Goal: Task Accomplishment & Management: Manage account settings

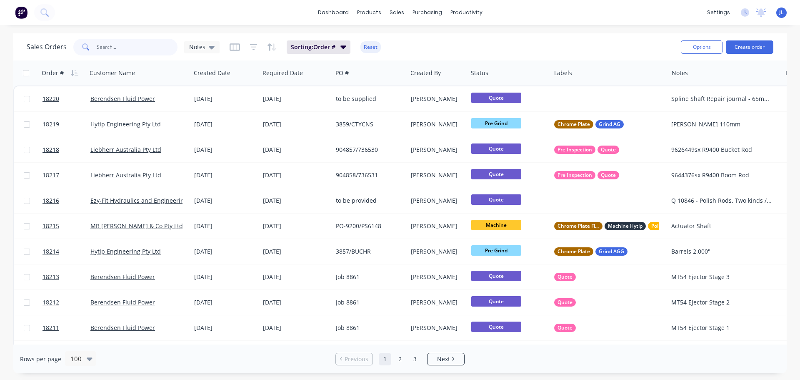
click at [132, 46] on input "text" at bounding box center [137, 47] width 81 height 17
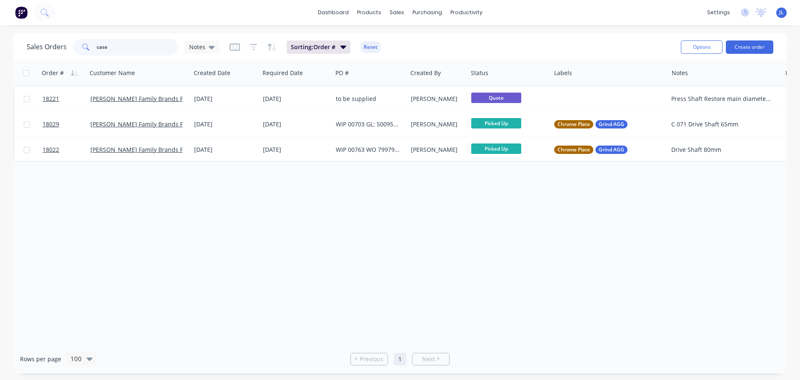
type input "case"
drag, startPoint x: 125, startPoint y: 50, endPoint x: 77, endPoint y: 51, distance: 48.8
click at [78, 52] on div "case" at bounding box center [125, 47] width 104 height 17
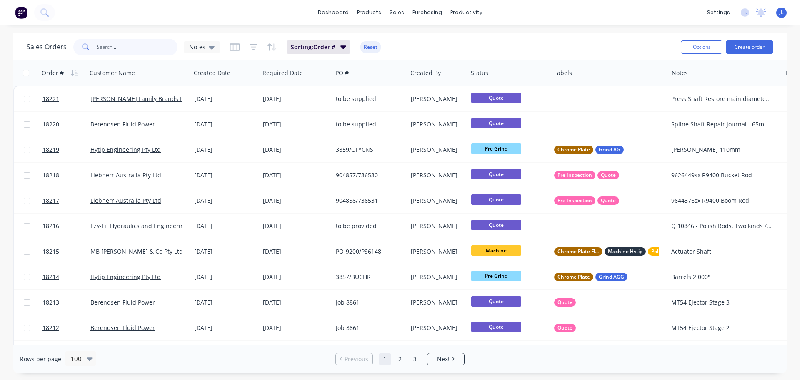
click at [112, 48] on input "text" at bounding box center [137, 47] width 81 height 17
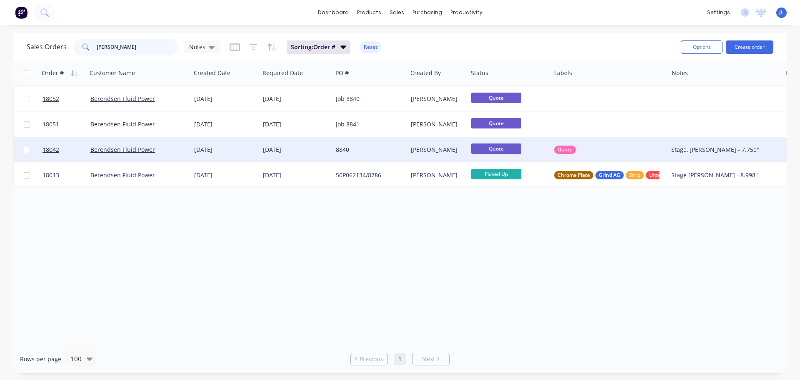
type input "kress"
click at [378, 154] on div "8840" at bounding box center [370, 149] width 75 height 25
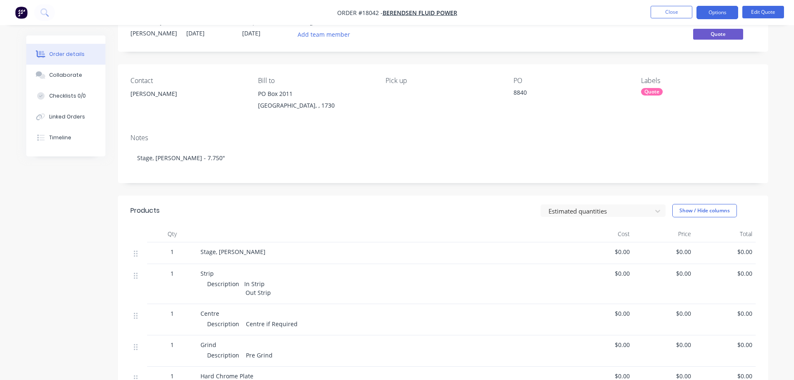
scroll to position [42, 0]
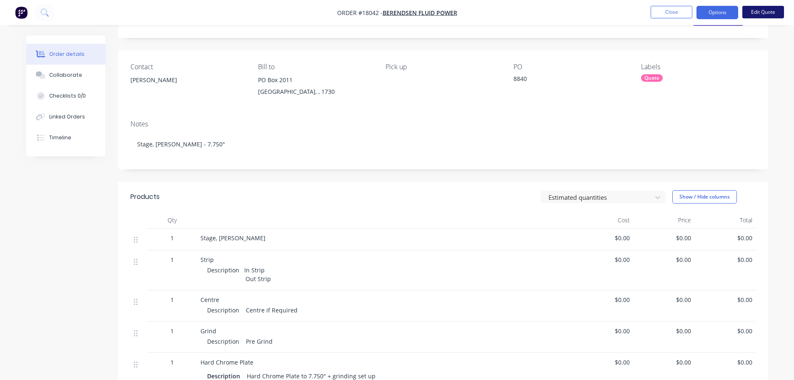
click at [761, 15] on button "Edit Quote" at bounding box center [763, 12] width 42 height 13
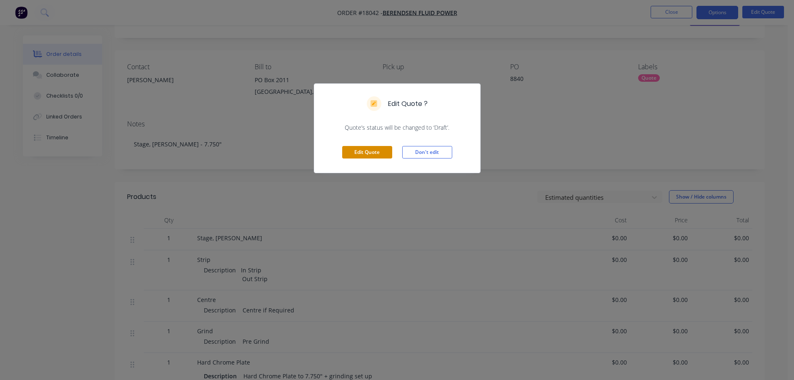
click at [353, 153] on button "Edit Quote" at bounding box center [367, 152] width 50 height 13
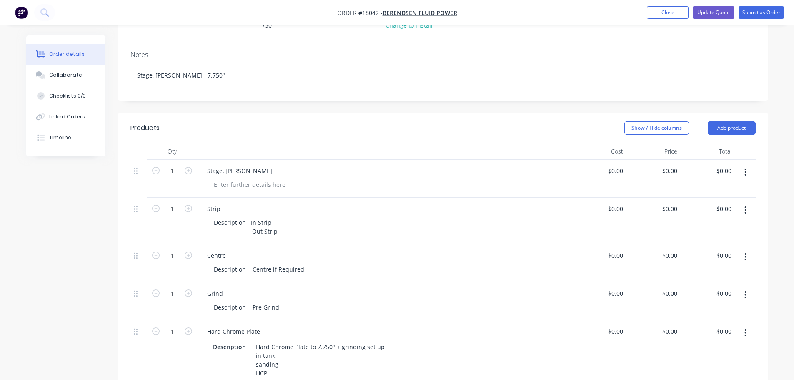
scroll to position [125, 0]
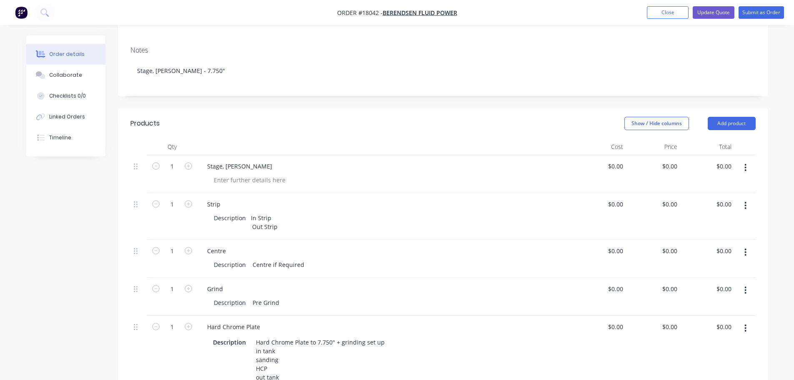
click at [744, 203] on button "button" at bounding box center [746, 205] width 20 height 15
click at [709, 271] on div "Delete" at bounding box center [716, 277] width 64 height 12
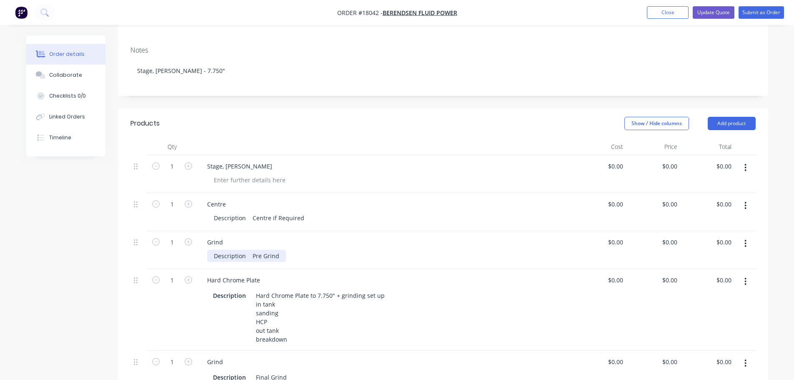
click at [283, 250] on div "Description Pre Grind" at bounding box center [246, 256] width 79 height 12
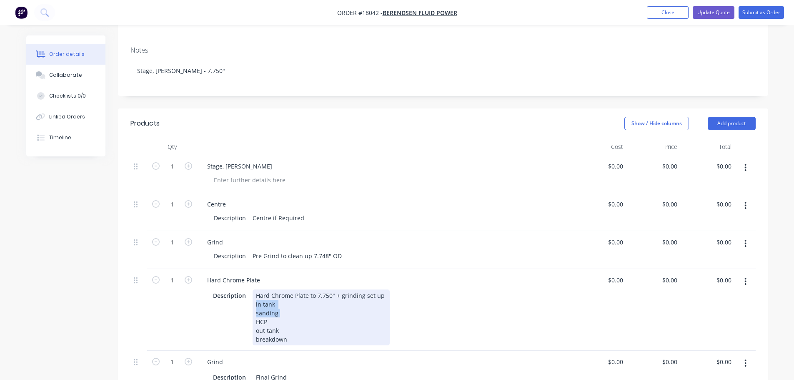
drag, startPoint x: 255, startPoint y: 295, endPoint x: 281, endPoint y: 299, distance: 26.2
click at [281, 299] on div "Hard Chrome Plate to 7.750" + grinding set up in tank sanding HCP out tank brea…" at bounding box center [321, 317] width 137 height 56
click at [277, 291] on div "Hard Chrome Plate to 7.750" + grinding set up in tank sanding HCP out tank brea…" at bounding box center [321, 317] width 137 height 56
drag, startPoint x: 256, startPoint y: 286, endPoint x: 391, endPoint y: 287, distance: 134.6
click at [391, 289] on div "Description Hard Chrome Plate to 7.750" + grinding set up in tank sanding HCP o…" at bounding box center [383, 317] width 347 height 56
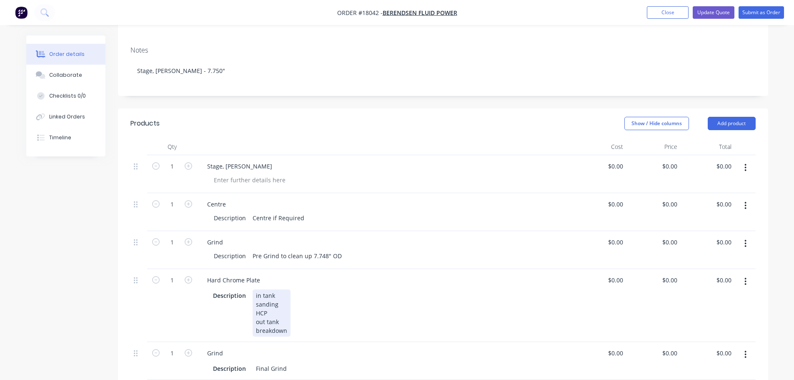
click at [271, 309] on div "in tank sanding HCP out tank breakdown" at bounding box center [272, 312] width 38 height 47
drag, startPoint x: 271, startPoint y: 312, endPoint x: 246, endPoint y: 311, distance: 25.9
click at [246, 311] on div "Description in tank sanding HCP out tank breakdown" at bounding box center [383, 312] width 347 height 47
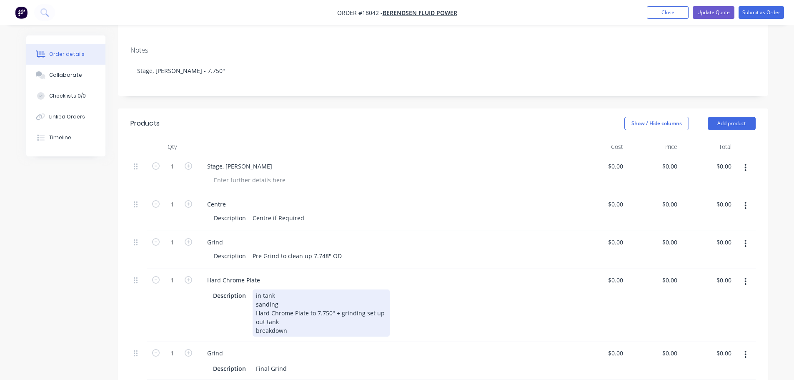
click at [261, 289] on div "in tank sanding Hard Chrome Plate to 7.750" + grinding set up out tank breakdown" at bounding box center [321, 312] width 137 height 47
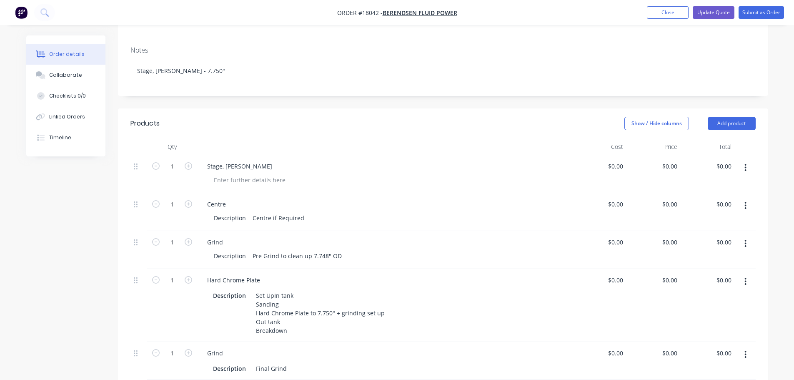
click at [399, 236] on div "Grind" at bounding box center [384, 242] width 368 height 12
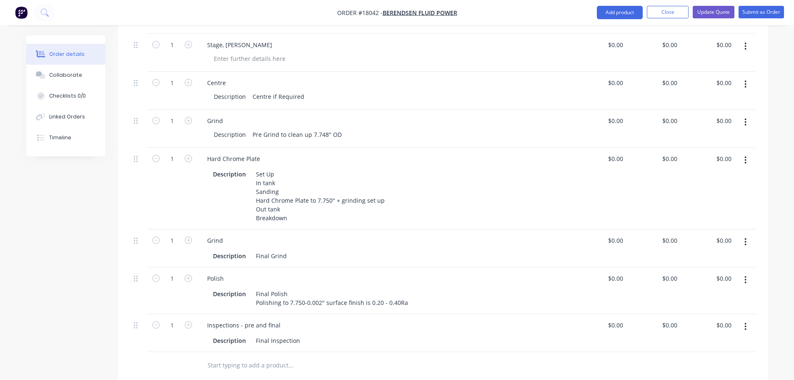
scroll to position [250, 0]
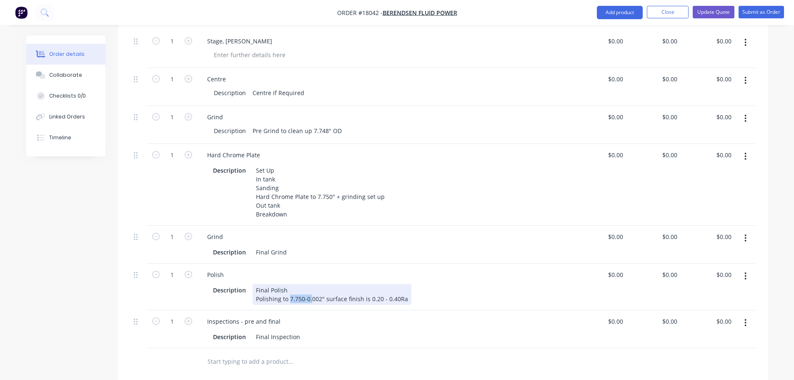
drag, startPoint x: 289, startPoint y: 289, endPoint x: 309, endPoint y: 289, distance: 20.4
click at [309, 289] on div "Final Polish Polishing to 7.750-0.002" surface finish is 0.20 - 0.40Ra" at bounding box center [332, 294] width 159 height 21
click at [304, 289] on div "Final Polish Polishing to 7.750-0.002" surface finish is 0.20 - 0.40Ra" at bounding box center [332, 294] width 159 height 21
click at [299, 289] on div "Final Polish Polishing to 7.750-0.002" surface finish is 0.20 - 0.40Ra" at bounding box center [332, 294] width 159 height 21
click at [292, 288] on div "Final Polish Polishing to 7.748-0.002" surface finish is 0.20 - 0.40Ra" at bounding box center [332, 294] width 159 height 21
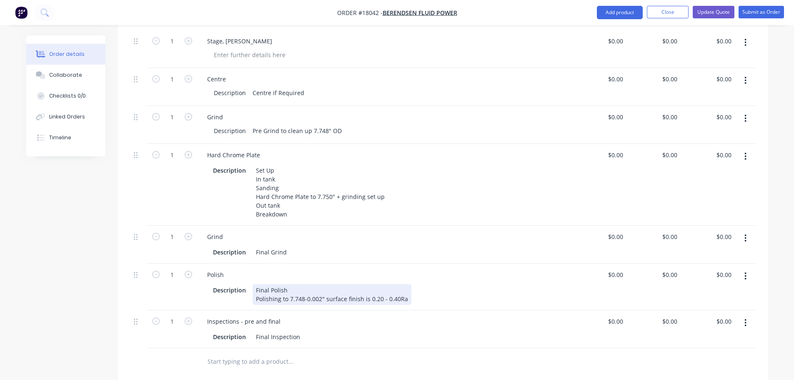
click at [292, 288] on div "Final Polish Polishing to 7.748-0.002" surface finish is 0.20 - 0.40Ra" at bounding box center [332, 294] width 159 height 21
drag, startPoint x: 290, startPoint y: 288, endPoint x: 323, endPoint y: 289, distance: 33.4
click at [323, 289] on div "Final Polish Polishing to 7.748-0.002" surface finish is 0.20 - 0.40Ra" at bounding box center [332, 294] width 159 height 21
copy div "7.748-0.002""
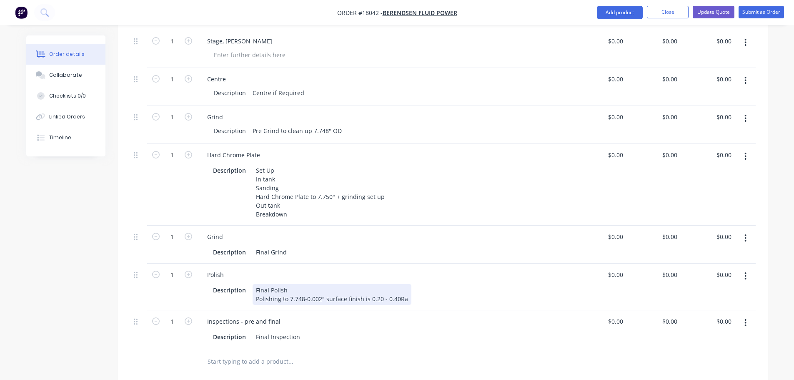
click at [301, 284] on div "Final Polish Polishing to 7.748-0.002" surface finish is 0.20 - 0.40Ra" at bounding box center [332, 294] width 159 height 21
click at [296, 246] on div "Description Final Grind" at bounding box center [383, 252] width 347 height 12
click at [370, 263] on div "Polish Description Final Polish Polishing to 7.748-0.002" surface finish is 0.2…" at bounding box center [384, 286] width 375 height 47
click at [741, 315] on button "button" at bounding box center [746, 322] width 20 height 15
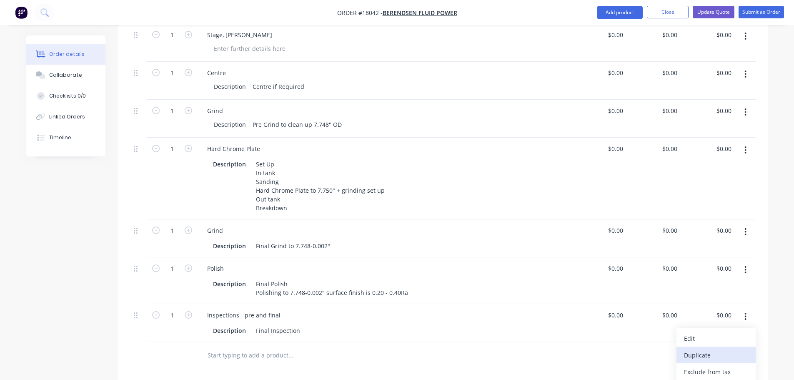
scroll to position [292, 0]
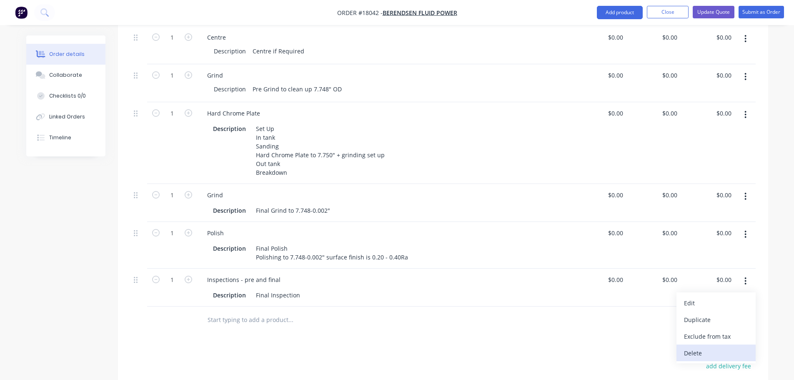
click at [706, 347] on div "Delete" at bounding box center [716, 353] width 64 height 12
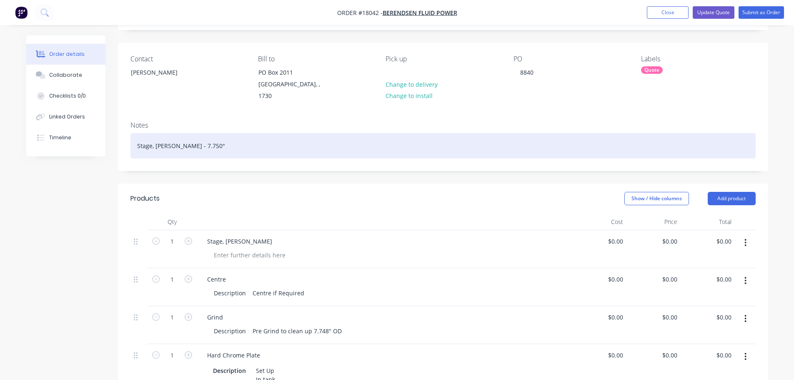
scroll to position [0, 0]
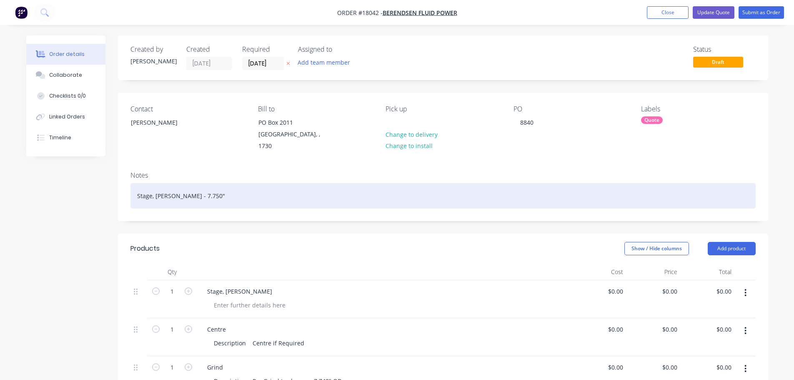
click at [184, 187] on div "Stage, Kress - 7.750"" at bounding box center [442, 195] width 625 height 25
click at [170, 187] on div "Stage, Kress - 7.70"48" at bounding box center [442, 195] width 625 height 25
drag, startPoint x: 175, startPoint y: 185, endPoint x: 198, endPoint y: 186, distance: 23.4
click at [198, 186] on div "Stage, Kress S- 7.70"48trut Cyl" at bounding box center [442, 195] width 625 height 25
click at [207, 188] on div "Stage, Kress Strut Cyl" at bounding box center [442, 195] width 625 height 25
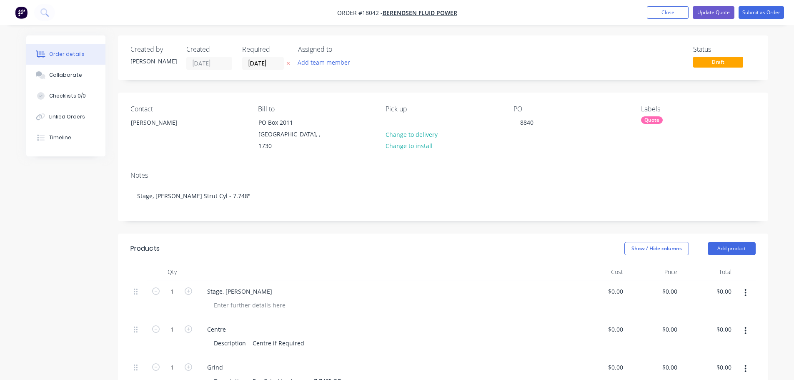
click at [393, 119] on div at bounding box center [392, 122] width 13 height 12
click at [411, 244] on div "Show / Hide columns Add product" at bounding box center [509, 248] width 492 height 13
click at [758, 15] on button "Submit as Order" at bounding box center [761, 12] width 45 height 13
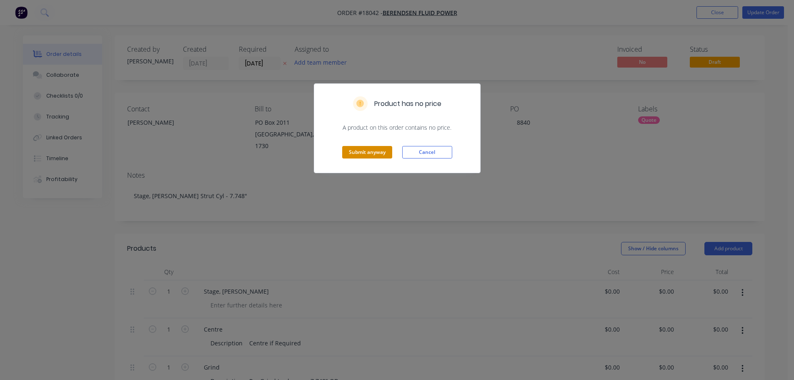
click at [390, 151] on button "Submit anyway" at bounding box center [367, 152] width 50 height 13
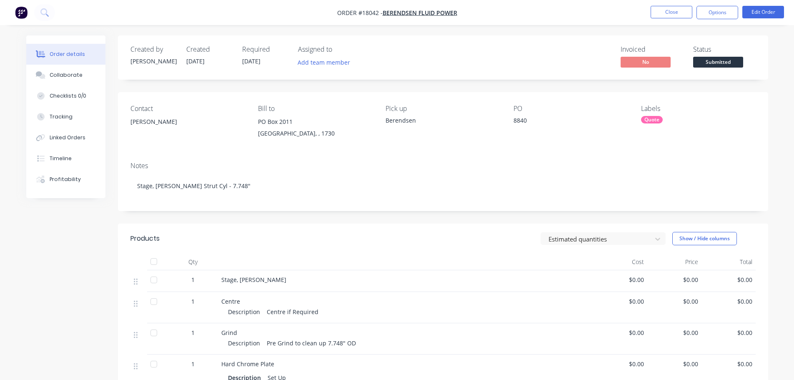
click at [730, 67] on span "Submitted" at bounding box center [718, 62] width 50 height 10
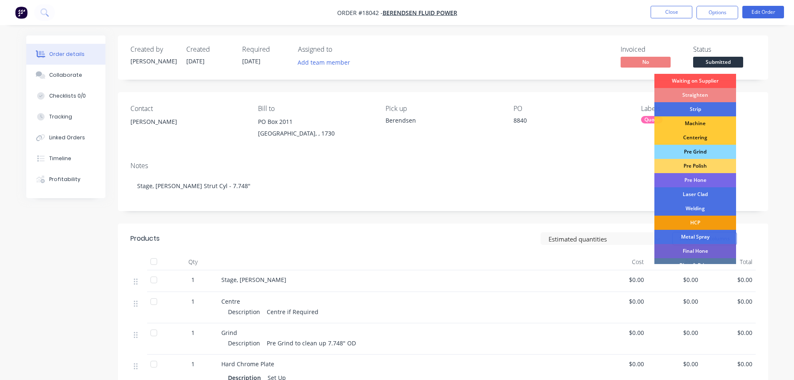
click at [699, 153] on div "Pre Grind" at bounding box center [695, 152] width 82 height 14
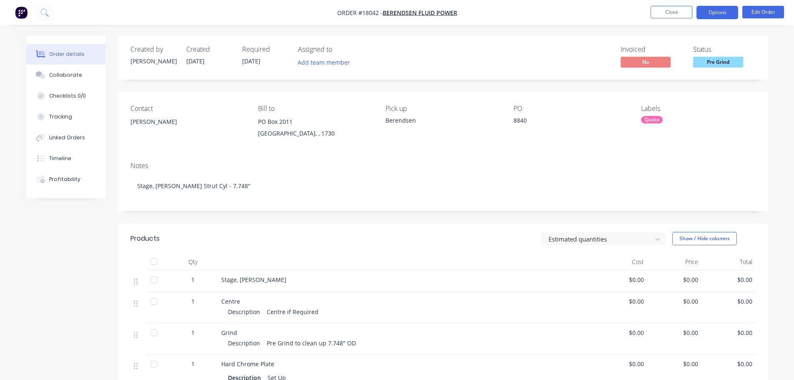
click at [710, 10] on button "Options" at bounding box center [717, 12] width 42 height 13
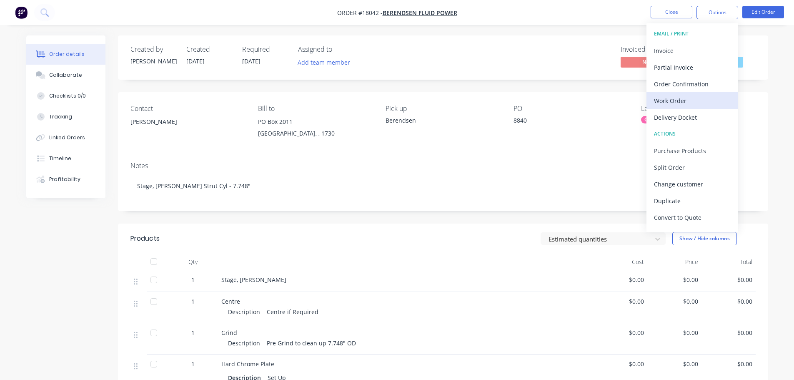
click at [675, 96] on div "Work Order" at bounding box center [692, 101] width 77 height 12
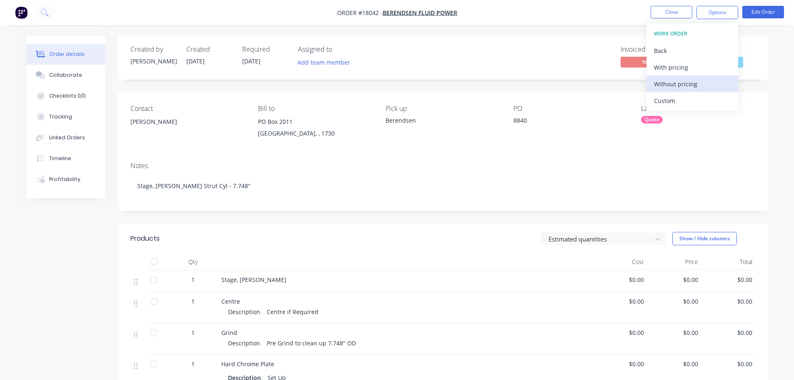
click at [670, 85] on div "Without pricing" at bounding box center [692, 84] width 77 height 12
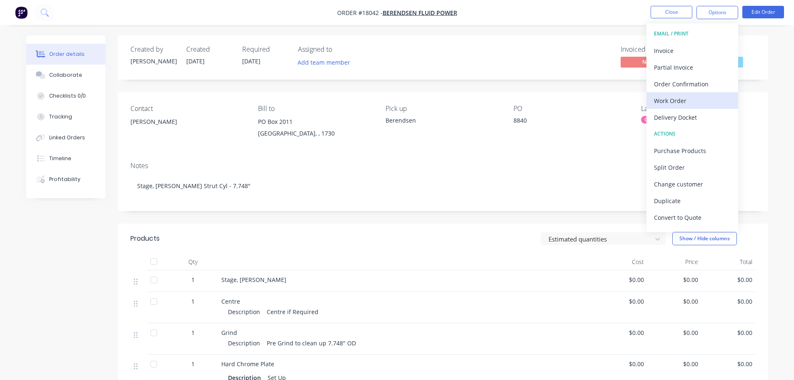
click at [671, 104] on div "Work Order" at bounding box center [692, 101] width 77 height 12
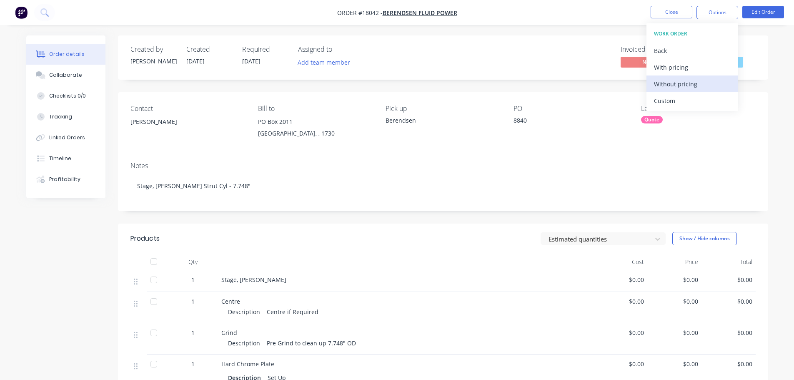
drag, startPoint x: 661, startPoint y: 88, endPoint x: 655, endPoint y: 90, distance: 6.7
click at [661, 88] on div "Without pricing" at bounding box center [692, 84] width 77 height 12
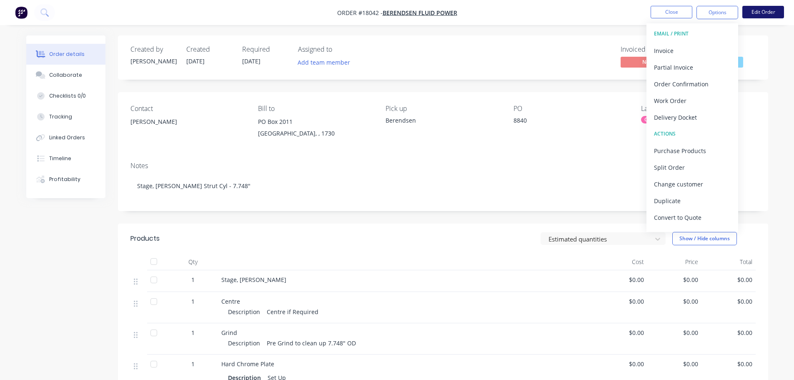
click at [769, 9] on button "Edit Order" at bounding box center [763, 12] width 42 height 13
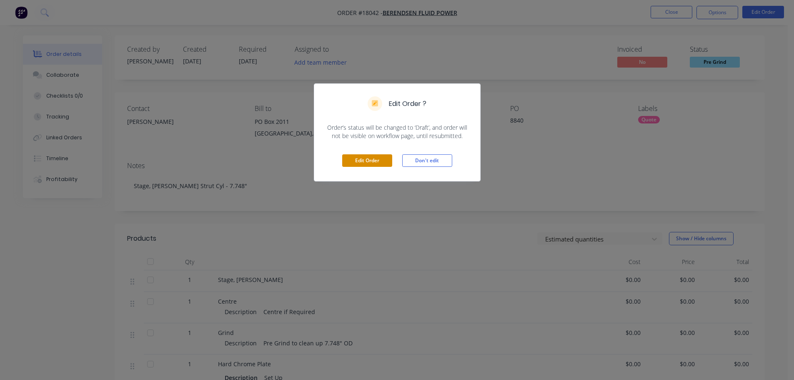
click at [386, 154] on button "Edit Order" at bounding box center [367, 160] width 50 height 13
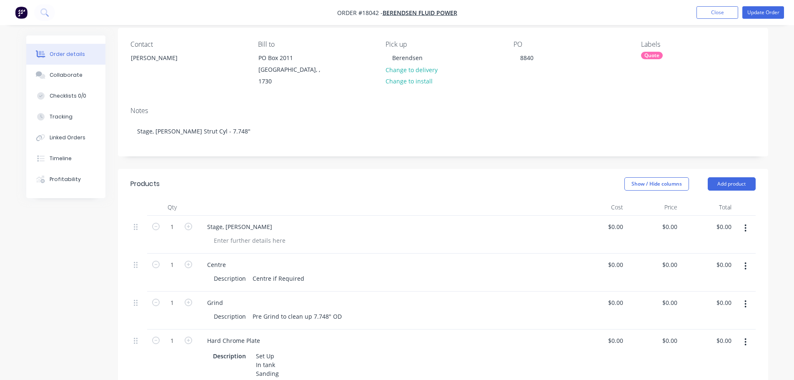
scroll to position [208, 0]
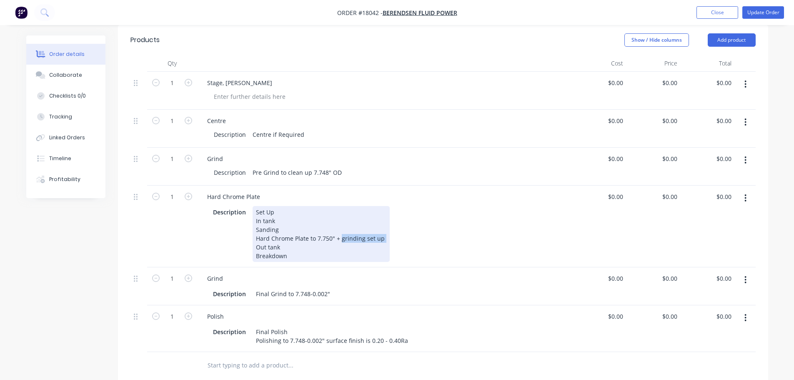
drag, startPoint x: 340, startPoint y: 229, endPoint x: 396, endPoint y: 227, distance: 56.3
click at [396, 227] on div "Description Set Up In tank Sanding Hard Chrome Plate to 7.750" + grinding set u…" at bounding box center [383, 234] width 347 height 56
click at [396, 227] on div "Description Set Up In tank Sanding Hard Chrome Plate to 7.750" + grinding Out t…" at bounding box center [383, 234] width 347 height 56
click at [429, 208] on div "Description Set Up In tank Sanding Hard Chrome Plate to 7.750" + grinding Out t…" at bounding box center [383, 234] width 347 height 56
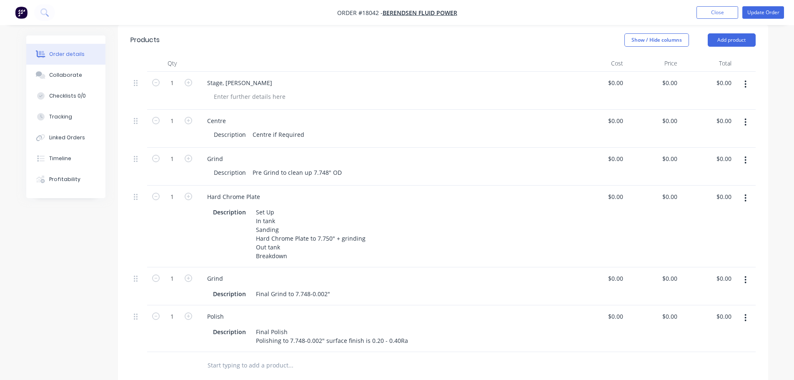
click at [429, 171] on div "Grind Description Pre Grind to clean up 7.748" OD" at bounding box center [384, 167] width 375 height 38
click at [759, 9] on button "Update Order" at bounding box center [763, 12] width 42 height 13
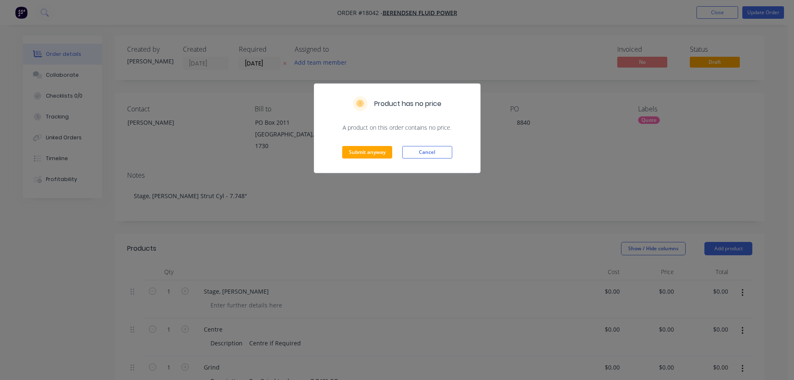
click at [339, 160] on div "Submit anyway Cancel" at bounding box center [397, 152] width 166 height 41
click at [342, 158] on button "Submit anyway" at bounding box center [367, 152] width 50 height 13
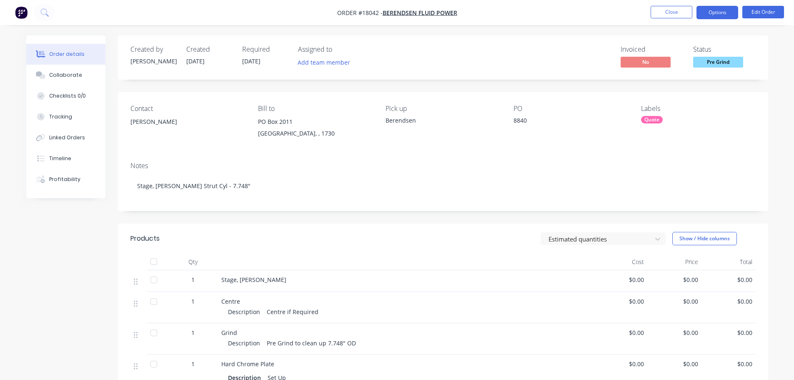
click at [729, 9] on button "Options" at bounding box center [717, 12] width 42 height 13
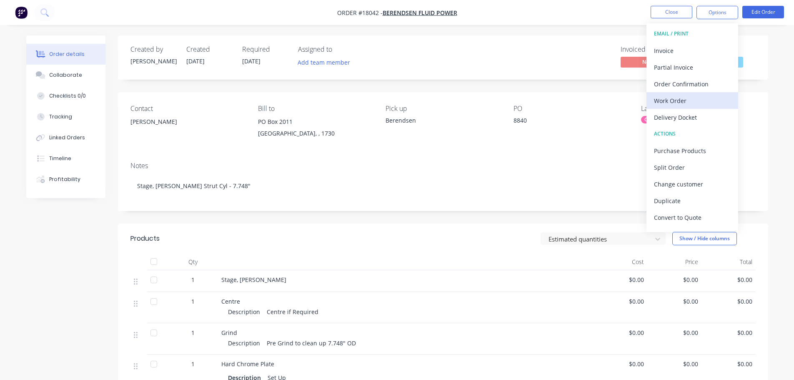
click at [685, 103] on div "Work Order" at bounding box center [692, 101] width 77 height 12
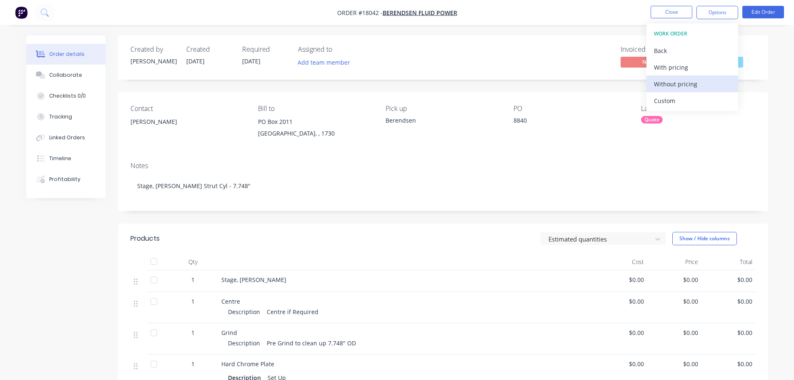
click at [659, 88] on div "Without pricing" at bounding box center [692, 84] width 77 height 12
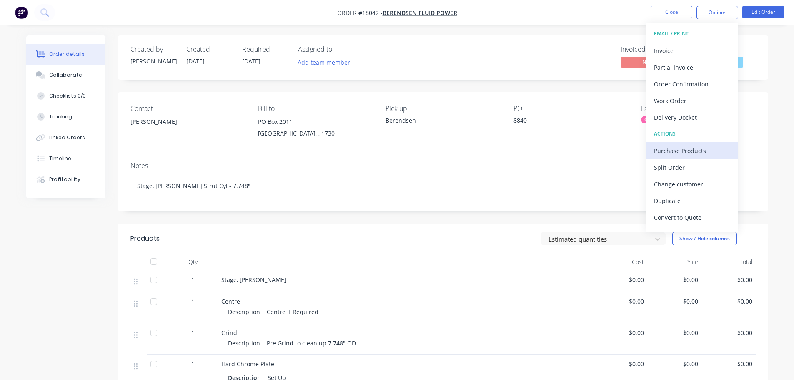
click at [686, 153] on div "Purchase Products" at bounding box center [692, 151] width 77 height 12
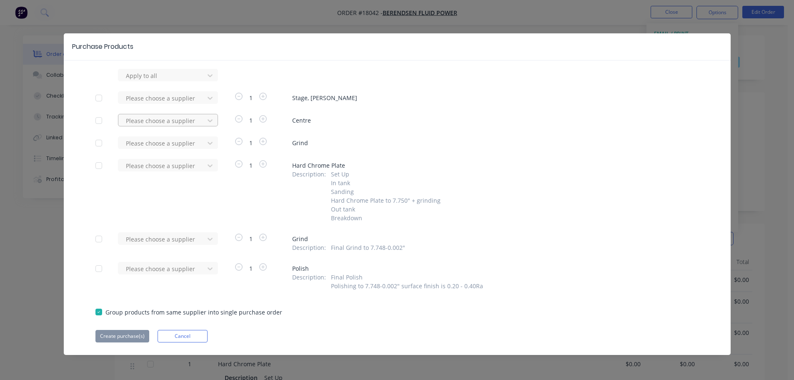
click at [168, 125] on div at bounding box center [162, 120] width 75 height 10
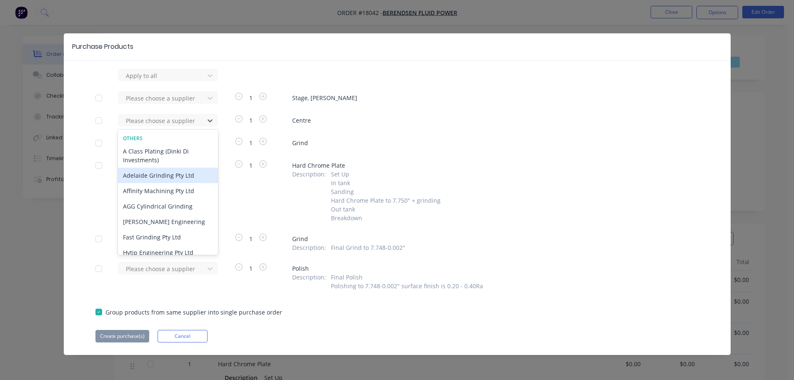
click at [162, 178] on div "Adelaide Grinding Pty Ltd" at bounding box center [168, 175] width 100 height 15
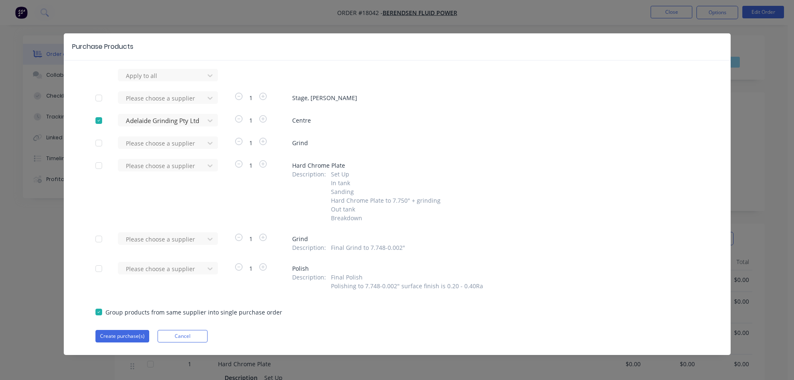
click at [172, 150] on div "Apply to all Please choose a supplier 1 Stage, Kress Adelaide Grinding Pty Ltd …" at bounding box center [397, 205] width 667 height 273
click at [172, 148] on div at bounding box center [162, 143] width 75 height 10
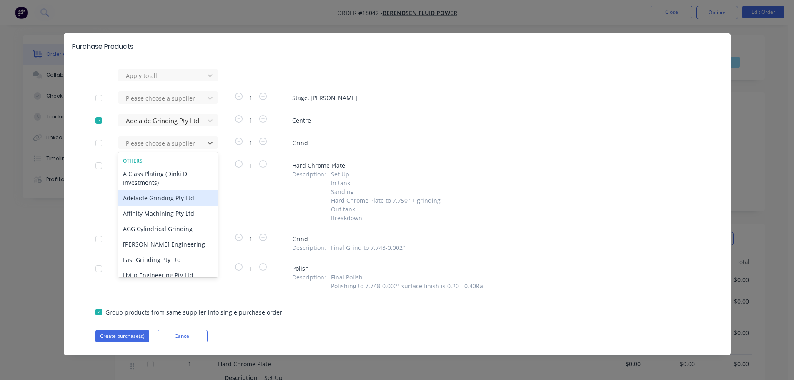
click at [175, 198] on div "Adelaide Grinding Pty Ltd" at bounding box center [168, 197] width 100 height 15
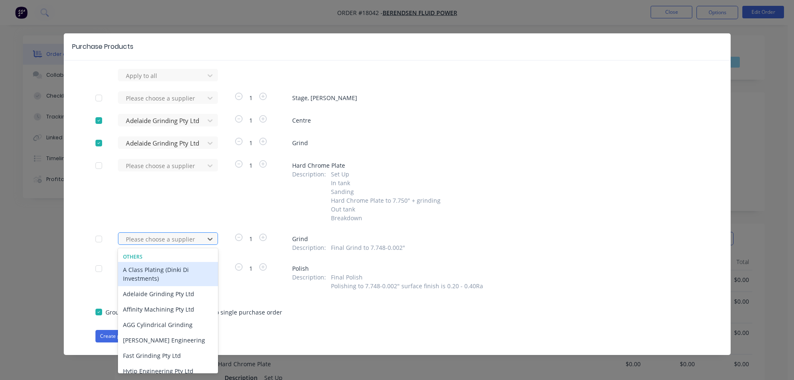
click at [178, 238] on div at bounding box center [162, 239] width 75 height 10
click at [177, 296] on div "Adelaide Grinding Pty Ltd" at bounding box center [168, 293] width 100 height 15
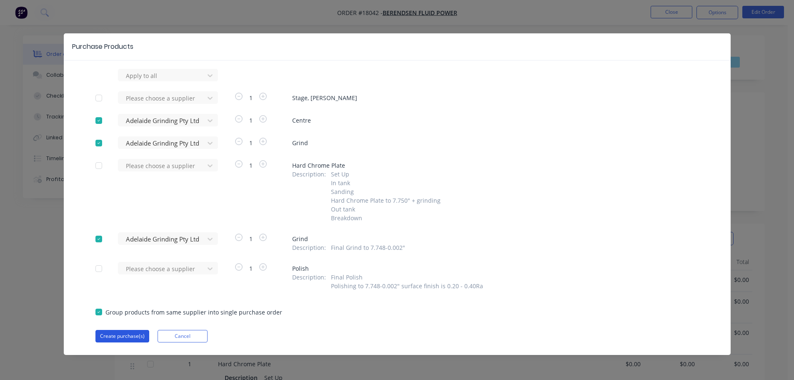
click at [123, 341] on button "Create purchase(s)" at bounding box center [122, 336] width 54 height 13
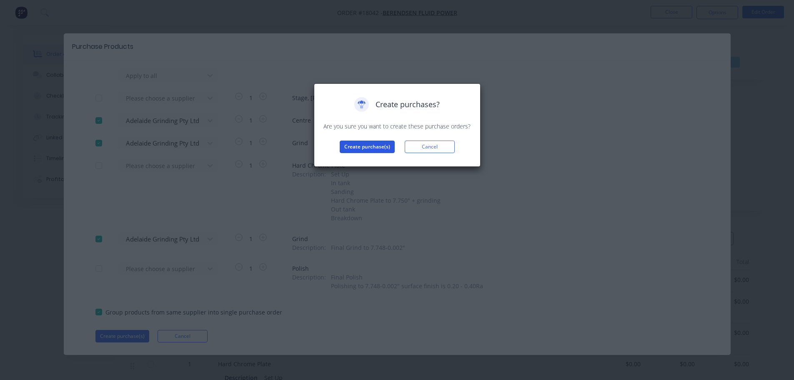
click at [358, 149] on button "Create purchase(s)" at bounding box center [367, 146] width 55 height 13
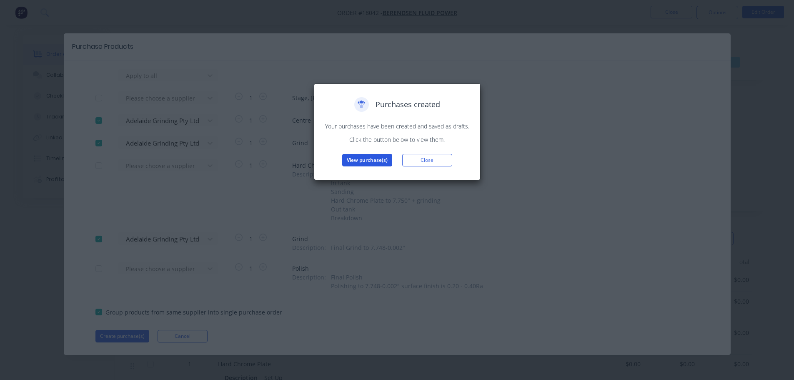
click at [376, 166] on button "View purchase(s)" at bounding box center [367, 160] width 50 height 13
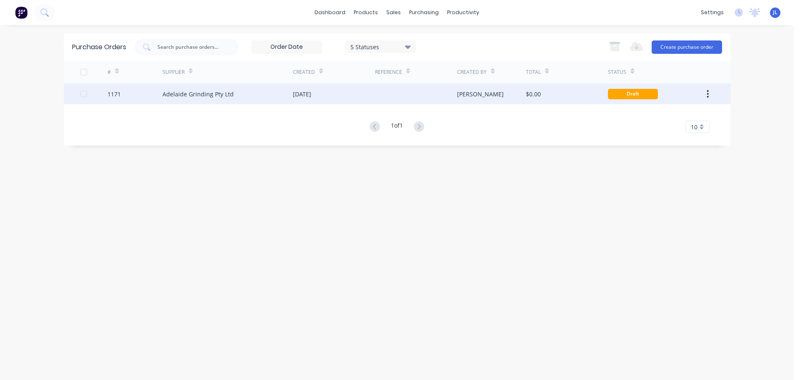
click at [364, 103] on div "[DATE]" at bounding box center [334, 93] width 82 height 21
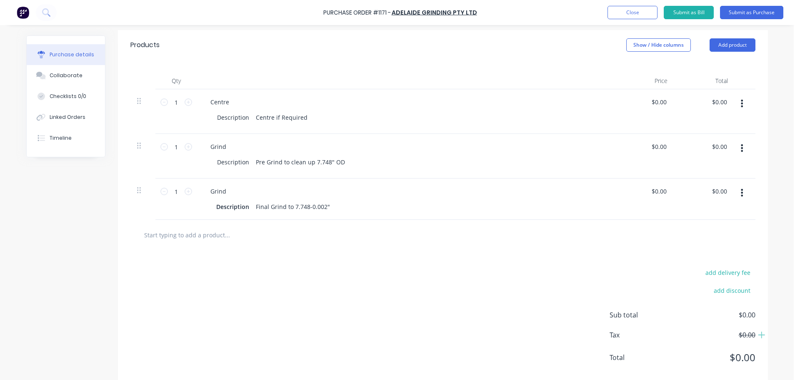
scroll to position [193, 0]
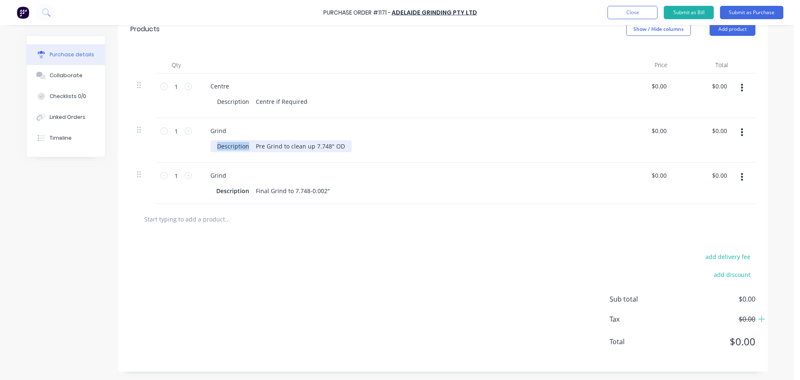
drag, startPoint x: 244, startPoint y: 146, endPoint x: 215, endPoint y: 145, distance: 28.8
click at [215, 145] on div "Description Pre Grind to clean up 7.748" OD" at bounding box center [280, 146] width 141 height 12
click at [301, 243] on div "add delivery fee add discount Sub total $0.00 Tax $0.00 Total $0.00" at bounding box center [443, 302] width 650 height 137
click at [212, 148] on div "Description Pre Grind to clean up 7.748" OD" at bounding box center [277, 146] width 135 height 12
click at [279, 244] on div "add delivery fee add discount Sub total $0.00 Tax $0.00 Total $0.00" at bounding box center [443, 302] width 650 height 137
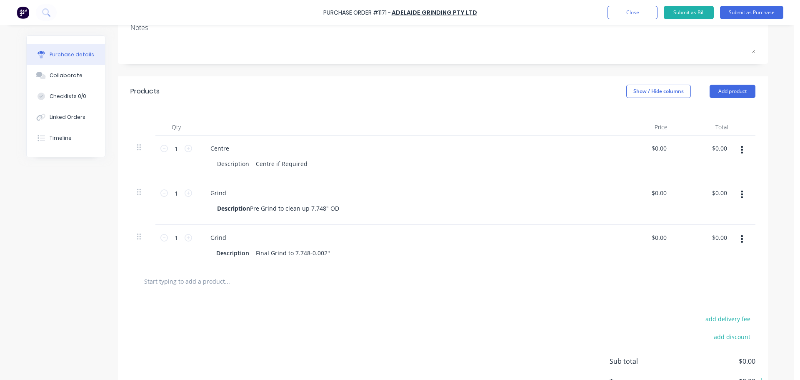
scroll to position [68, 0]
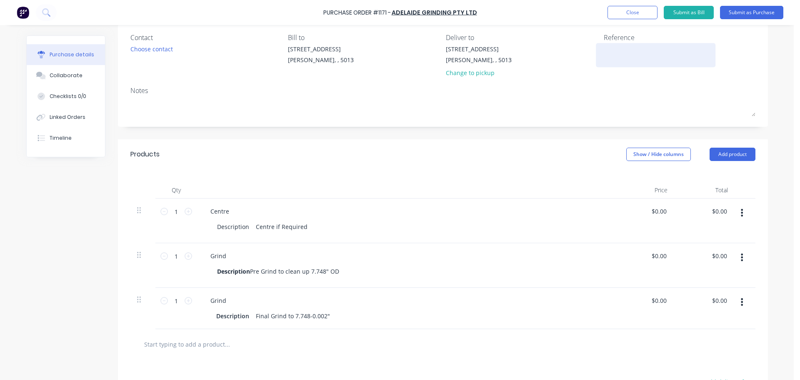
click at [619, 56] on textarea at bounding box center [656, 54] width 104 height 19
type textarea "TC"
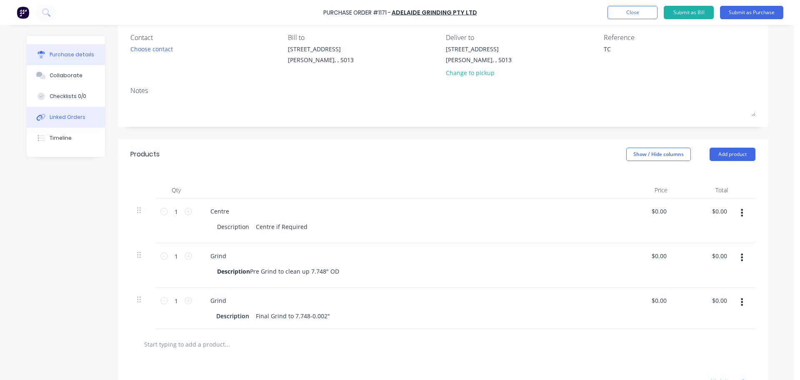
click at [64, 115] on div "Linked Orders" at bounding box center [68, 117] width 36 height 8
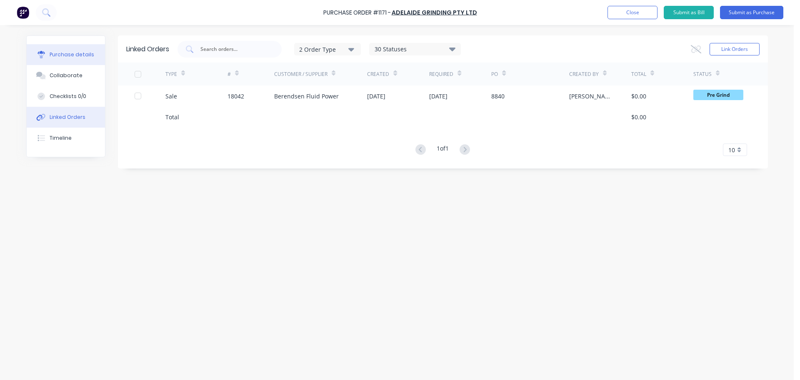
click at [74, 57] on div "Purchase details" at bounding box center [72, 55] width 45 height 8
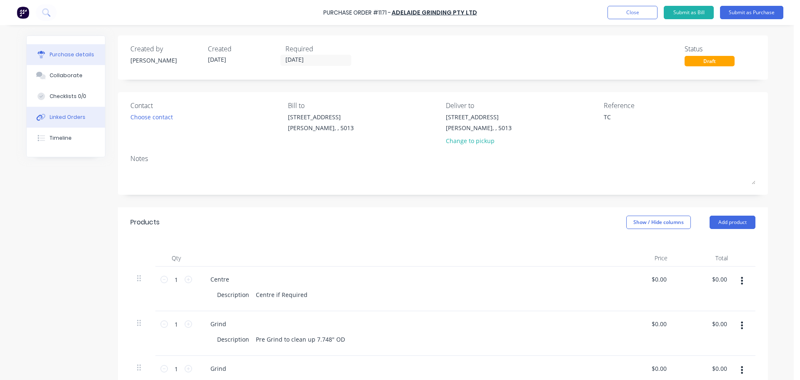
click at [49, 112] on button "Linked Orders" at bounding box center [66, 117] width 78 height 21
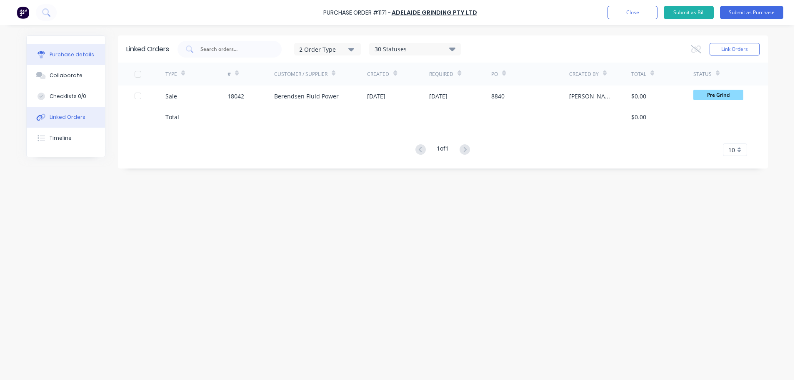
click at [69, 58] on button "Purchase details" at bounding box center [66, 54] width 78 height 21
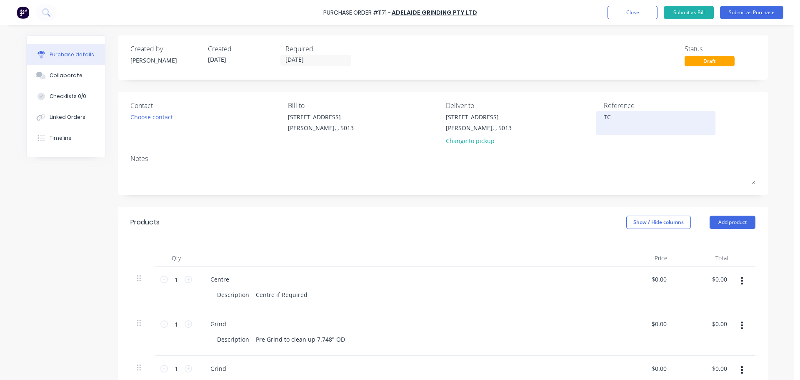
click at [616, 119] on textarea "TC" at bounding box center [656, 122] width 104 height 19
type textarea "x"
type textarea "TC1"
type textarea "x"
type textarea "TC18"
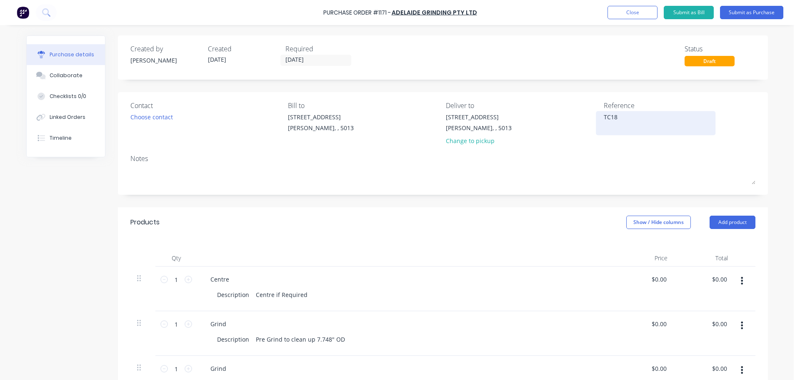
type textarea "x"
type textarea "TC180"
type textarea "x"
type textarea "TC1804"
type textarea "x"
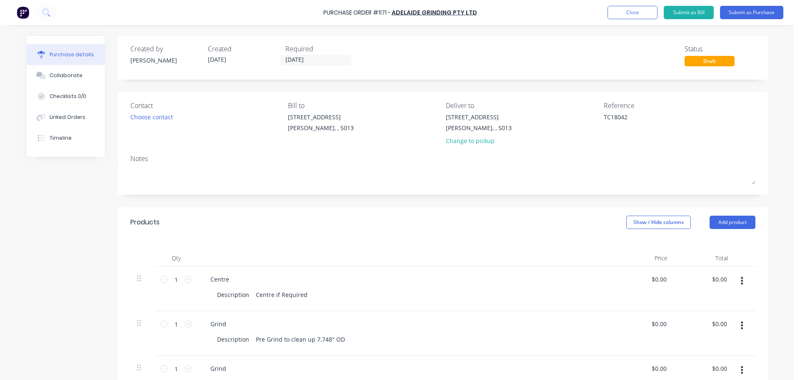
type textarea "TC18042"
type textarea "x"
type textarea "TC18042"
click at [594, 190] on div "Contact Choose contact Bill to 4-6 Leeds St Wingfield, , 5013 Deliver to 4-6 Le…" at bounding box center [443, 143] width 650 height 103
click at [744, 13] on button "Submit as Purchase" at bounding box center [751, 12] width 63 height 13
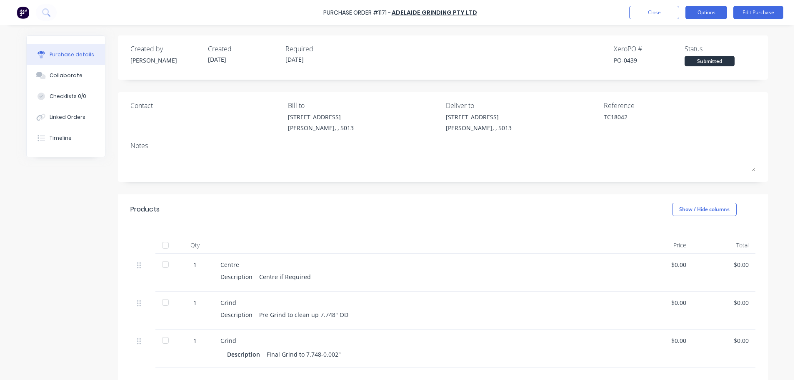
click at [716, 9] on button "Options" at bounding box center [707, 12] width 42 height 13
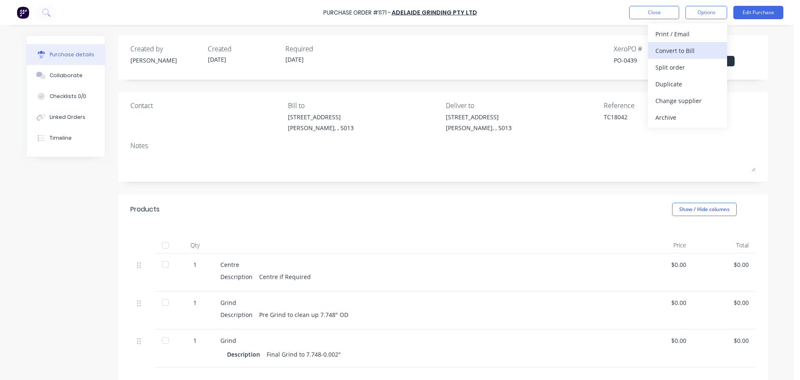
click at [659, 44] on button "Convert to Bill" at bounding box center [687, 50] width 79 height 17
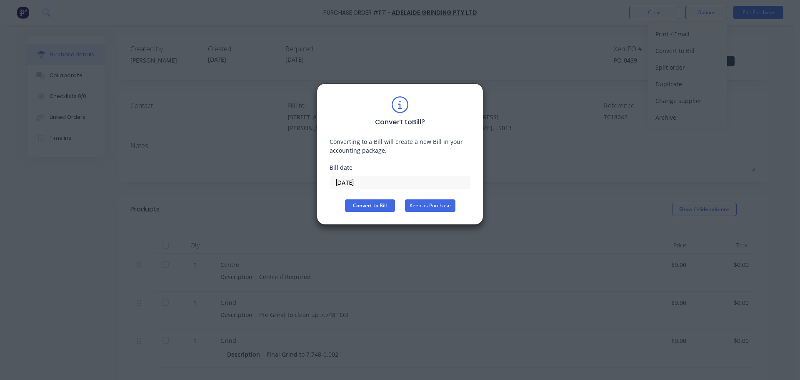
click at [436, 209] on button "Keep as Purchase" at bounding box center [430, 205] width 50 height 13
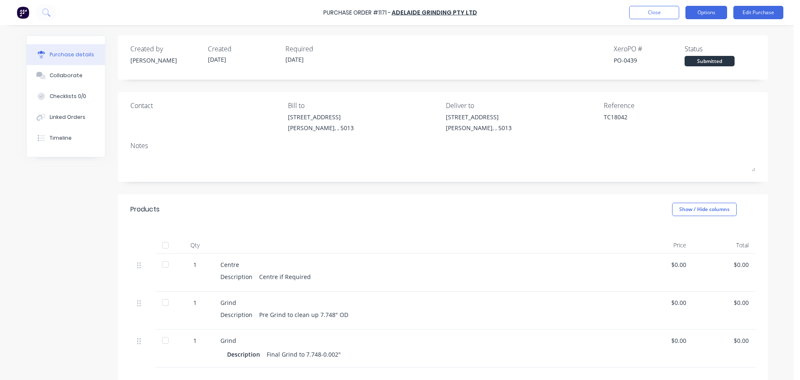
click at [708, 15] on button "Options" at bounding box center [707, 12] width 42 height 13
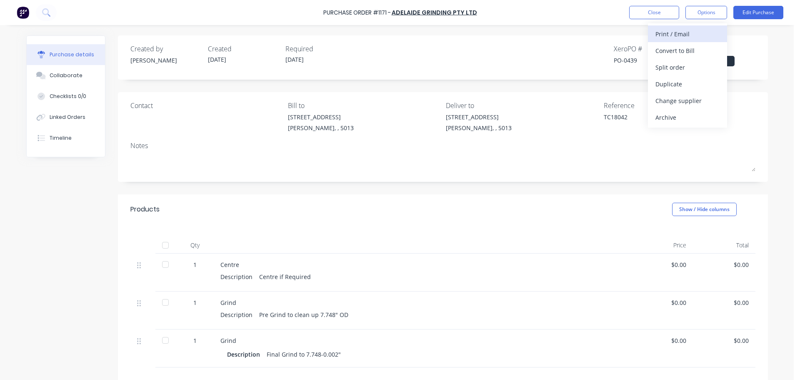
click at [685, 33] on div "Print / Email" at bounding box center [688, 34] width 64 height 12
click at [681, 68] on div "Without pricing" at bounding box center [688, 67] width 64 height 12
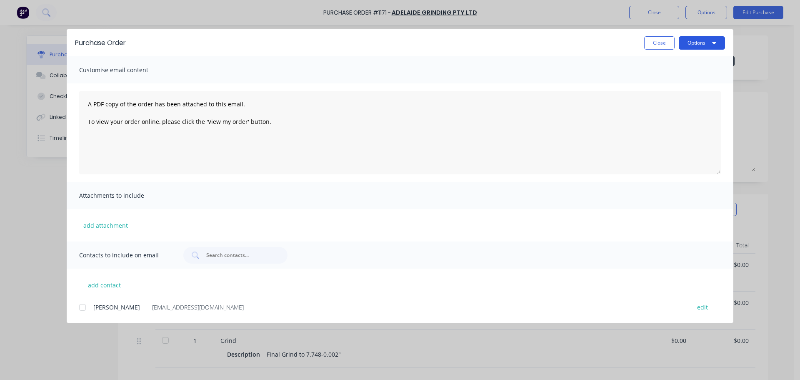
click at [705, 47] on button "Options" at bounding box center [702, 42] width 46 height 13
click at [666, 83] on div "Print" at bounding box center [686, 81] width 64 height 12
click at [669, 41] on button "Close" at bounding box center [659, 42] width 30 height 13
type textarea "x"
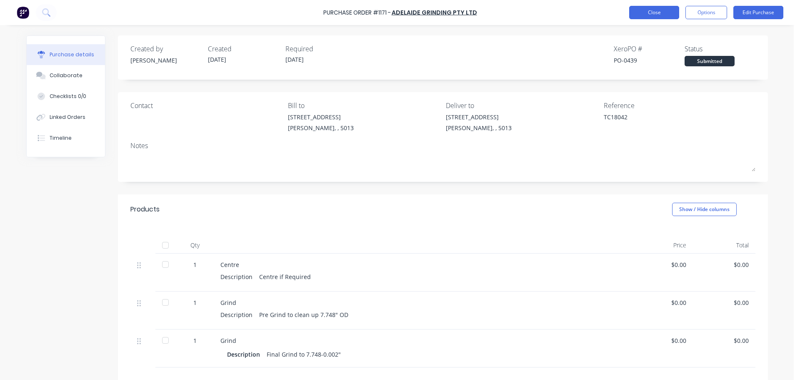
click at [642, 13] on button "Close" at bounding box center [654, 12] width 50 height 13
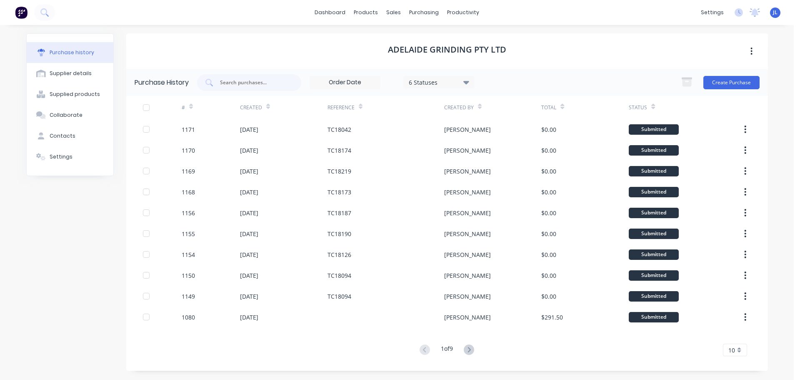
click at [25, 15] on img at bounding box center [21, 12] width 13 height 13
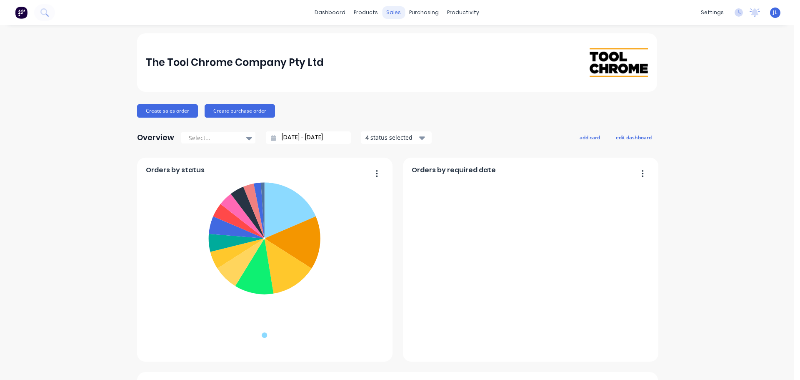
click at [397, 18] on div "sales" at bounding box center [393, 12] width 23 height 13
click at [389, 9] on div "sales" at bounding box center [393, 12] width 23 height 13
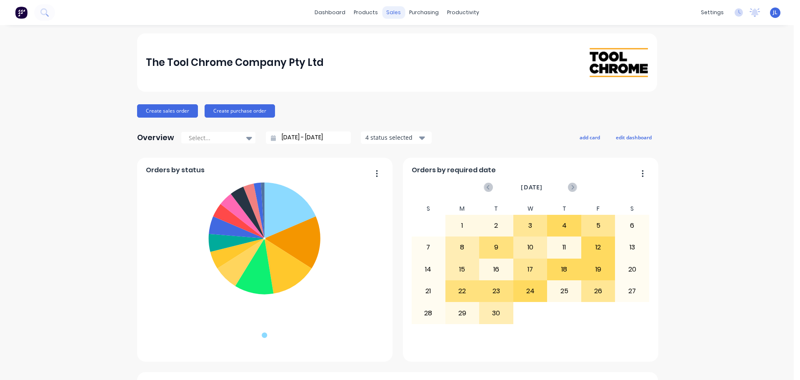
click at [390, 11] on div "sales" at bounding box center [393, 12] width 23 height 13
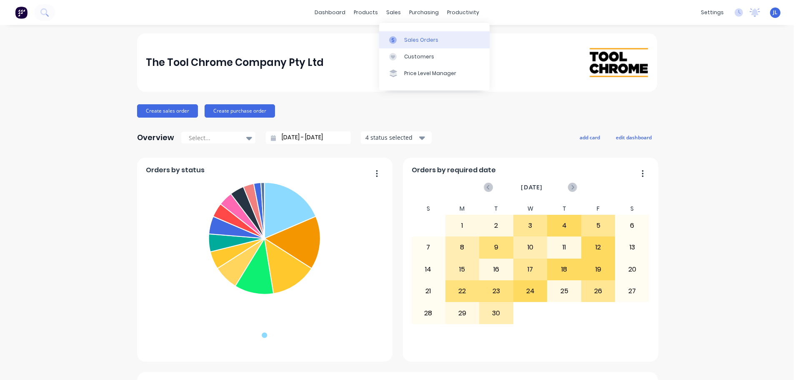
click at [391, 40] on icon at bounding box center [393, 40] width 8 height 8
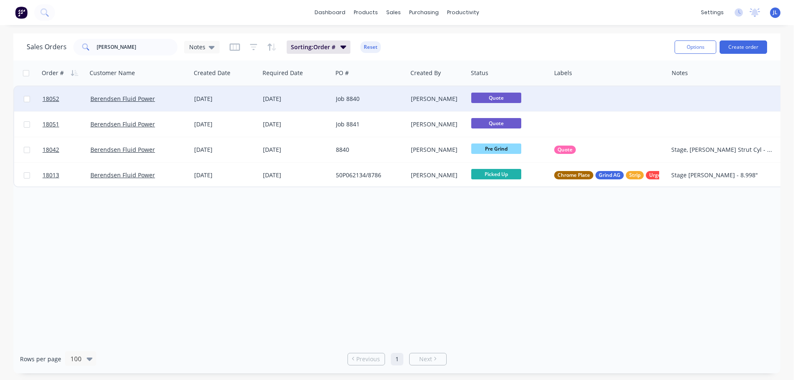
click at [162, 103] on div "Berendsen Fluid Power" at bounding box center [139, 98] width 104 height 25
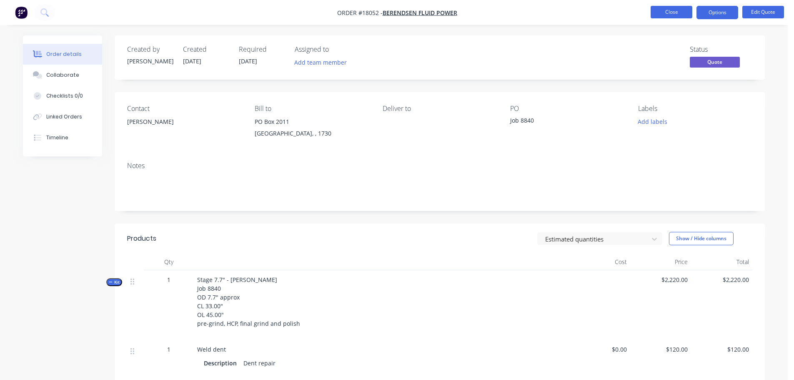
click at [675, 8] on button "Close" at bounding box center [672, 12] width 42 height 13
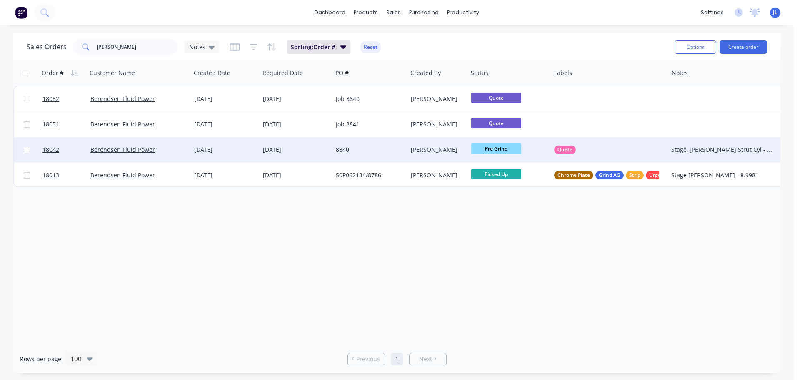
click at [294, 150] on div "25 Aug 2025" at bounding box center [296, 149] width 66 height 8
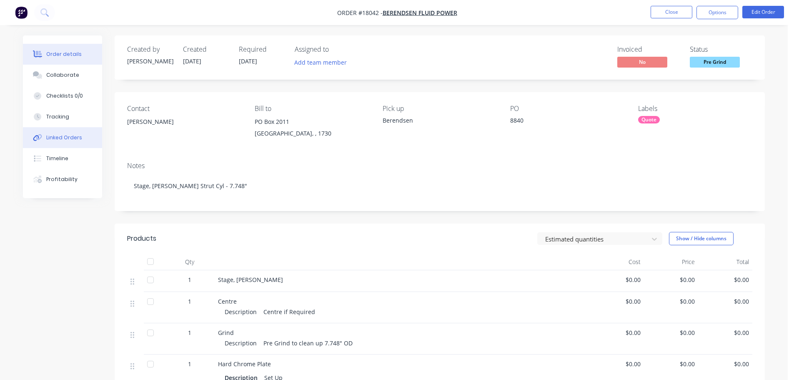
click at [71, 135] on div "Linked Orders" at bounding box center [64, 138] width 36 height 8
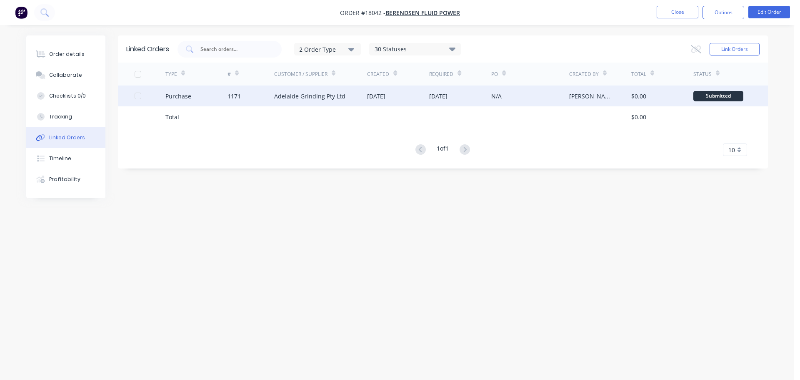
click at [301, 100] on div "Adelaide Grinding Pty Ltd" at bounding box center [320, 95] width 93 height 21
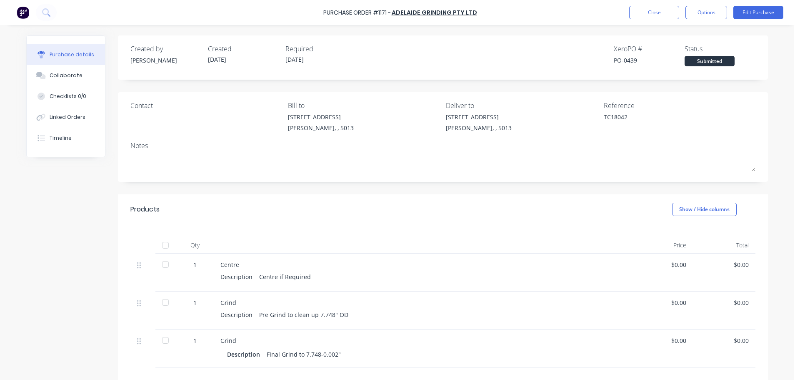
click at [712, 21] on div "Purchase Order #1171 - Adelaide Grinding Pty Ltd Close Options Edit Purchase" at bounding box center [400, 12] width 800 height 25
click at [711, 17] on button "Options" at bounding box center [707, 12] width 42 height 13
click at [509, 106] on div "Deliver to" at bounding box center [522, 105] width 152 height 10
click at [658, 17] on button "Close" at bounding box center [654, 12] width 50 height 13
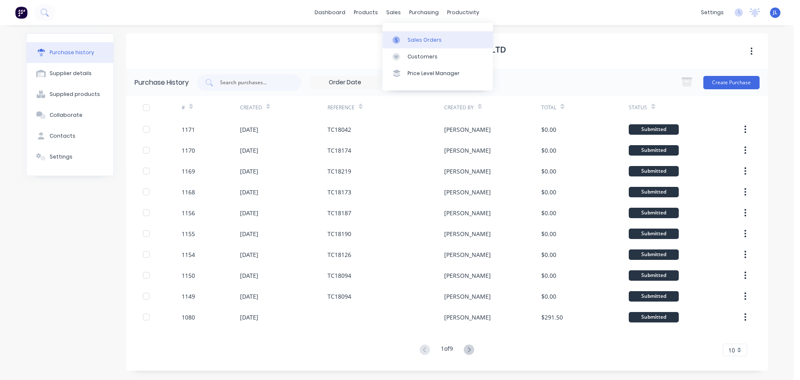
click at [408, 40] on div "Sales Orders" at bounding box center [425, 40] width 34 height 8
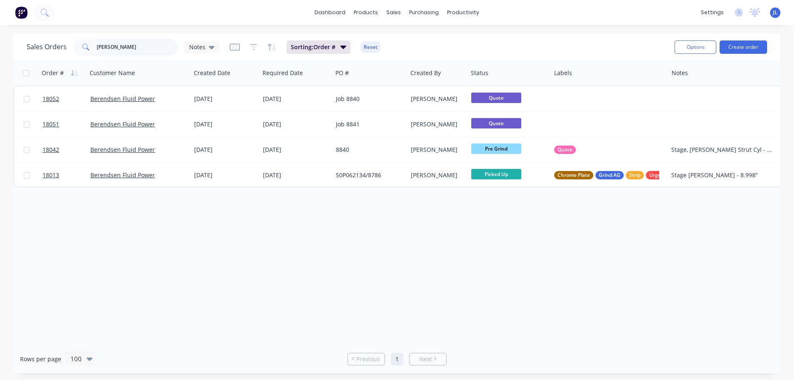
click at [123, 51] on input "kress" at bounding box center [137, 47] width 81 height 17
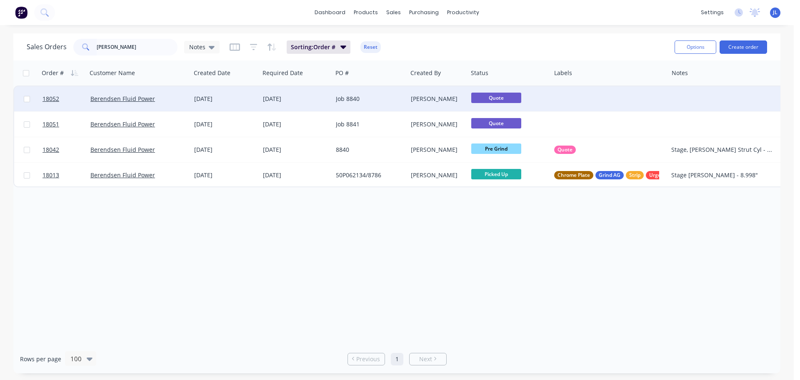
click at [368, 96] on div "Job 8840" at bounding box center [368, 99] width 65 height 8
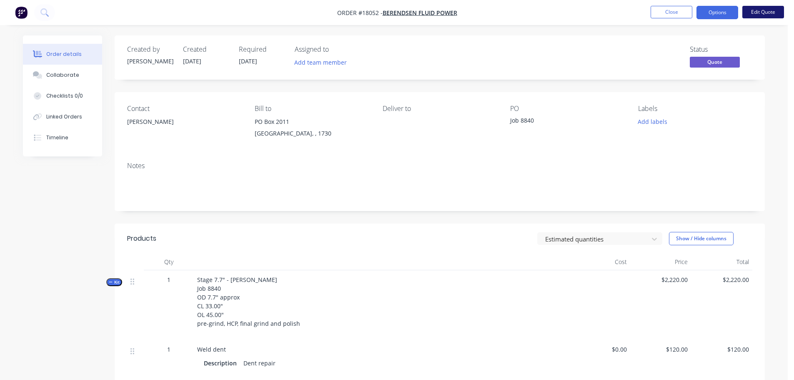
click at [770, 13] on button "Edit Quote" at bounding box center [763, 12] width 42 height 13
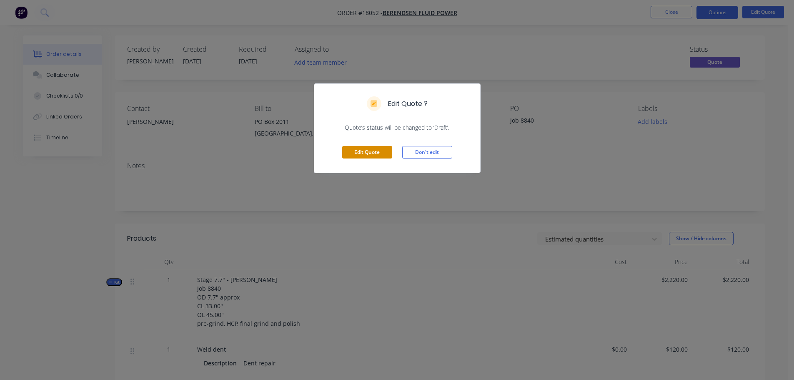
click at [381, 151] on button "Edit Quote" at bounding box center [367, 152] width 50 height 13
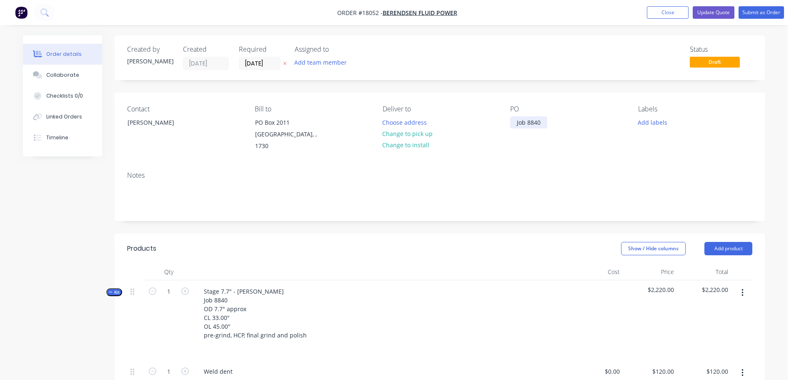
click at [516, 123] on div "Job 8840" at bounding box center [528, 122] width 37 height 12
click at [656, 119] on button "Add labels" at bounding box center [652, 121] width 38 height 11
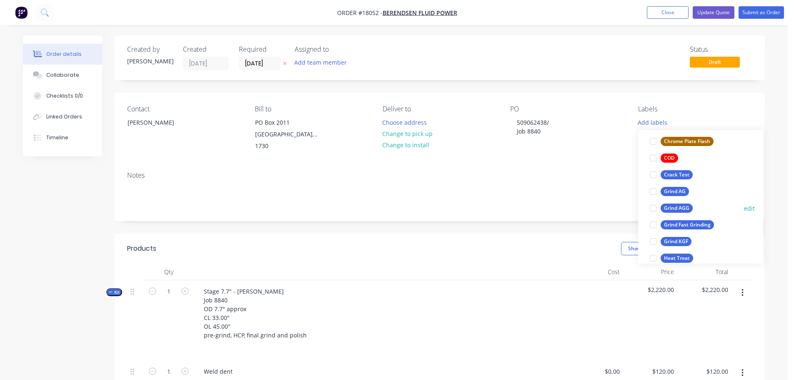
scroll to position [125, 0]
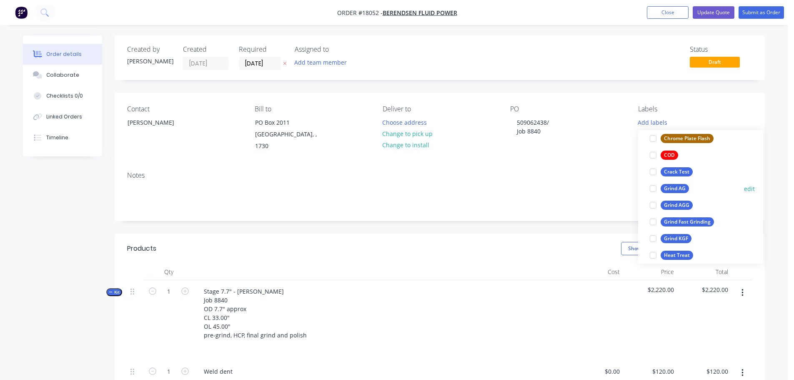
click at [653, 184] on div at bounding box center [653, 188] width 17 height 17
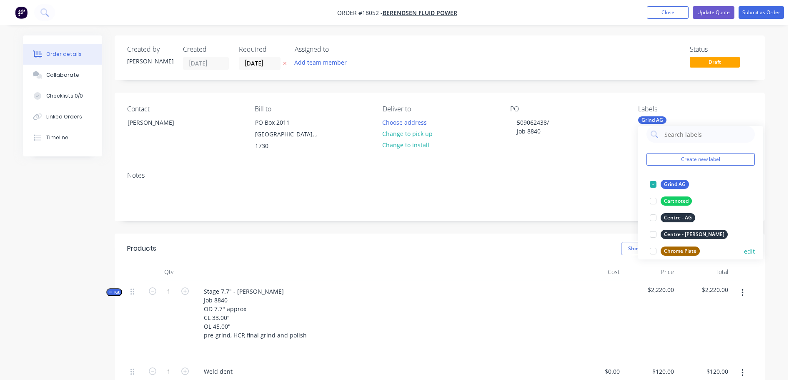
click at [652, 250] on div at bounding box center [653, 251] width 17 height 17
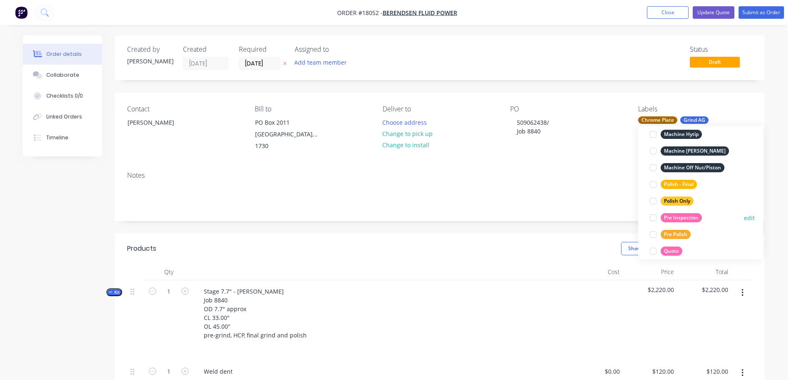
scroll to position [383, 0]
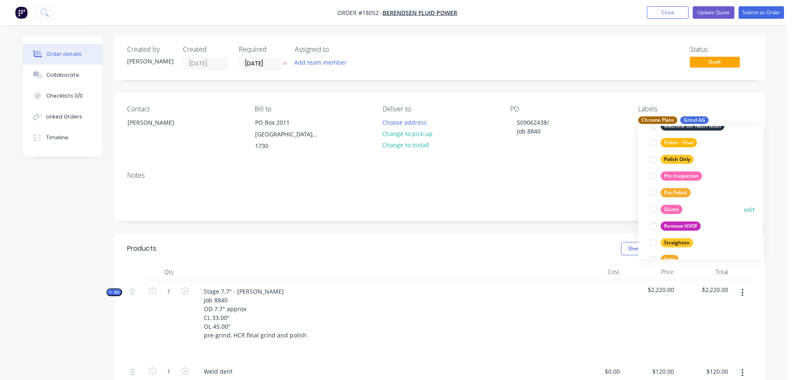
click at [653, 209] on div at bounding box center [653, 209] width 17 height 17
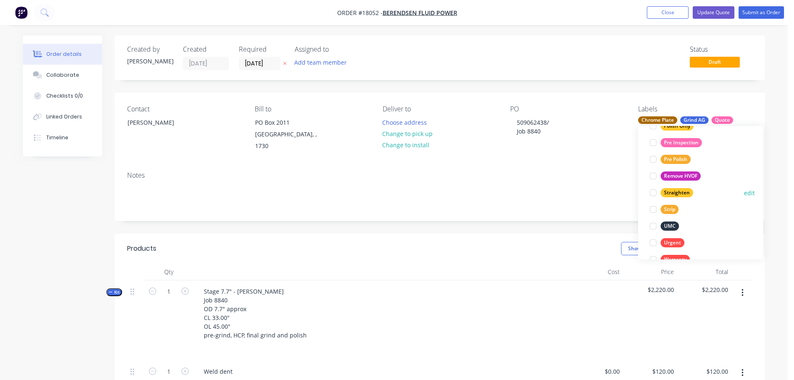
scroll to position [467, 0]
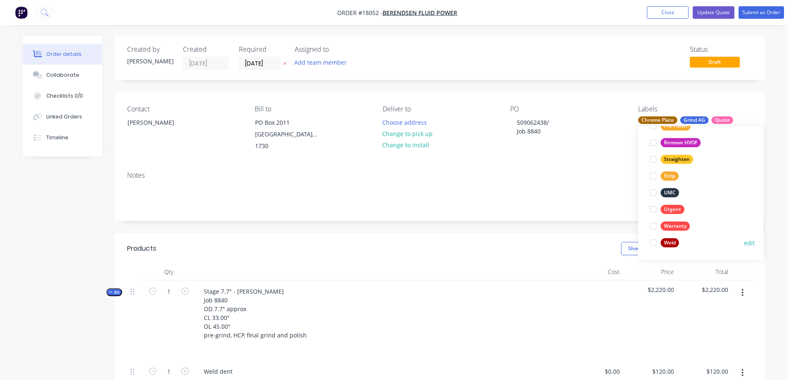
click at [655, 242] on div at bounding box center [653, 242] width 17 height 17
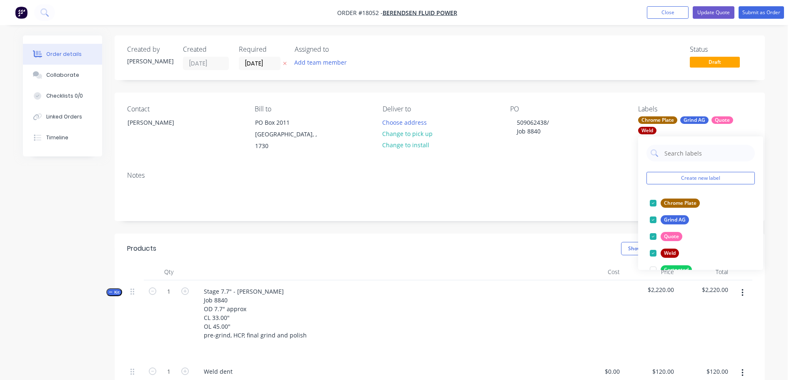
click at [576, 208] on div "Notes" at bounding box center [440, 193] width 650 height 56
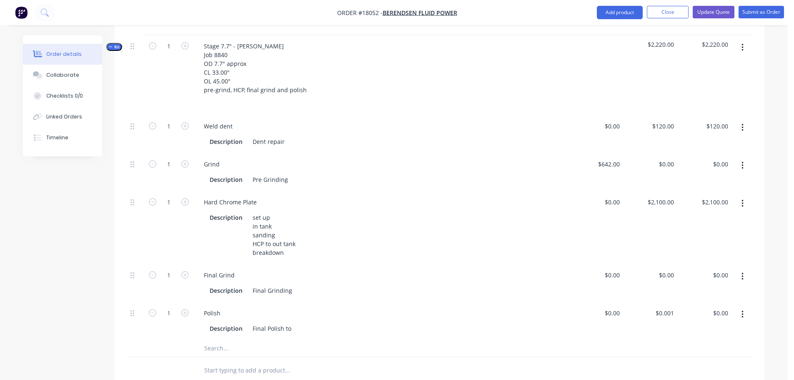
scroll to position [250, 0]
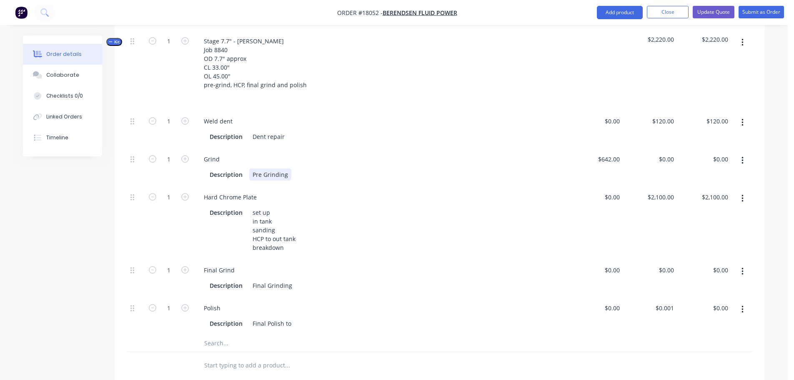
click at [288, 168] on div "Pre Grinding" at bounding box center [270, 174] width 42 height 12
drag, startPoint x: 271, startPoint y: 231, endPoint x: 281, endPoint y: 231, distance: 10.0
click at [272, 231] on div "set up in tank sanding HCP to out tank breakdown" at bounding box center [274, 229] width 50 height 47
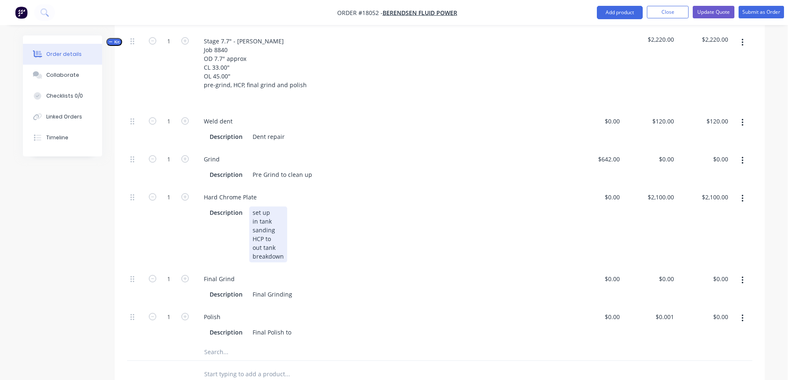
click at [283, 231] on div "set up in tank sanding HCP to out tank breakdown" at bounding box center [268, 234] width 38 height 56
click at [310, 168] on div "Pre Grind to clean up" at bounding box center [282, 174] width 66 height 12
click at [292, 288] on div "Final Grinding" at bounding box center [272, 294] width 46 height 12
drag, startPoint x: 282, startPoint y: 283, endPoint x: 334, endPoint y: 280, distance: 51.8
click at [331, 288] on div "Description Final Grinding" at bounding box center [379, 294] width 347 height 12
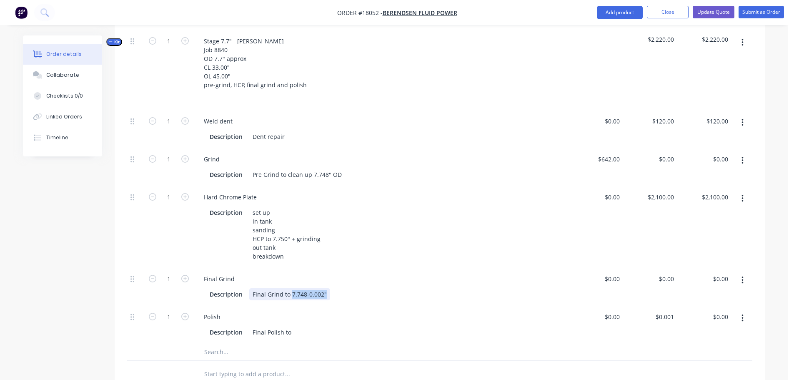
drag, startPoint x: 290, startPoint y: 283, endPoint x: 375, endPoint y: 284, distance: 84.6
click at [375, 288] on div "Description Final Grind to 7.748-0.002"" at bounding box center [379, 294] width 347 height 12
copy div "7.748-0.002""
click at [291, 326] on div "Final Polish to" at bounding box center [271, 332] width 45 height 12
click at [125, 243] on div "Qty Cost Price Total Kit 1 Stage 7.7" - KRESS Job 8840 OD 7.7" approx CL 33.00"…" at bounding box center [440, 204] width 650 height 383
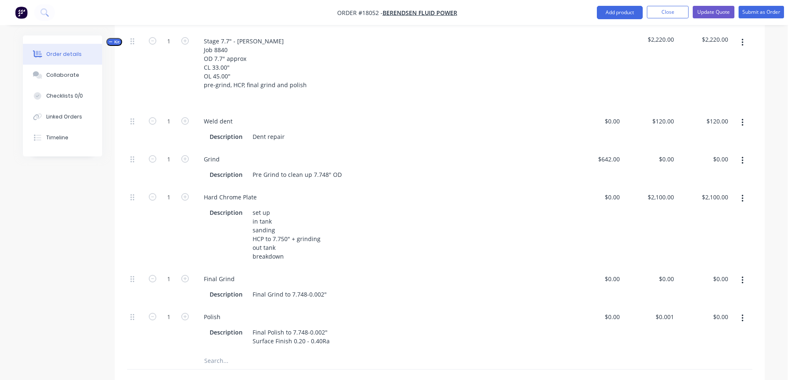
scroll to position [83, 0]
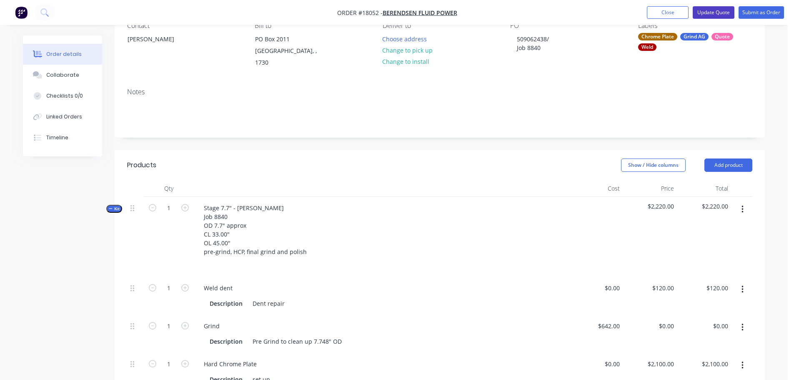
click at [720, 15] on button "Update Quote" at bounding box center [714, 12] width 42 height 13
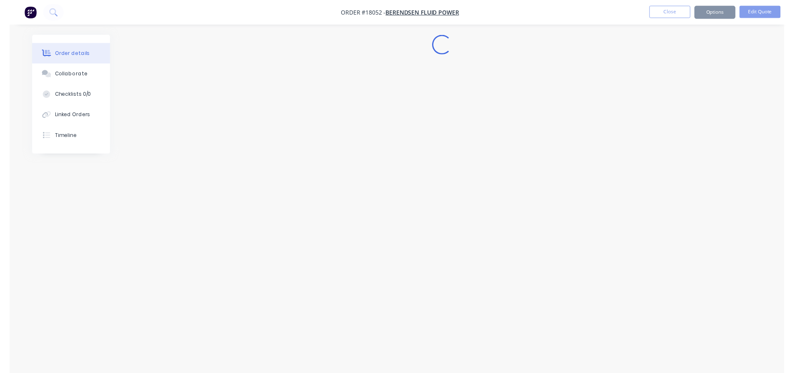
scroll to position [0, 0]
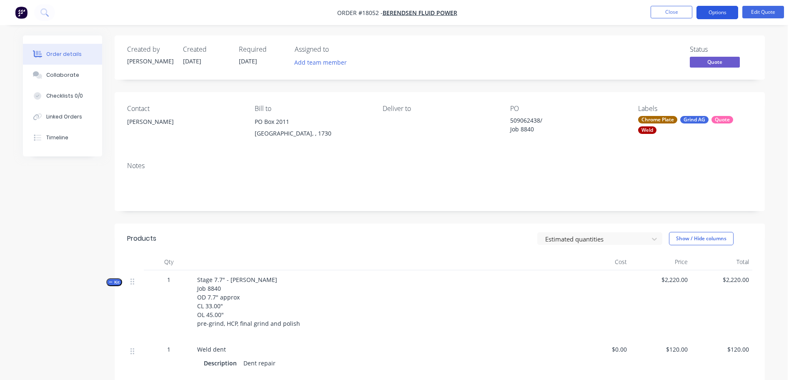
click at [728, 11] on button "Options" at bounding box center [717, 12] width 42 height 13
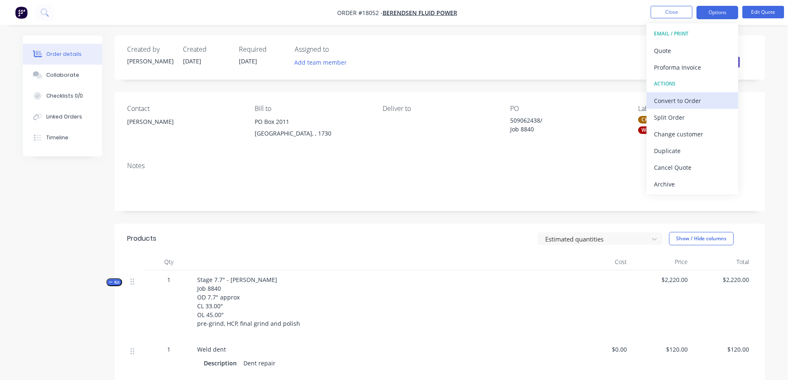
click at [680, 100] on div "Convert to Order" at bounding box center [692, 101] width 77 height 12
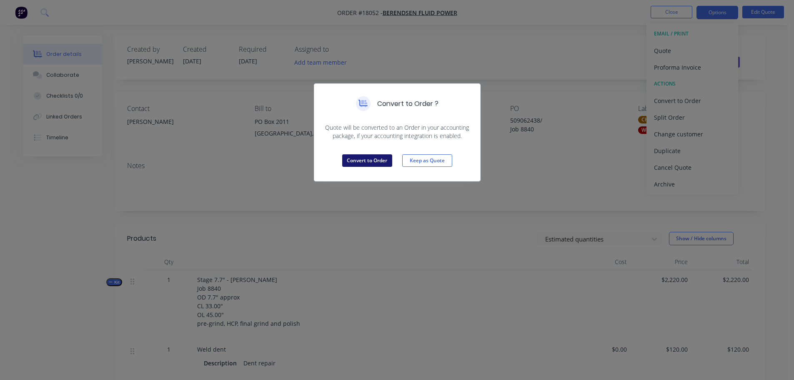
click at [378, 163] on button "Convert to Order" at bounding box center [367, 160] width 50 height 13
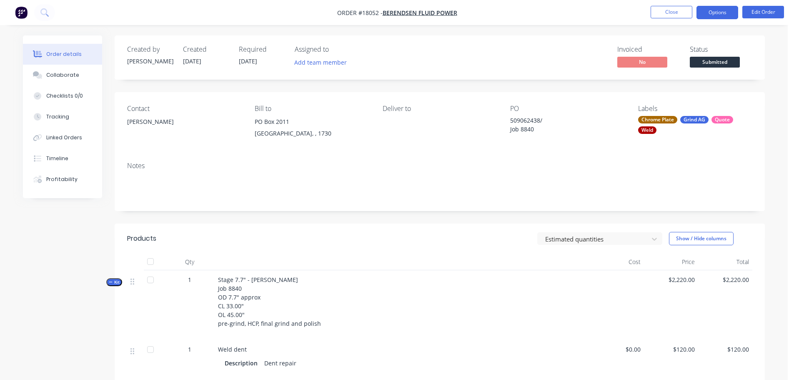
click at [713, 13] on button "Options" at bounding box center [717, 12] width 42 height 13
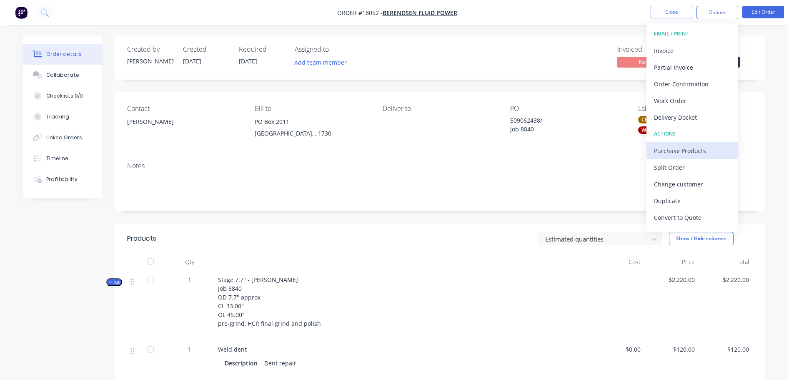
click at [703, 152] on div "Purchase Products" at bounding box center [692, 151] width 77 height 12
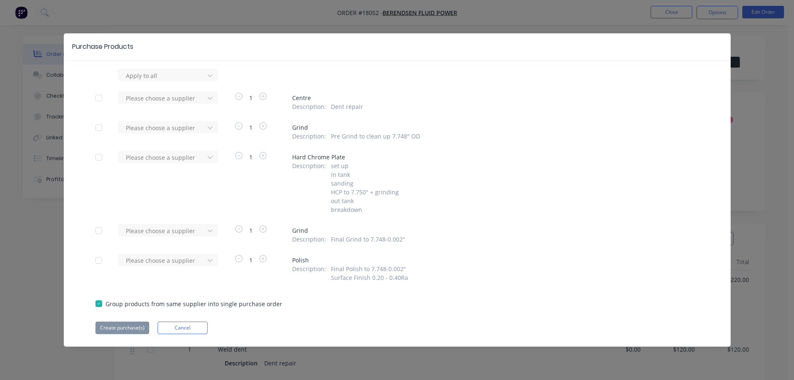
click at [98, 101] on div at bounding box center [98, 98] width 17 height 17
drag, startPoint x: 99, startPoint y: 123, endPoint x: 100, endPoint y: 134, distance: 10.8
click at [99, 125] on div at bounding box center [98, 127] width 17 height 17
click at [99, 233] on div at bounding box center [98, 230] width 17 height 17
click at [188, 103] on div at bounding box center [162, 98] width 75 height 10
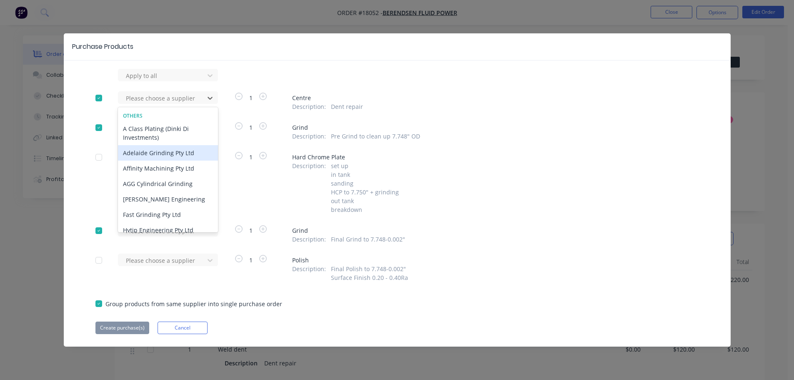
click at [175, 151] on div "Adelaide Grinding Pty Ltd" at bounding box center [168, 152] width 100 height 15
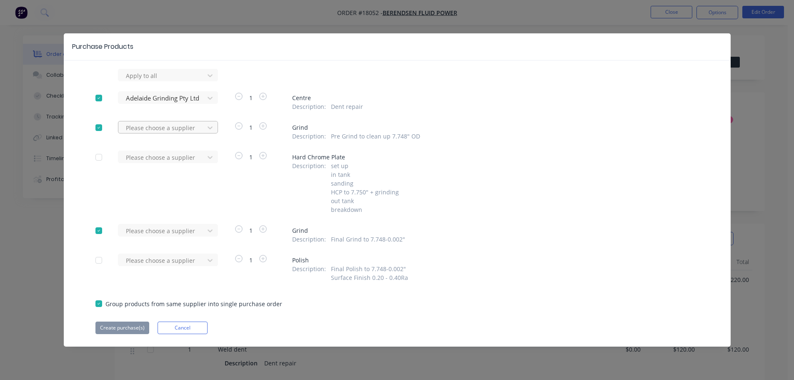
click at [178, 130] on div at bounding box center [162, 128] width 75 height 10
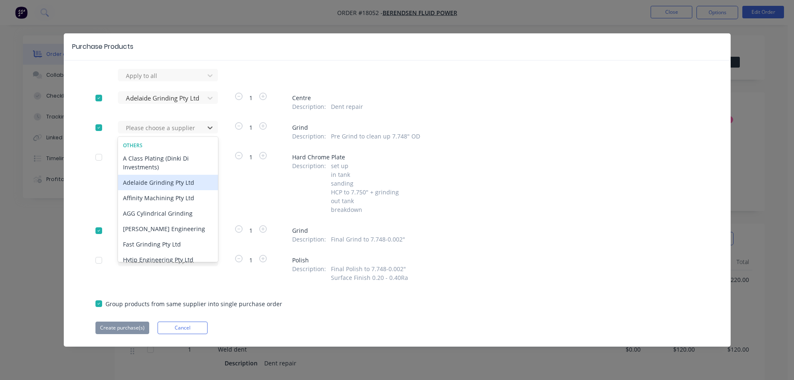
click at [181, 182] on div "Adelaide Grinding Pty Ltd" at bounding box center [168, 182] width 100 height 15
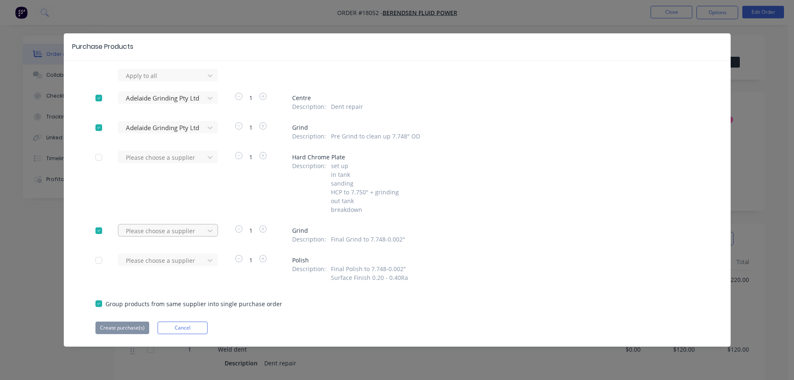
click at [180, 231] on div at bounding box center [162, 230] width 75 height 10
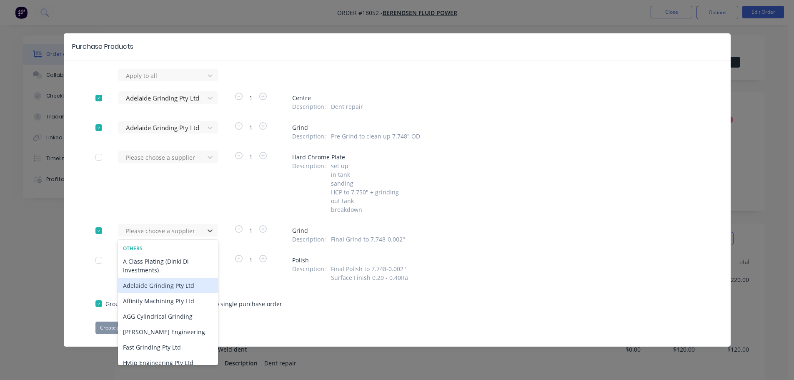
click at [182, 283] on div "Adelaide Grinding Pty Ltd" at bounding box center [168, 285] width 100 height 15
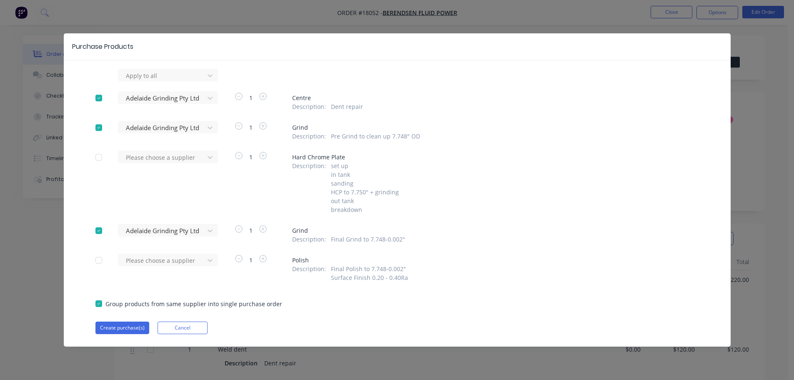
click at [123, 334] on div "Purchase Products Apply to all Adelaide Grinding Pty Ltd 1 Centre Description :…" at bounding box center [397, 189] width 667 height 313
click at [124, 332] on button "Create purchase(s)" at bounding box center [122, 327] width 54 height 13
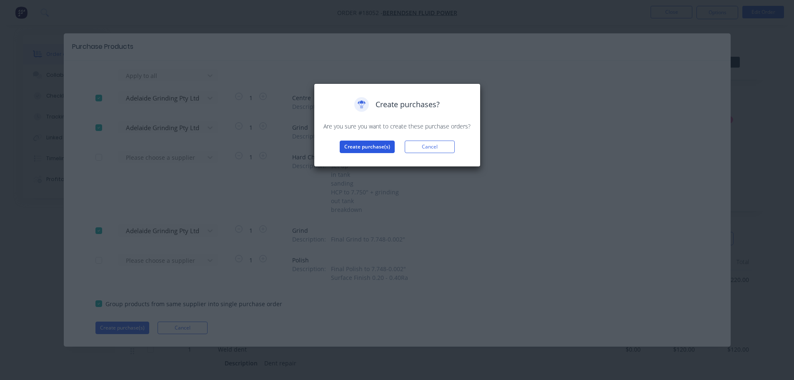
click at [375, 150] on button "Create purchase(s)" at bounding box center [367, 146] width 55 height 13
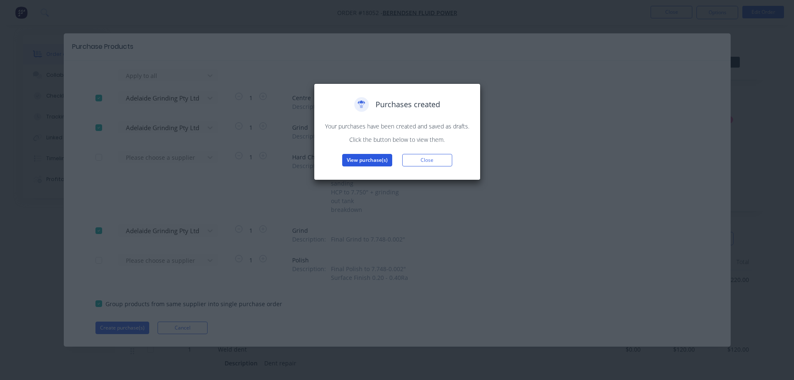
click at [373, 161] on button "View purchase(s)" at bounding box center [367, 160] width 50 height 13
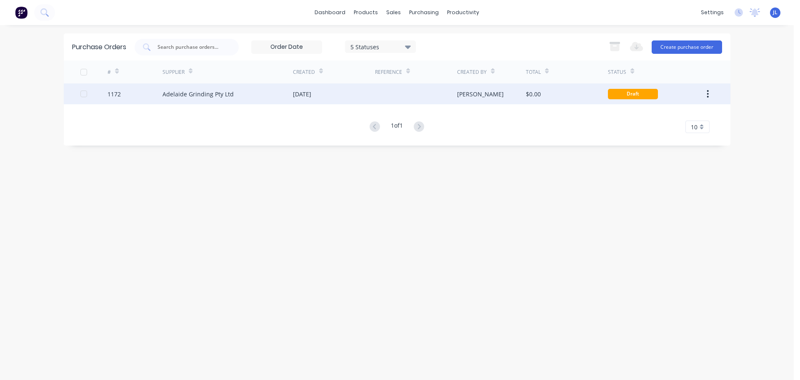
click at [392, 100] on div at bounding box center [416, 93] width 82 height 21
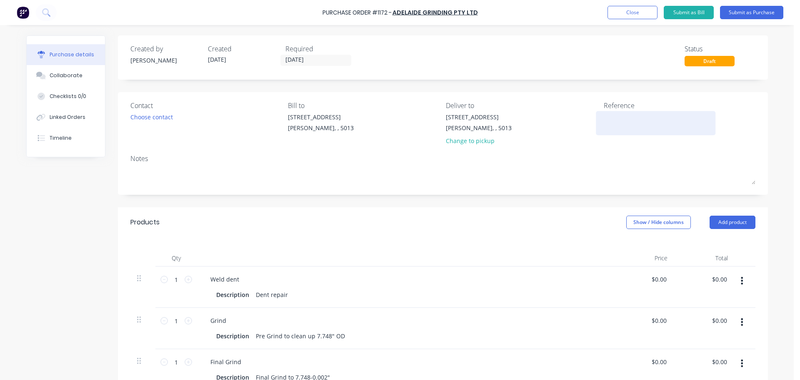
click at [616, 121] on textarea at bounding box center [656, 122] width 104 height 19
type textarea "TC18052"
click at [747, 14] on button "Submit as Purchase" at bounding box center [751, 12] width 63 height 13
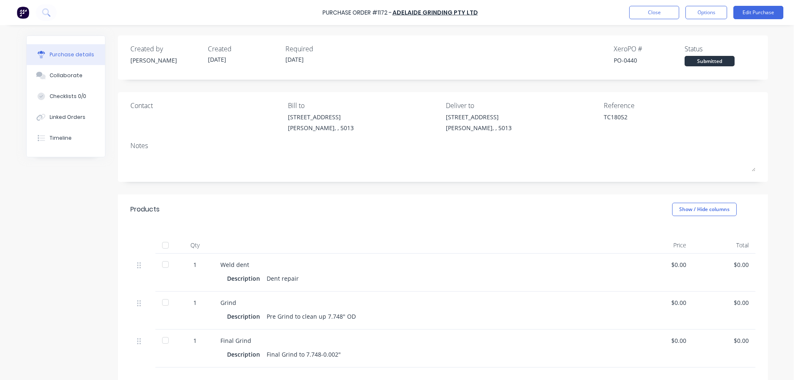
click at [622, 17] on div "Purchase Order #1172 - Adelaide Grinding Pty Ltd Close Options Edit Purchase" at bounding box center [400, 12] width 800 height 25
click at [631, 13] on button "Close" at bounding box center [654, 12] width 50 height 13
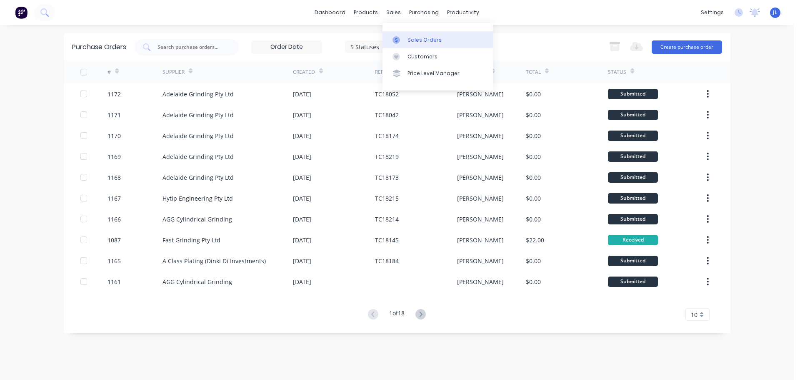
click at [403, 34] on link "Sales Orders" at bounding box center [438, 39] width 110 height 17
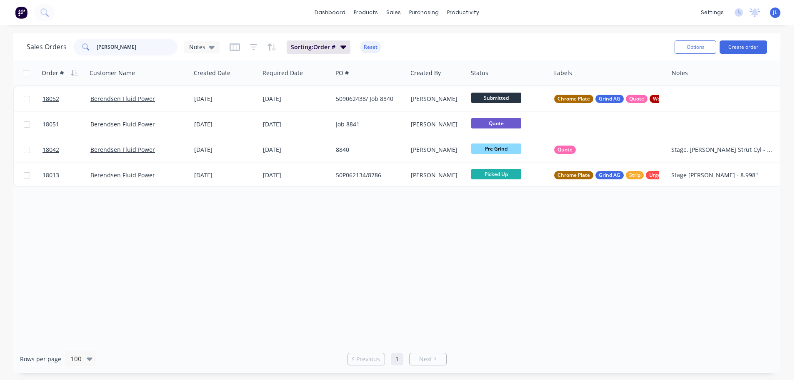
drag, startPoint x: 129, startPoint y: 41, endPoint x: 57, endPoint y: 43, distance: 72.1
click at [57, 43] on div "Sales Orders kress Notes" at bounding box center [123, 47] width 193 height 17
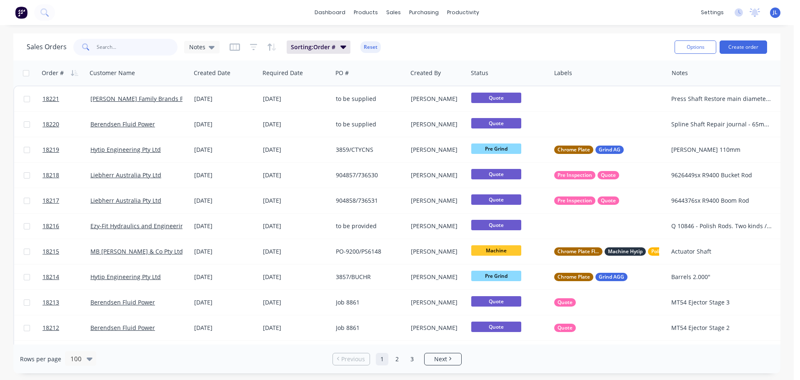
click at [115, 46] on input "text" at bounding box center [137, 47] width 81 height 17
click at [471, 36] on div "Workflow" at bounding box center [478, 40] width 25 height 8
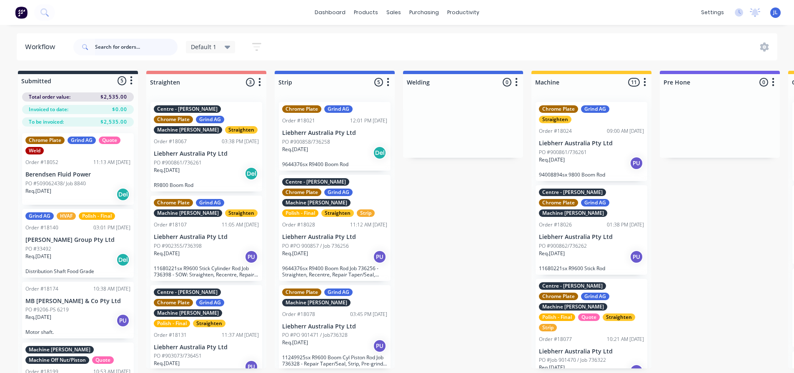
click at [129, 49] on input "text" at bounding box center [136, 47] width 83 height 17
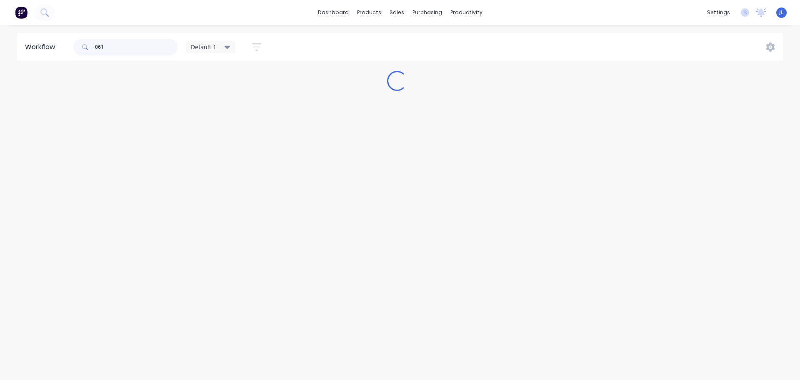
click at [101, 43] on input "061" at bounding box center [136, 47] width 83 height 17
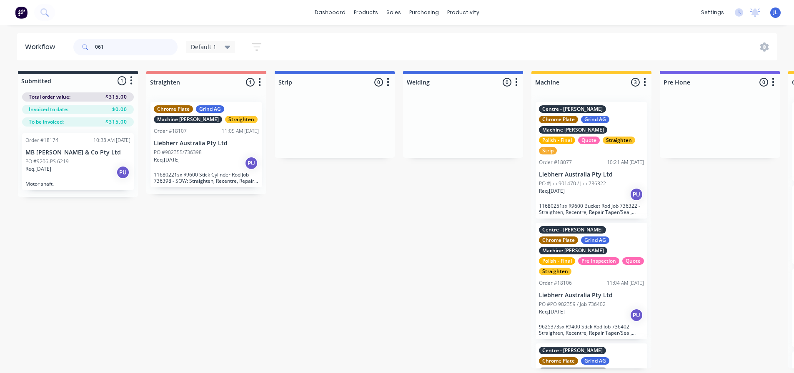
click at [100, 46] on input "061" at bounding box center [136, 47] width 83 height 17
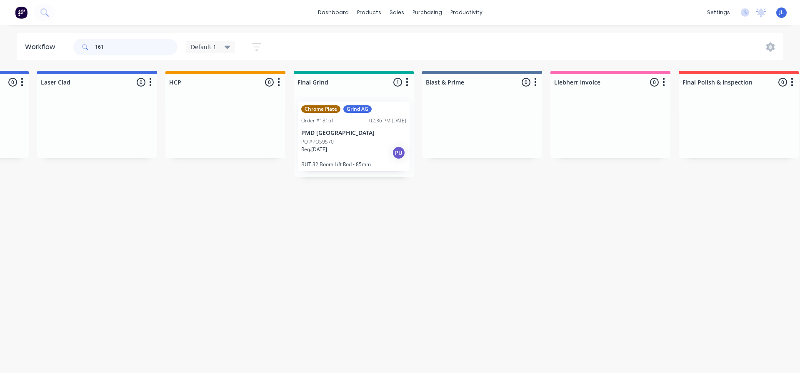
scroll to position [0, 1270]
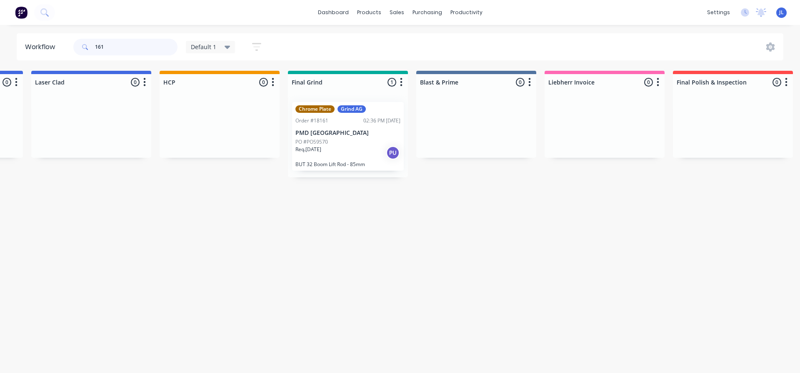
type input "161"
click at [371, 150] on div "Req. [DATE] PU" at bounding box center [348, 153] width 105 height 14
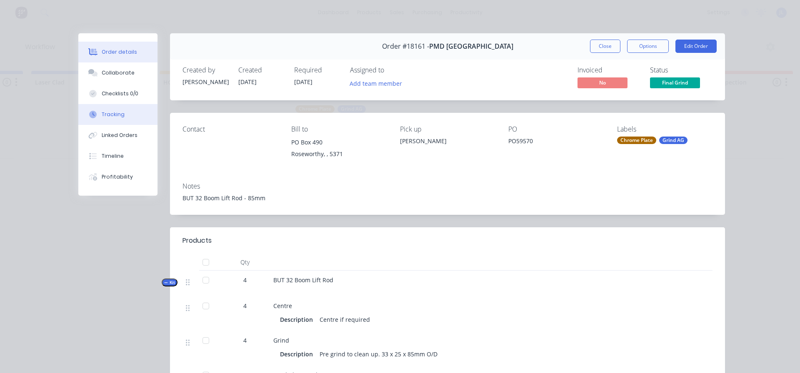
click at [113, 113] on div "Tracking" at bounding box center [113, 115] width 23 height 8
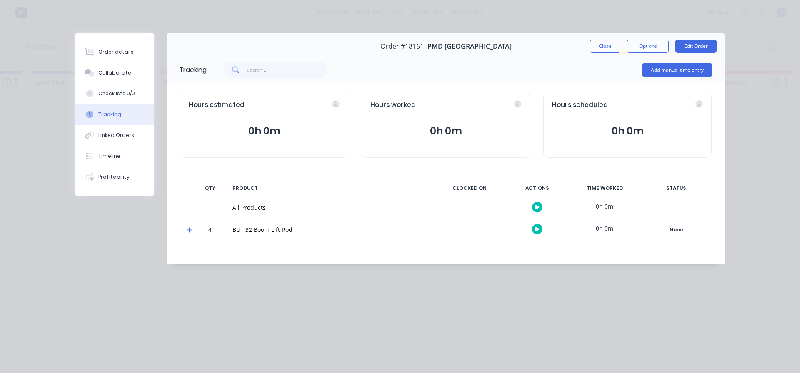
click at [189, 230] on icon at bounding box center [189, 230] width 5 height 5
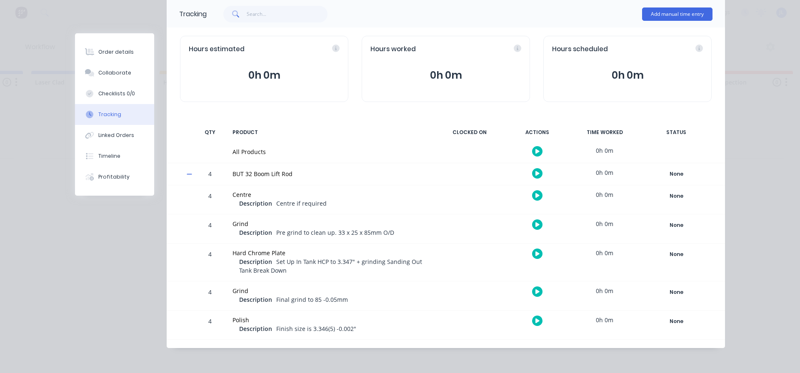
scroll to position [57, 0]
click at [672, 290] on div "None" at bounding box center [676, 291] width 60 height 11
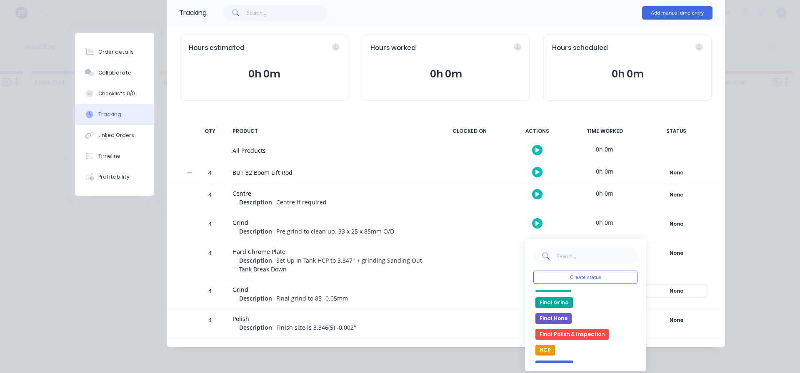
scroll to position [42, 0]
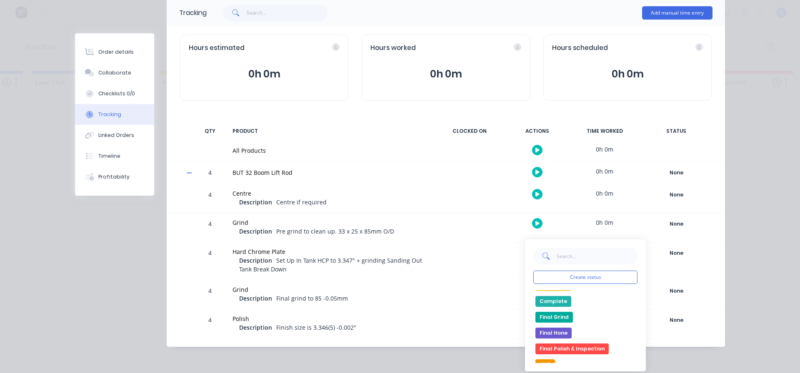
click at [554, 318] on button "Final Grind" at bounding box center [555, 317] width 38 height 11
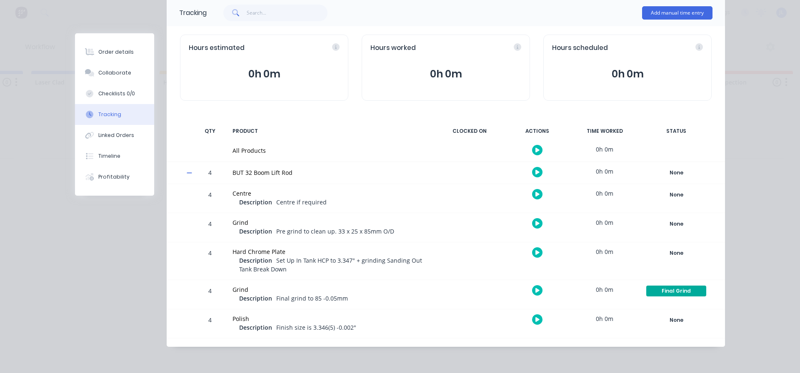
click at [742, 308] on div "Order details Collaborate Checklists 0/0 Tracking Linked Orders Timeline Profit…" at bounding box center [400, 186] width 800 height 373
click at [80, 241] on div "Order #18161 - PMD Australia Close Options Edit Order Tracking Add manual time …" at bounding box center [400, 161] width 650 height 371
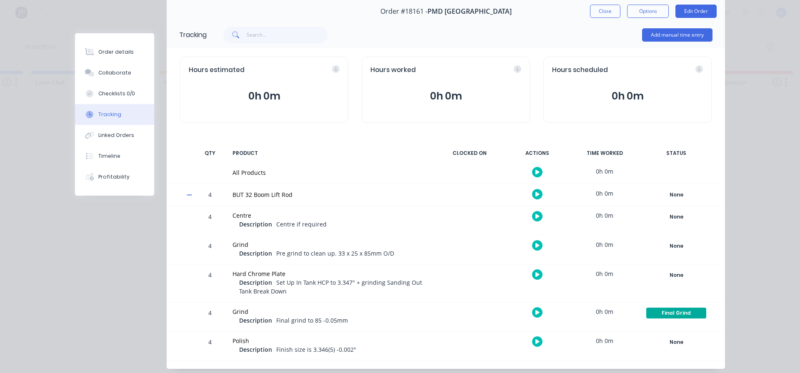
scroll to position [0, 0]
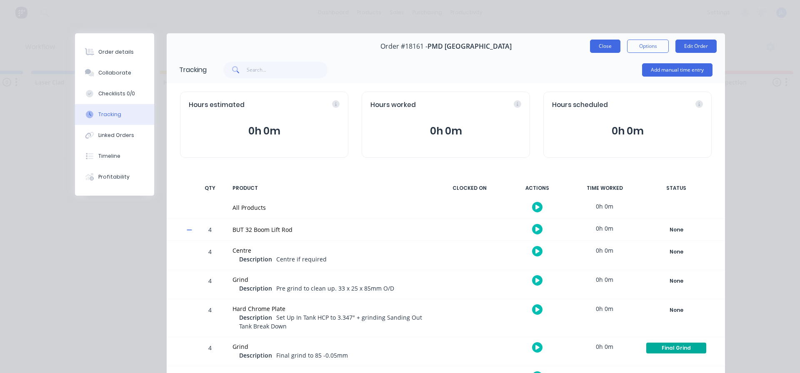
click at [611, 50] on button "Close" at bounding box center [605, 46] width 30 height 13
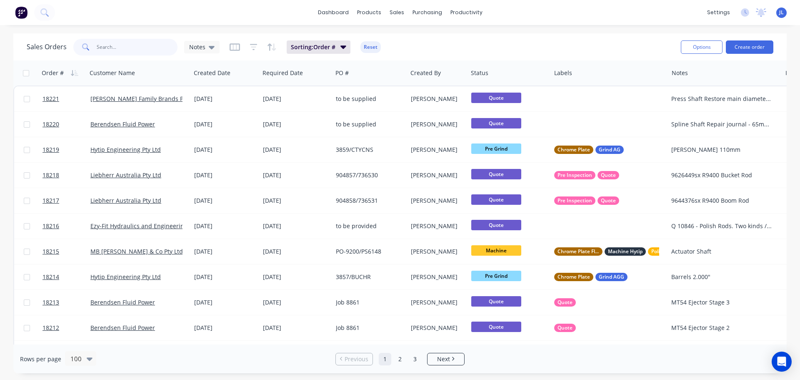
click at [119, 41] on input "text" at bounding box center [137, 47] width 81 height 17
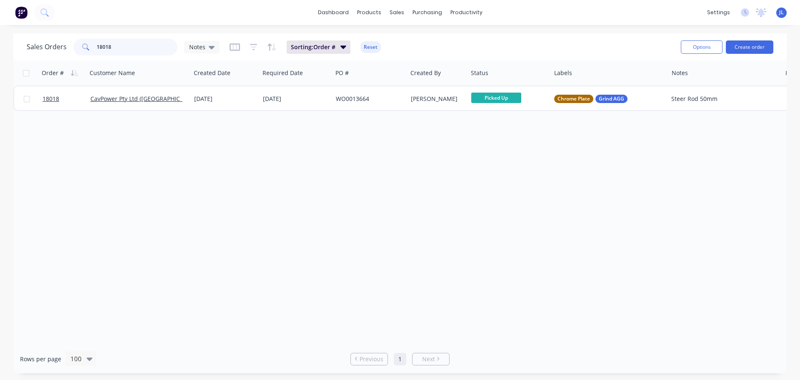
type input "18018"
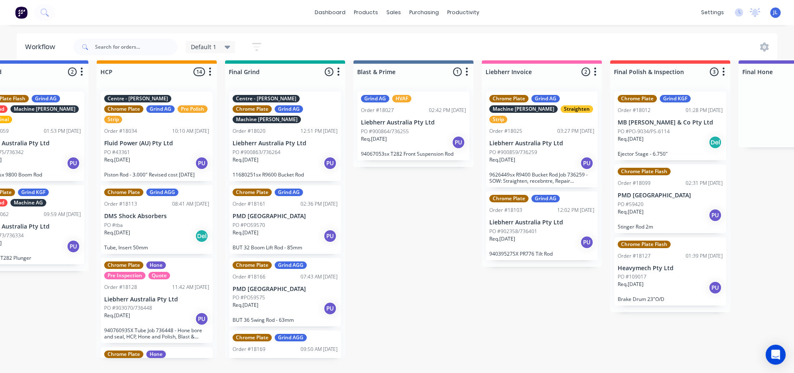
scroll to position [0, 1333]
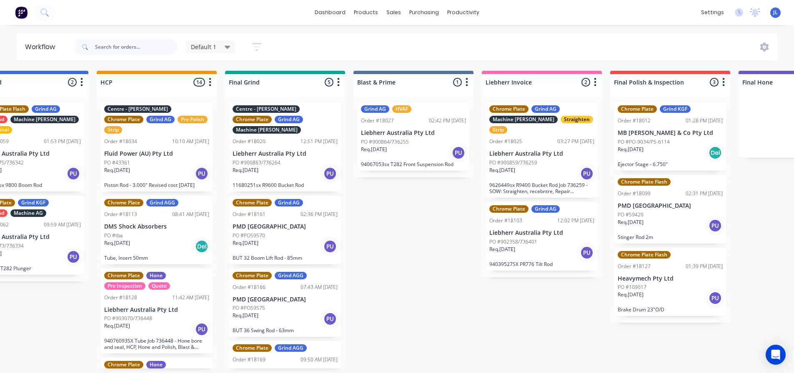
click at [288, 223] on p "PMD [GEOGRAPHIC_DATA]" at bounding box center [285, 226] width 105 height 7
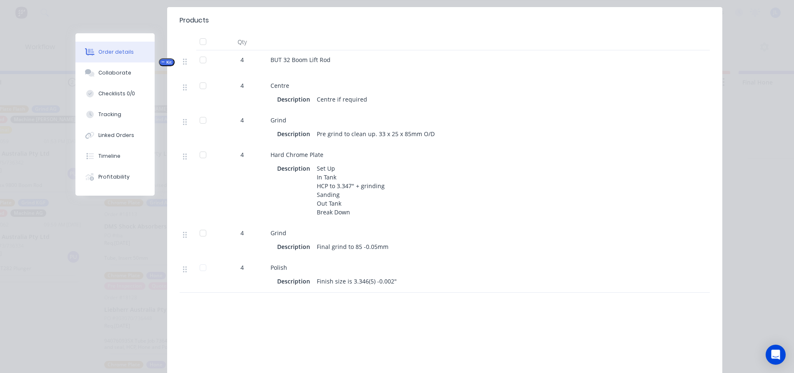
scroll to position [149, 0]
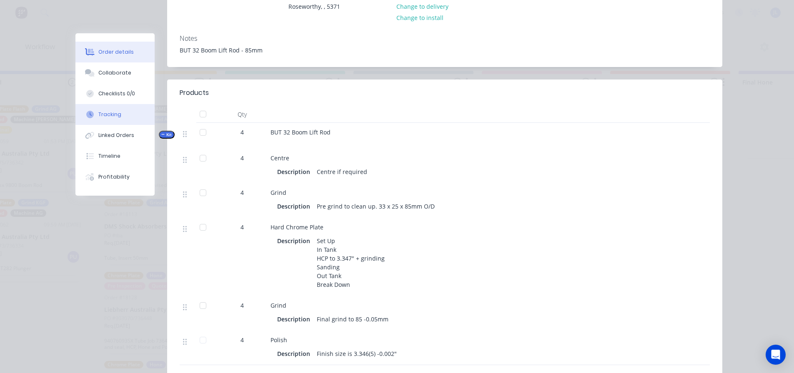
click at [108, 115] on div "Tracking" at bounding box center [109, 115] width 23 height 8
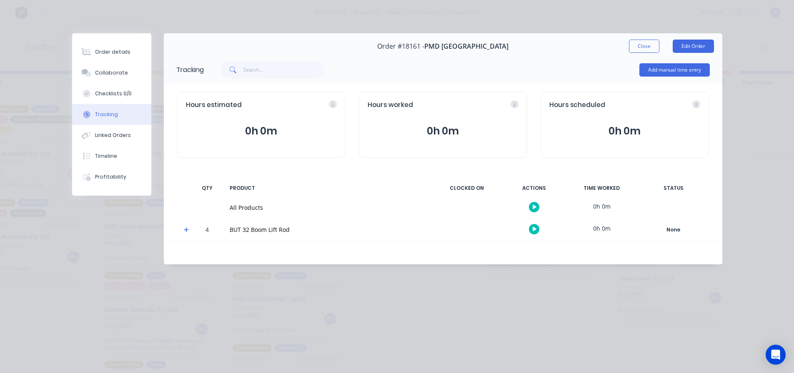
click at [190, 233] on span at bounding box center [188, 231] width 8 height 8
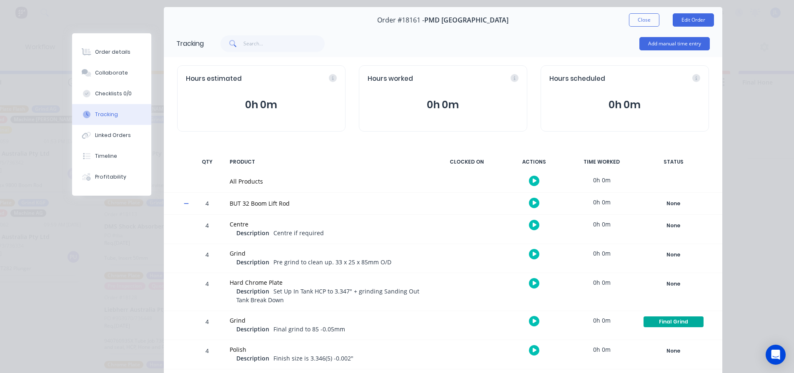
scroll to position [57, 0]
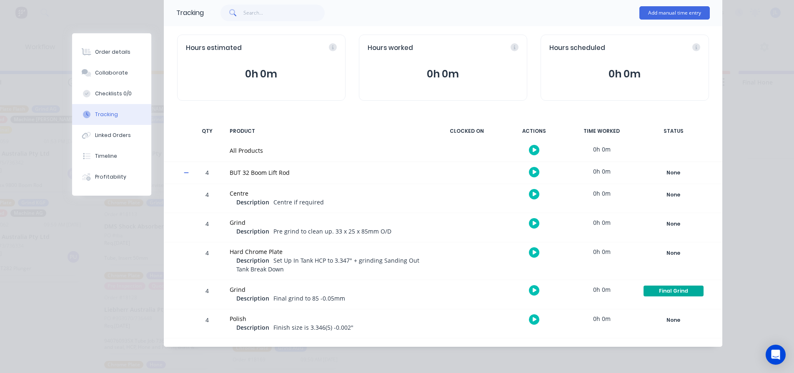
click at [654, 285] on div "Final Grind Create status None edit Blast & Prime Centering Complete Final Grin…" at bounding box center [673, 295] width 71 height 29
click at [658, 291] on div "Final Grind" at bounding box center [674, 291] width 60 height 11
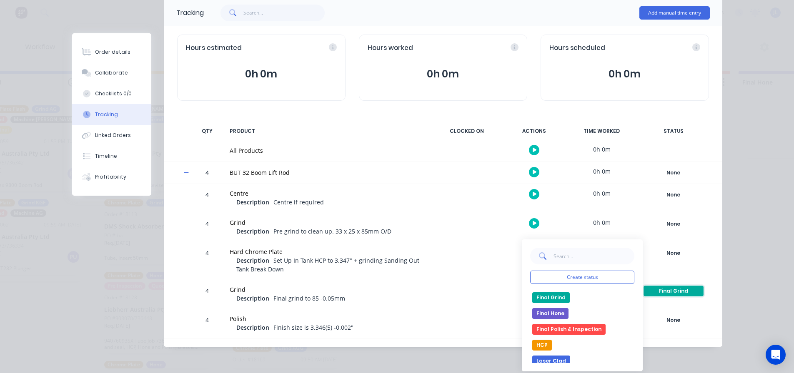
scroll to position [42, 0]
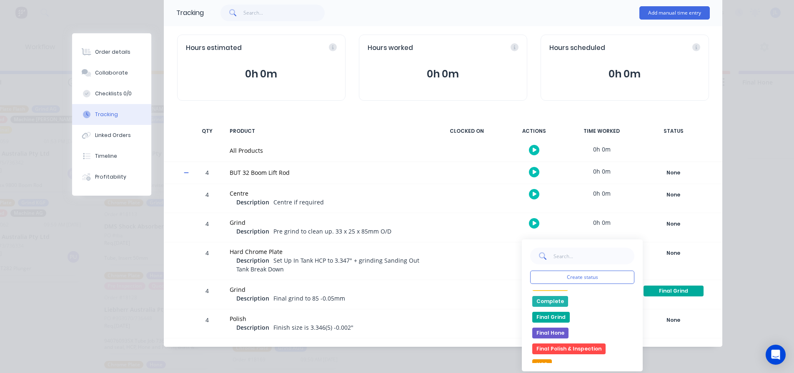
click at [574, 348] on button "Final Polish & Inspection" at bounding box center [568, 349] width 73 height 11
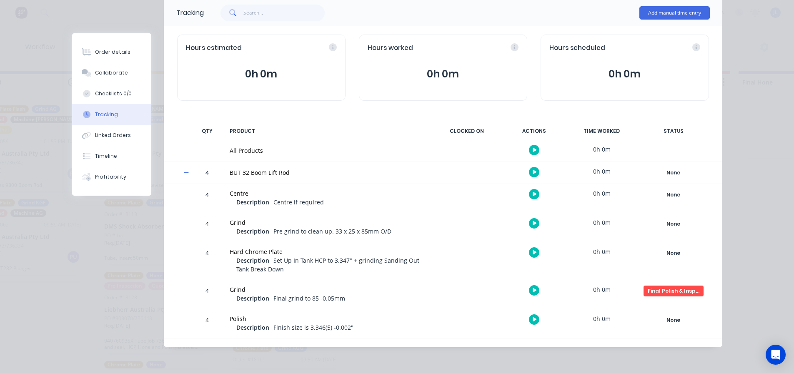
click at [67, 274] on div "Order details Collaborate Checklists 0/0 Tracking Linked Orders Timeline Profit…" at bounding box center [397, 161] width 667 height 371
click at [662, 291] on div "Final Polish & Inspection" at bounding box center [674, 291] width 60 height 11
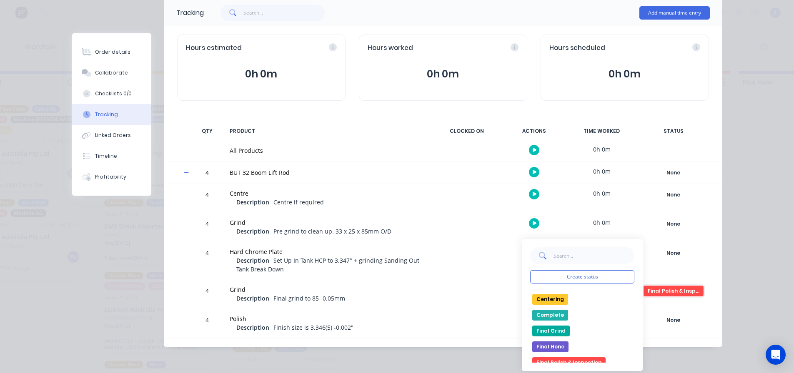
scroll to position [20, 0]
click at [562, 336] on button "Final Grind" at bounding box center [551, 338] width 38 height 11
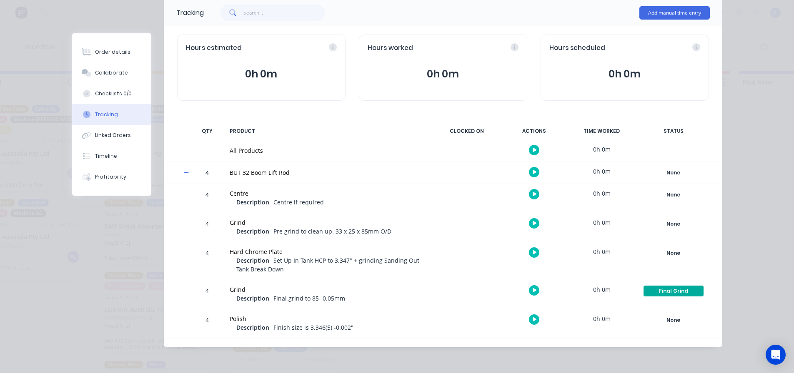
click at [68, 282] on div "Order details Collaborate Checklists 0/0 Tracking Linked Orders Timeline Profit…" at bounding box center [397, 161] width 667 height 371
click at [110, 222] on div "Order #18161 - PMD Australia Close Edit Order Tracking Add manual time entry Ho…" at bounding box center [397, 161] width 650 height 371
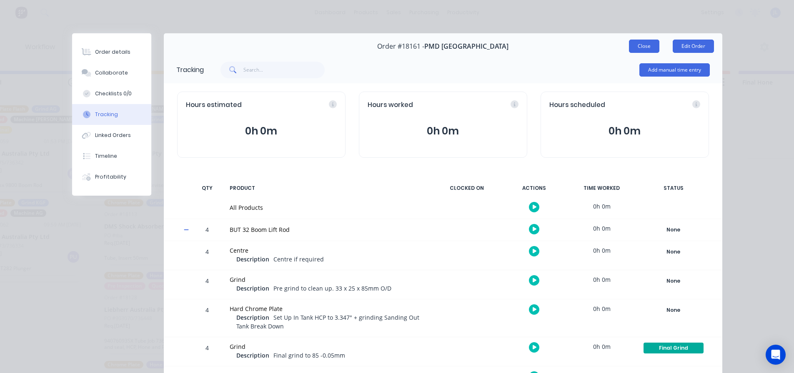
click at [641, 41] on button "Close" at bounding box center [644, 46] width 30 height 13
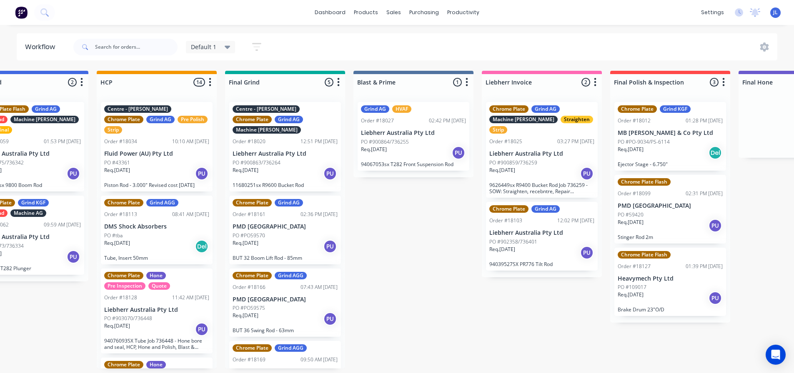
click at [301, 211] on div "02:36 PM [DATE]" at bounding box center [319, 215] width 37 height 8
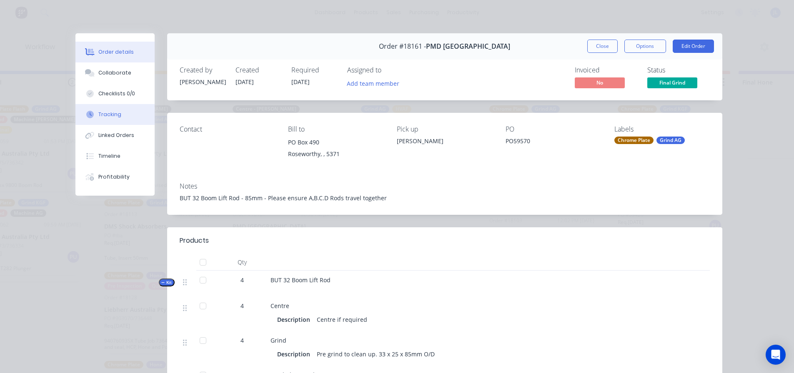
click at [110, 115] on div "Tracking" at bounding box center [109, 115] width 23 height 8
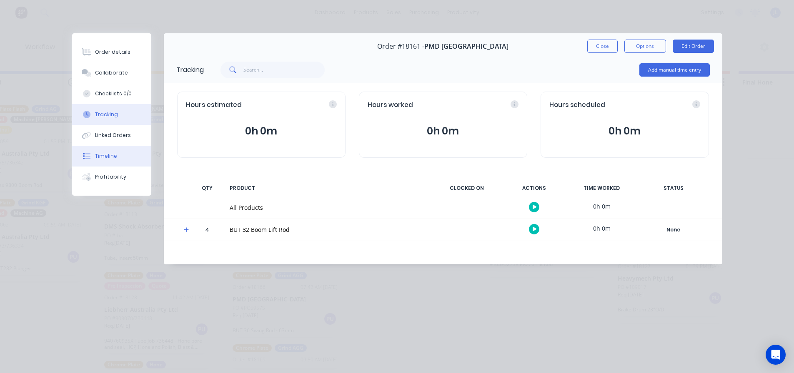
click at [113, 151] on button "Timeline" at bounding box center [111, 156] width 79 height 21
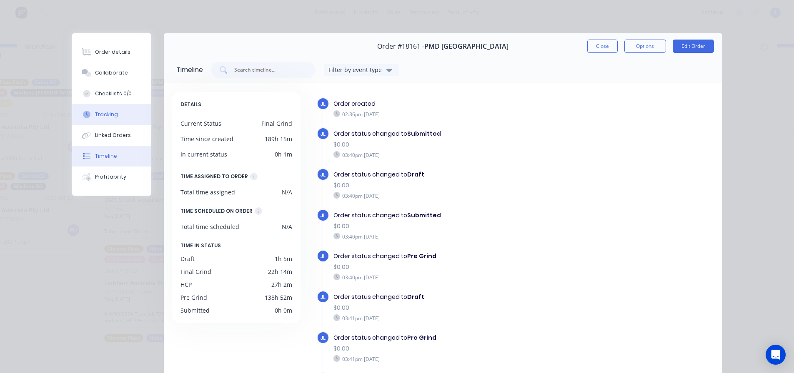
click at [115, 113] on button "Tracking" at bounding box center [111, 114] width 79 height 21
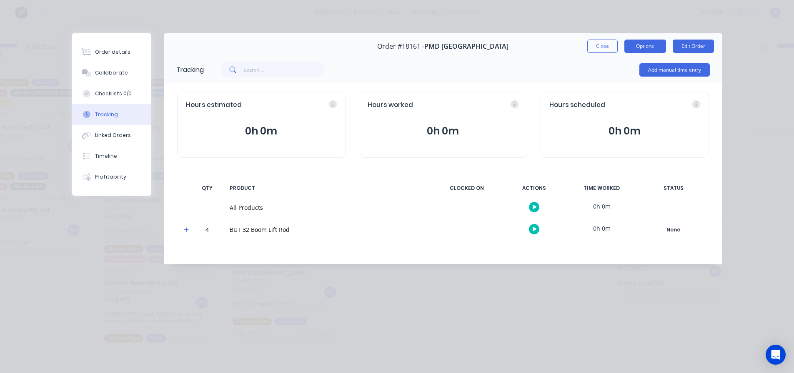
click at [647, 45] on button "Options" at bounding box center [645, 46] width 42 height 13
click at [740, 227] on div "Order details Collaborate Checklists 0/0 Tracking Linked Orders Timeline Profit…" at bounding box center [397, 186] width 794 height 373
click at [184, 229] on icon at bounding box center [186, 230] width 5 height 6
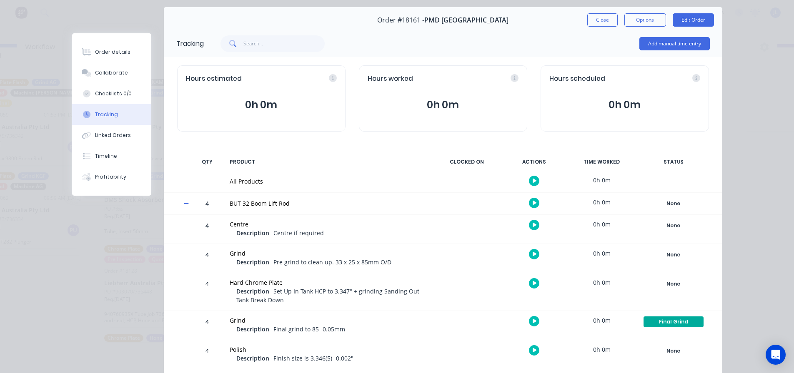
scroll to position [57, 0]
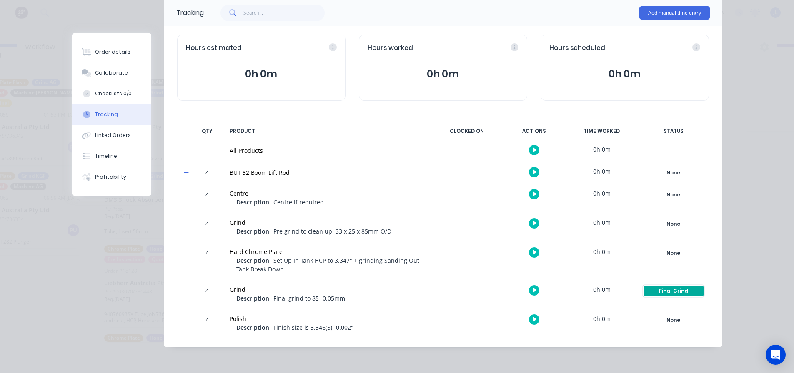
click at [682, 291] on div "Final Grind" at bounding box center [674, 291] width 60 height 11
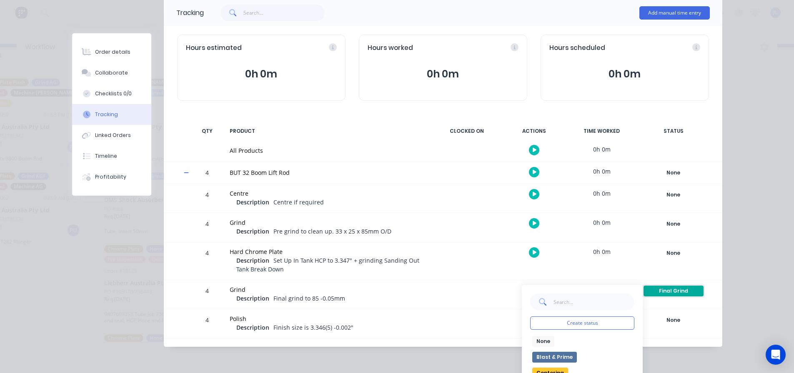
click at [682, 291] on div "Final Grind" at bounding box center [674, 291] width 60 height 11
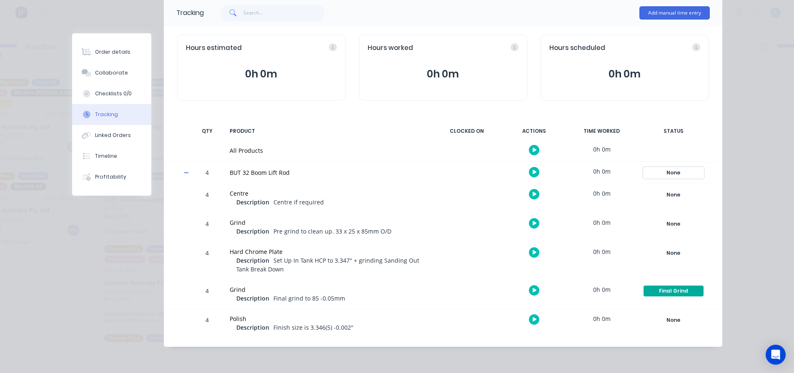
click at [670, 173] on div "None" at bounding box center [674, 173] width 60 height 11
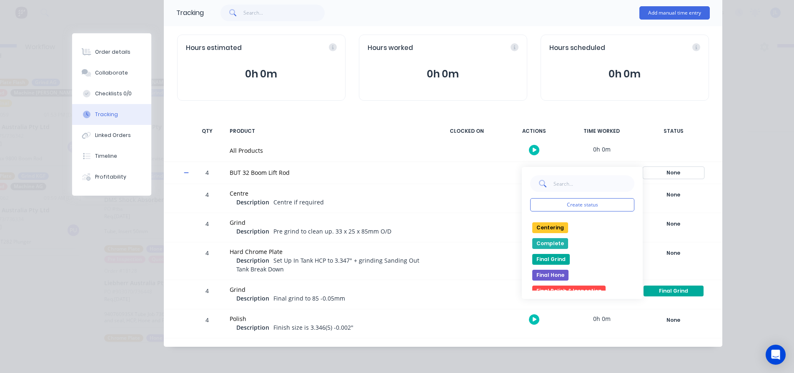
scroll to position [42, 0]
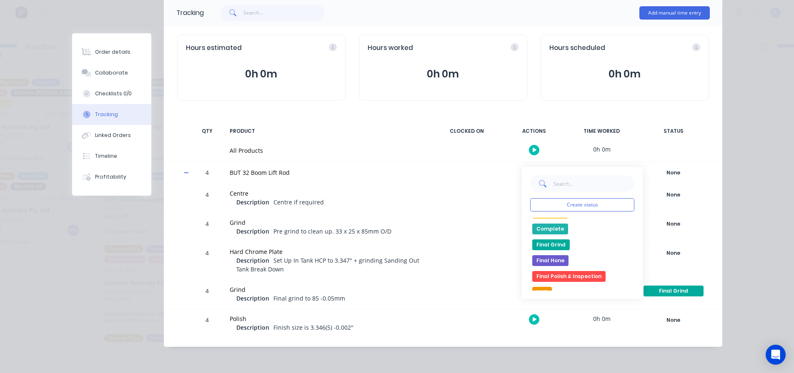
click at [552, 244] on button "Final Grind" at bounding box center [551, 245] width 38 height 11
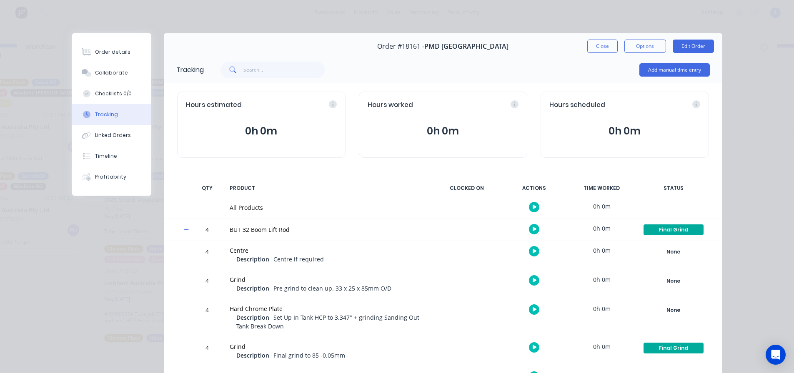
scroll to position [0, 1333]
click at [589, 44] on button "Close" at bounding box center [602, 46] width 30 height 13
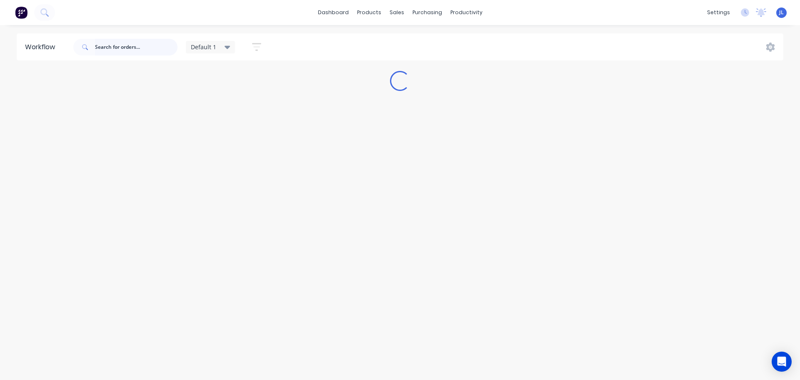
click at [116, 48] on input "text" at bounding box center [136, 47] width 83 height 17
type input "161"
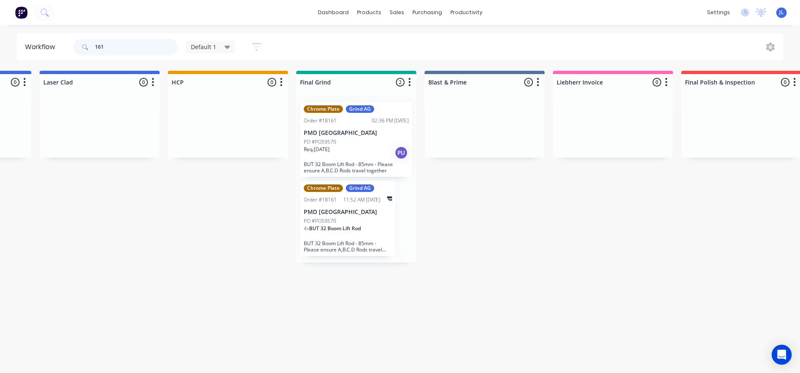
scroll to position [0, 1263]
drag, startPoint x: 121, startPoint y: 47, endPoint x: 77, endPoint y: 47, distance: 44.2
click at [77, 47] on div "161" at bounding box center [125, 47] width 104 height 17
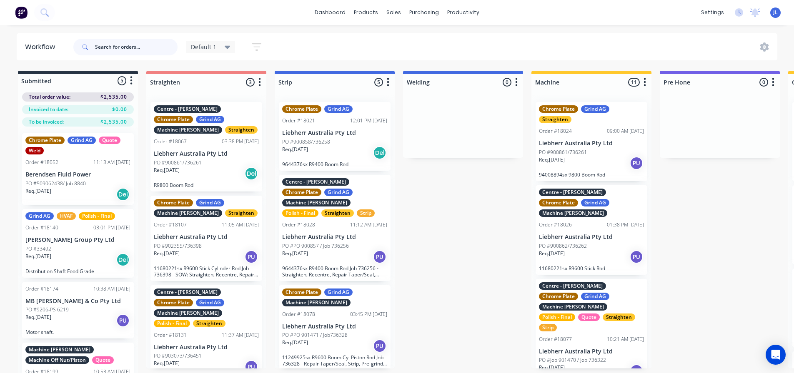
click at [141, 54] on input "text" at bounding box center [136, 47] width 83 height 17
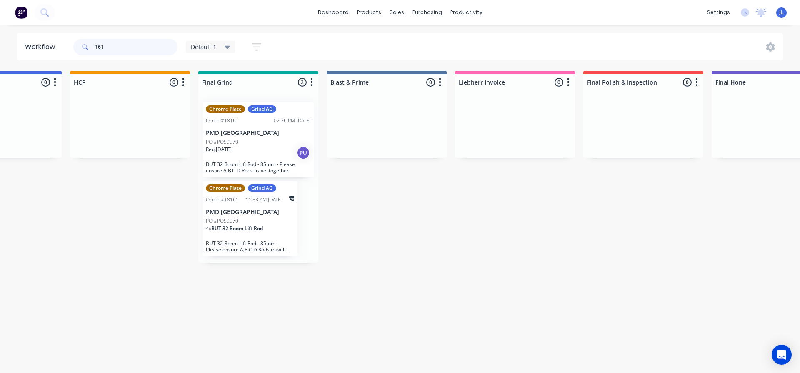
scroll to position [0, 1383]
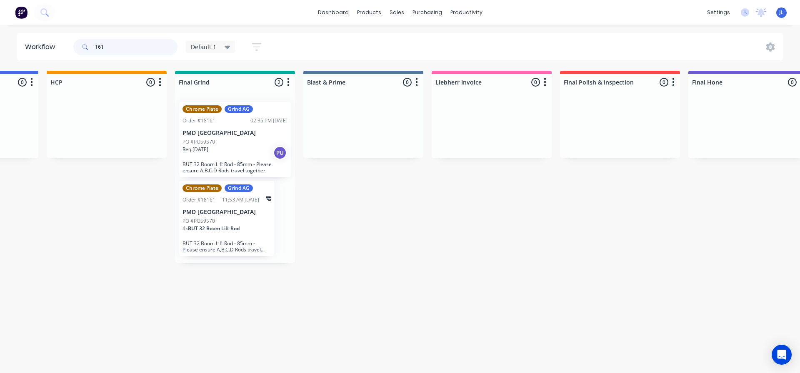
type input "161"
click at [233, 261] on div "Chrome Plate Grind AG Order #18161 02:36 PM [DATE] PMD [GEOGRAPHIC_DATA] PO #PO…" at bounding box center [235, 179] width 120 height 168
click at [233, 239] on div "4 x BUT 32 Boom Lift Rod" at bounding box center [227, 232] width 88 height 14
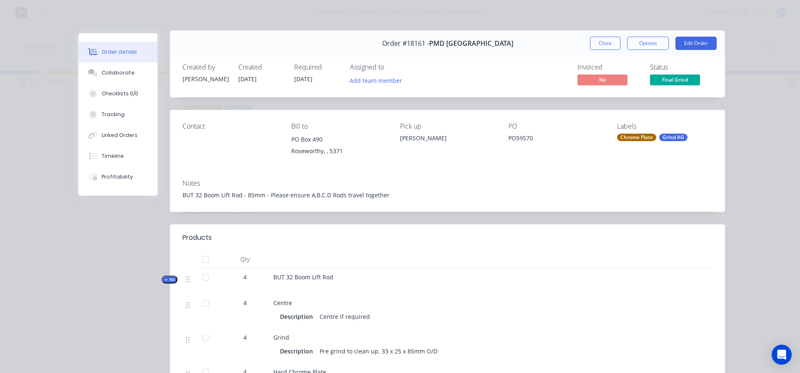
scroll to position [0, 0]
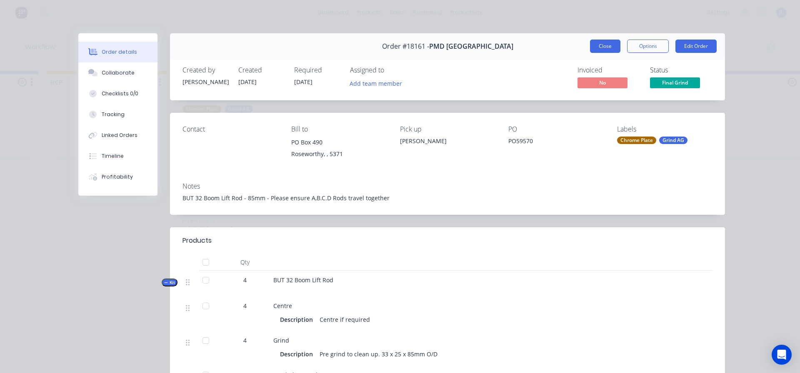
click at [601, 47] on button "Close" at bounding box center [605, 46] width 30 height 13
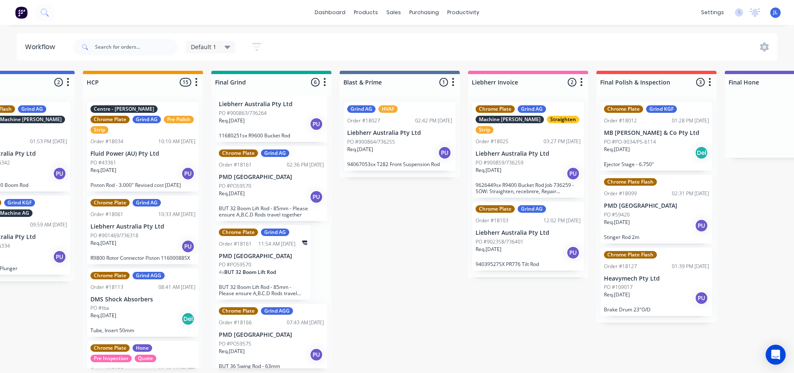
scroll to position [42, 0]
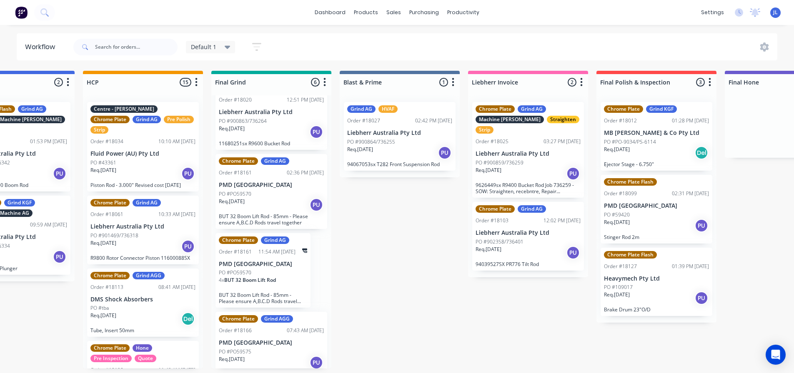
click at [271, 269] on div "PO #PO59570" at bounding box center [263, 273] width 88 height 8
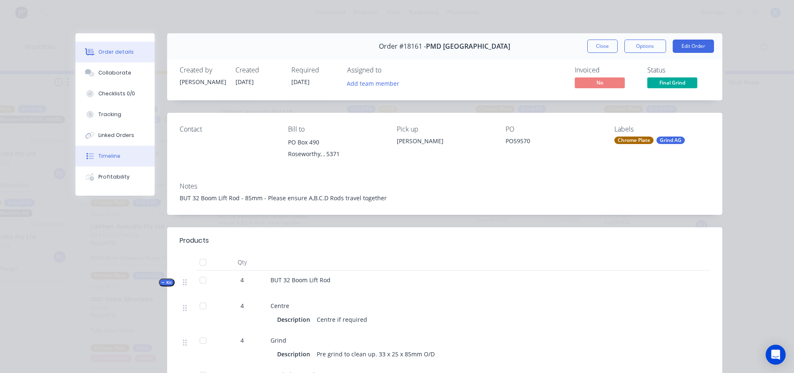
click at [104, 149] on button "Timeline" at bounding box center [114, 156] width 79 height 21
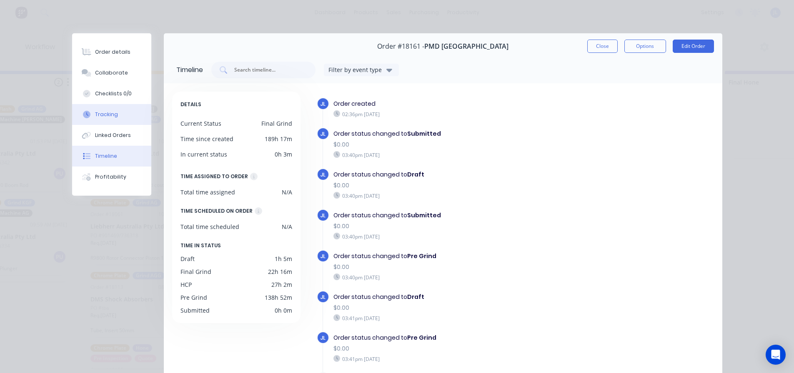
click at [111, 114] on div "Tracking" at bounding box center [106, 115] width 23 height 8
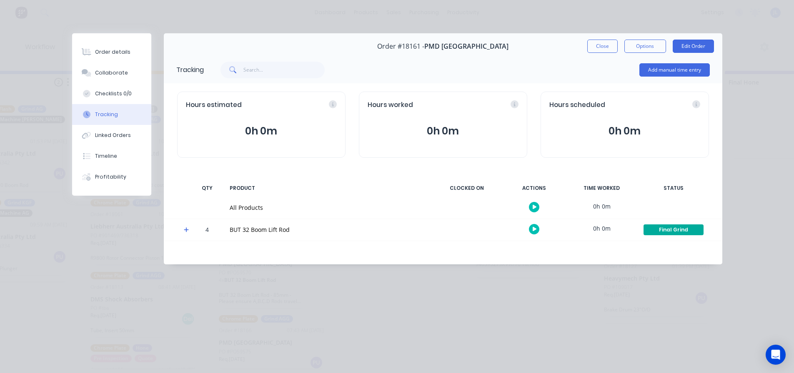
click at [185, 233] on icon at bounding box center [186, 230] width 5 height 6
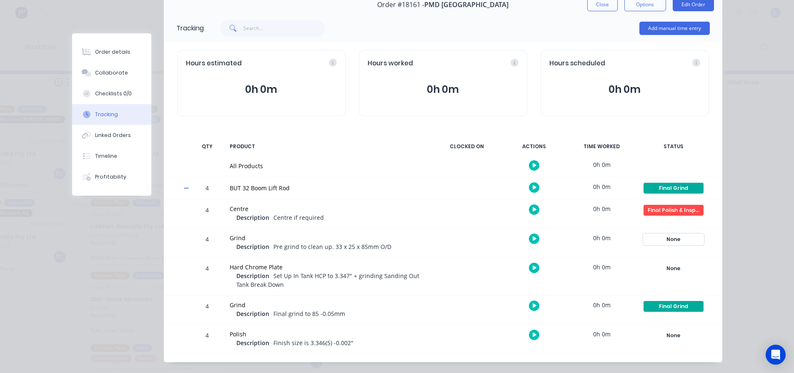
click at [676, 239] on div "None" at bounding box center [674, 239] width 60 height 11
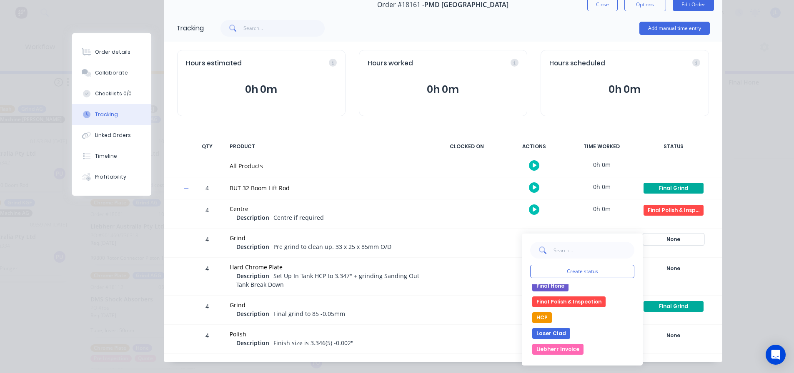
scroll to position [83, 0]
click at [568, 302] on button "Final Polish & Inspection" at bounding box center [568, 301] width 73 height 11
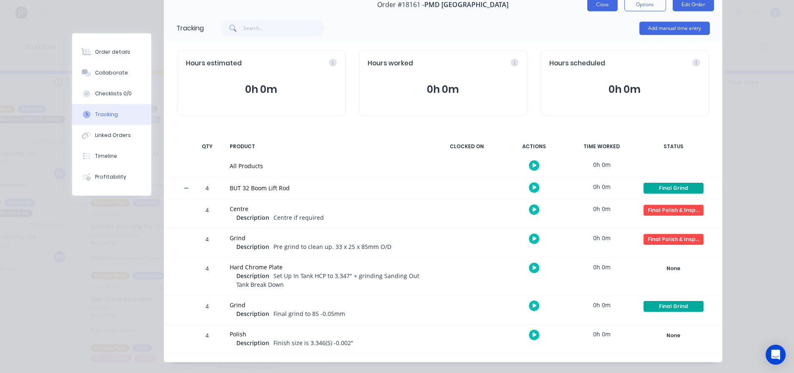
click at [604, 8] on button "Close" at bounding box center [602, 4] width 30 height 13
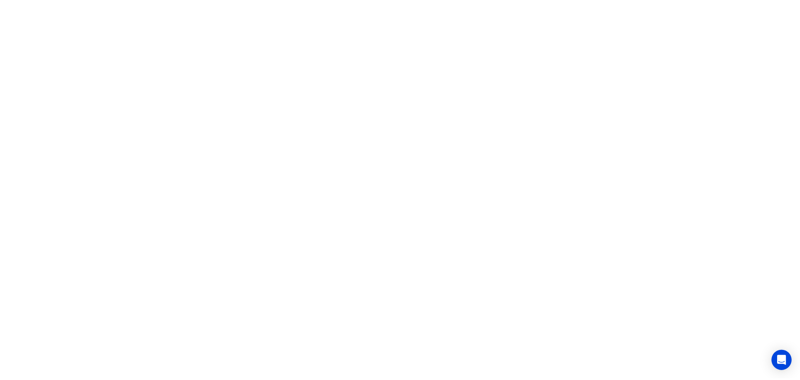
scroll to position [0, 0]
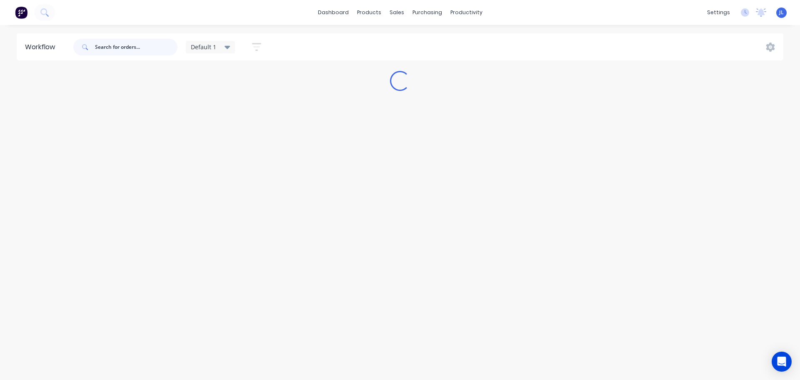
click at [126, 45] on input "text" at bounding box center [136, 47] width 83 height 17
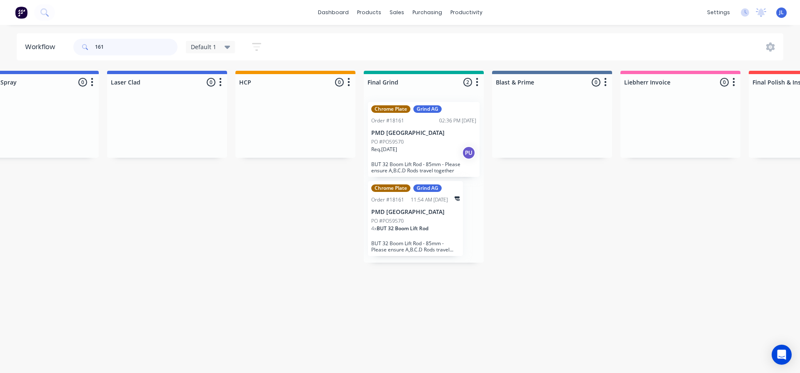
scroll to position [0, 1207]
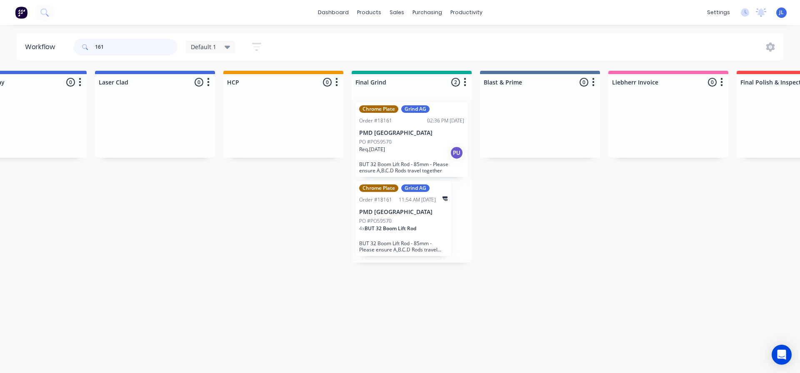
type input "161"
click at [403, 138] on div "PO #PO59570" at bounding box center [411, 142] width 105 height 8
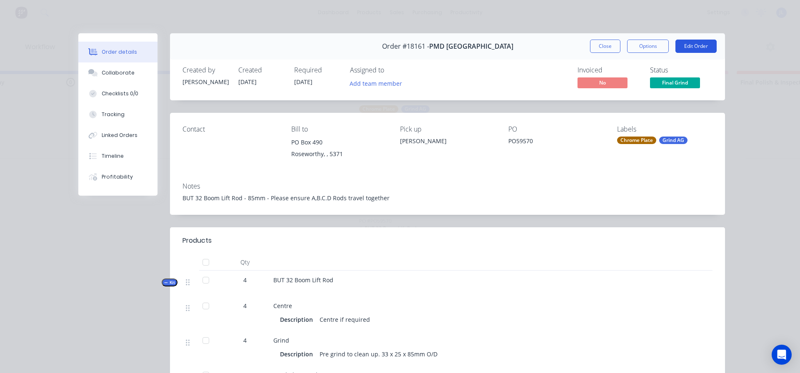
click at [677, 45] on button "Edit Order" at bounding box center [696, 46] width 41 height 13
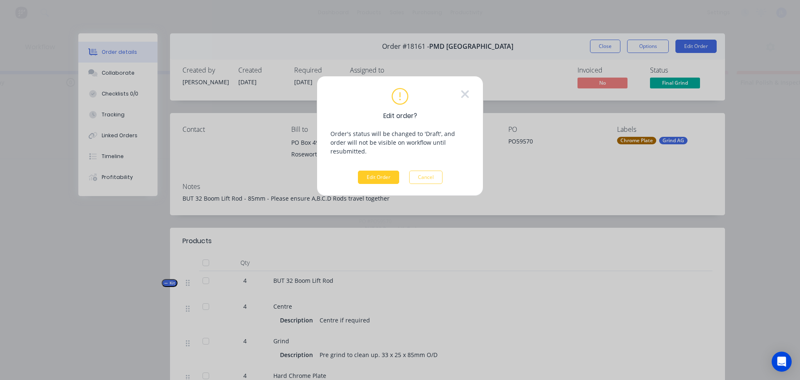
click at [387, 170] on button "Edit Order" at bounding box center [378, 176] width 41 height 13
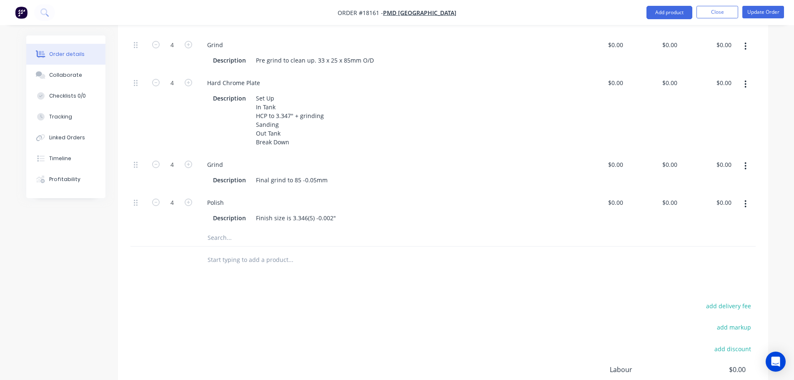
scroll to position [333, 0]
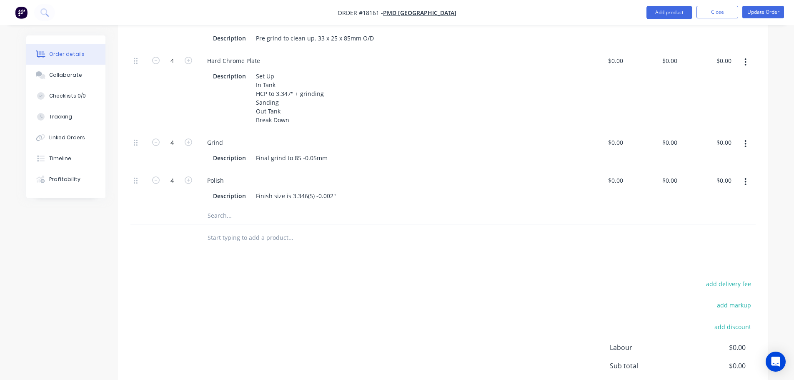
click at [219, 243] on input "text" at bounding box center [290, 237] width 167 height 17
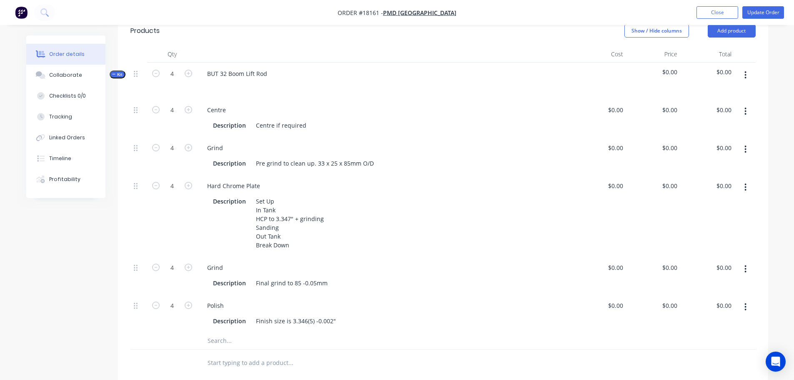
scroll to position [125, 0]
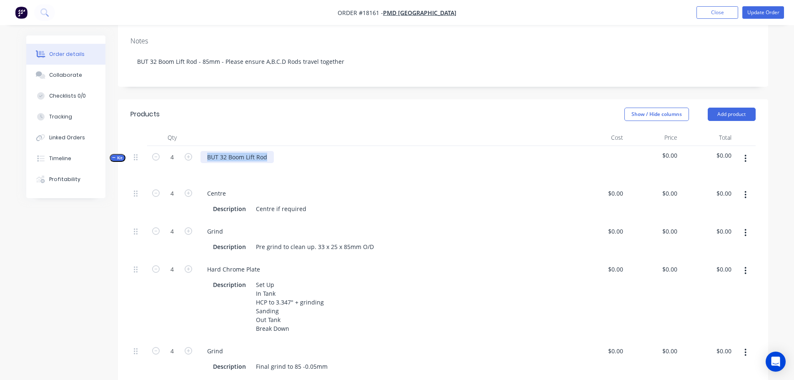
drag, startPoint x: 271, startPoint y: 156, endPoint x: 194, endPoint y: 155, distance: 76.7
click at [194, 155] on div "Kit 4 BUT 32 Boom Lift Rod $0.00 $0.00" at bounding box center [442, 164] width 625 height 36
copy div "BUT 32 Boom Lift Rod"
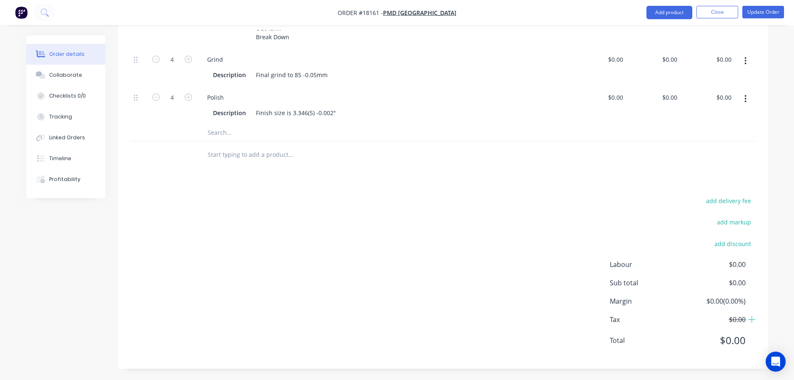
scroll to position [418, 0]
click at [223, 157] on input "text" at bounding box center [290, 153] width 167 height 17
drag, startPoint x: 212, startPoint y: 153, endPoint x: 195, endPoint y: 153, distance: 16.7
click at [195, 153] on div "V" at bounding box center [442, 153] width 625 height 27
paste input "BUT 32 Boom Lift Rod"
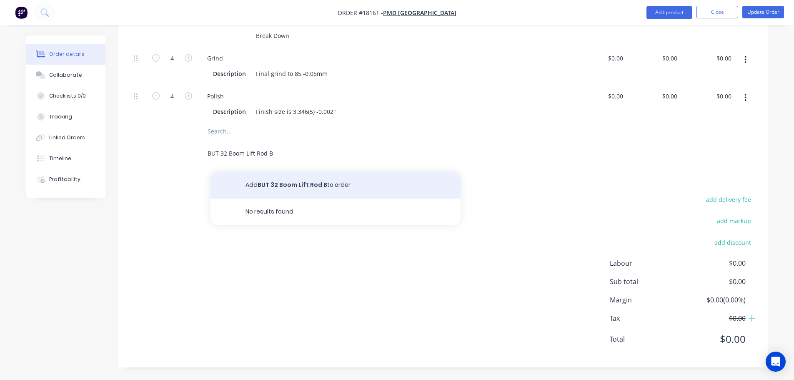
type input "BUT 32 Boom Lift Rod B"
click at [304, 184] on button "Add BUT 32 Boom Lift Rod B to order" at bounding box center [335, 185] width 250 height 27
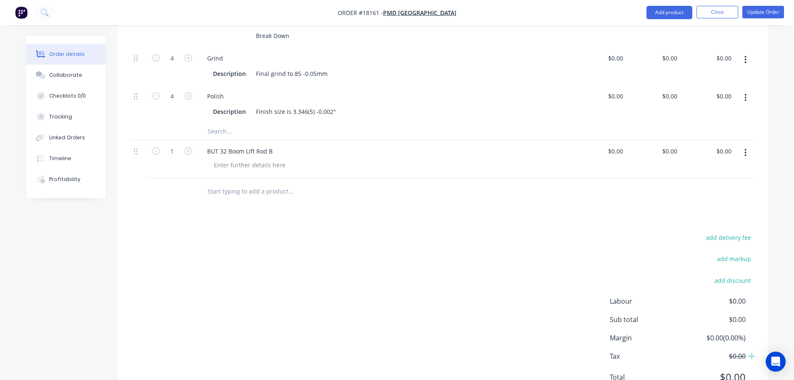
click at [233, 193] on input "text" at bounding box center [290, 191] width 167 height 17
paste input "BUT 32 Boom Lift Rod"
type input "BUT 32 Boom Lift Rod C"
click at [253, 277] on div "add delivery fee add markup add discount Labour $0.00 Sub total $0.00 Margin $0…" at bounding box center [442, 312] width 625 height 161
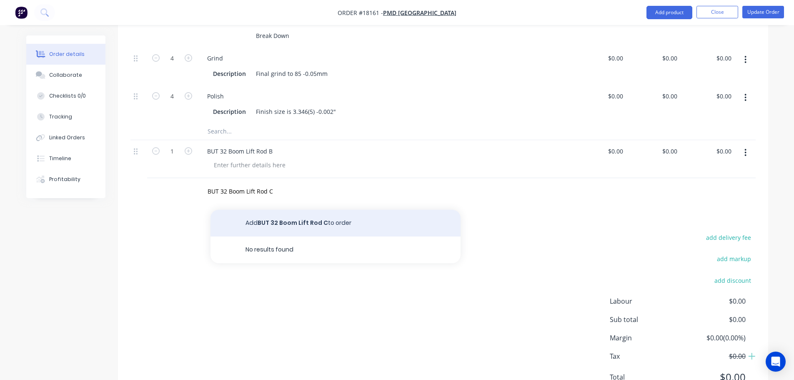
click at [300, 225] on button "Add BUT 32 Boom Lift Rod C to order" at bounding box center [335, 223] width 250 height 27
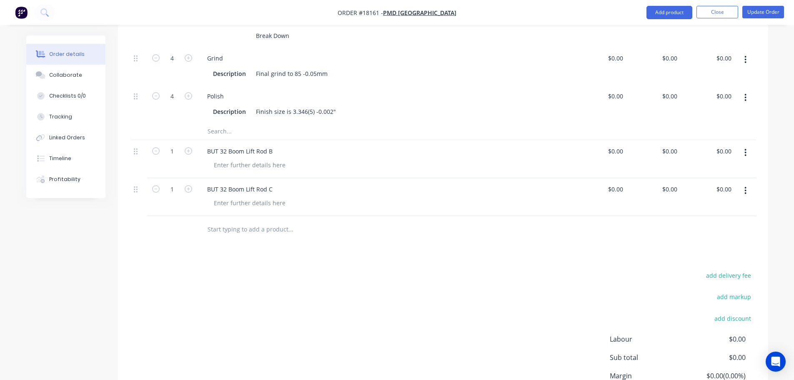
click at [244, 232] on input "text" at bounding box center [290, 229] width 167 height 17
paste input "BUT 32 Boom Lift Rod"
type input "BUT 32 Boom Lift Rod D"
click at [227, 330] on div "add delivery fee add markup add discount Labour $0.00 Sub total $0.00 Margin $0…" at bounding box center [442, 350] width 625 height 161
click at [381, 323] on div "add delivery fee add markup add discount Labour $0.00 Sub total $0.00 Margin $0…" at bounding box center [442, 350] width 625 height 161
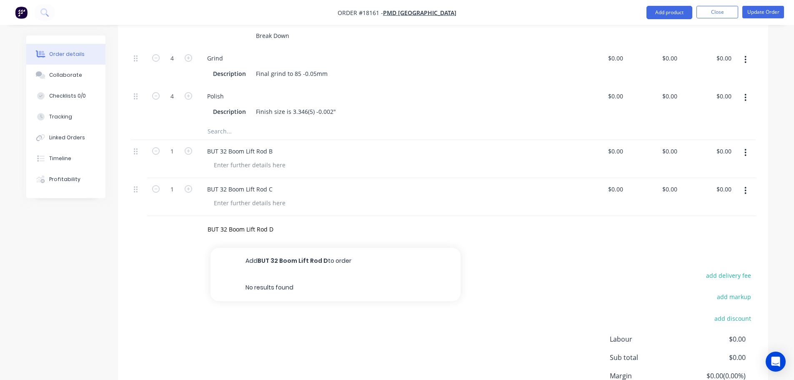
click at [115, 271] on div "Created by [PERSON_NAME] Created [DATE] Required [DATE] Assigned to Add team me…" at bounding box center [397, 37] width 742 height 838
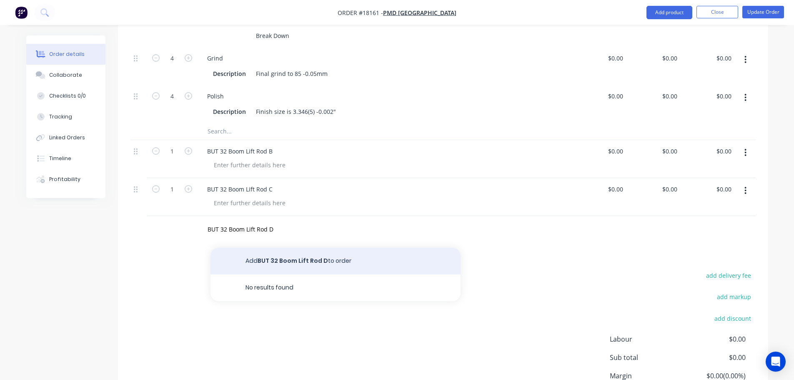
click at [337, 252] on button "Add BUT 32 Boom Lift Rod D to order" at bounding box center [335, 261] width 250 height 27
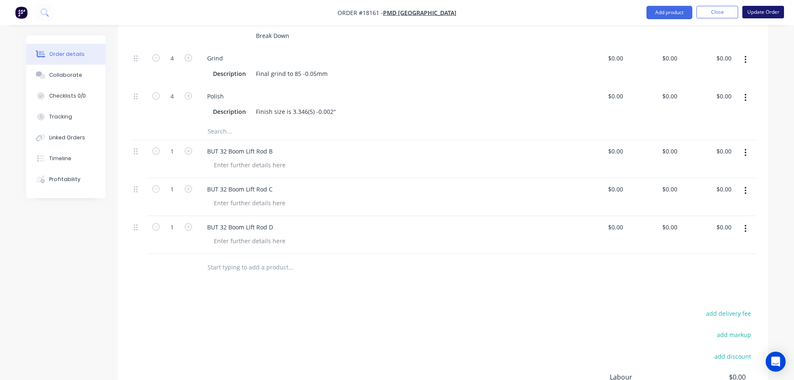
click at [764, 13] on button "Update Order" at bounding box center [763, 12] width 42 height 13
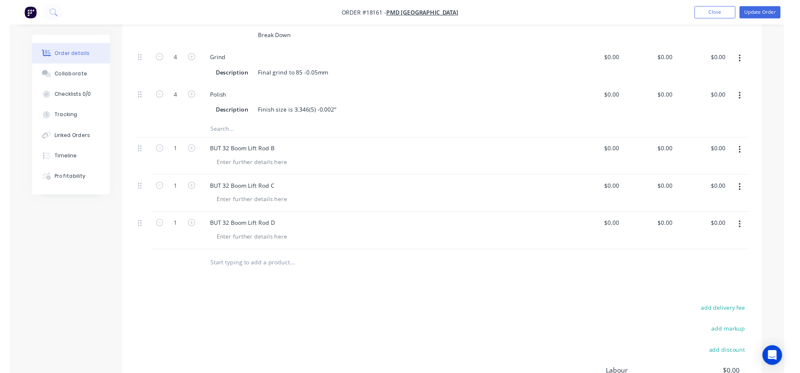
scroll to position [0, 0]
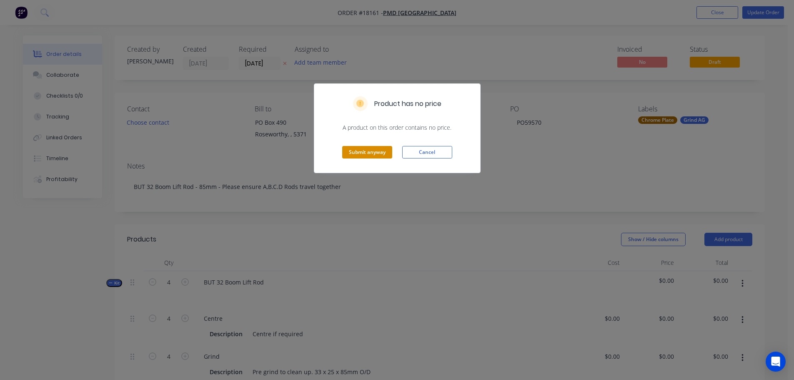
click at [374, 148] on button "Submit anyway" at bounding box center [367, 152] width 50 height 13
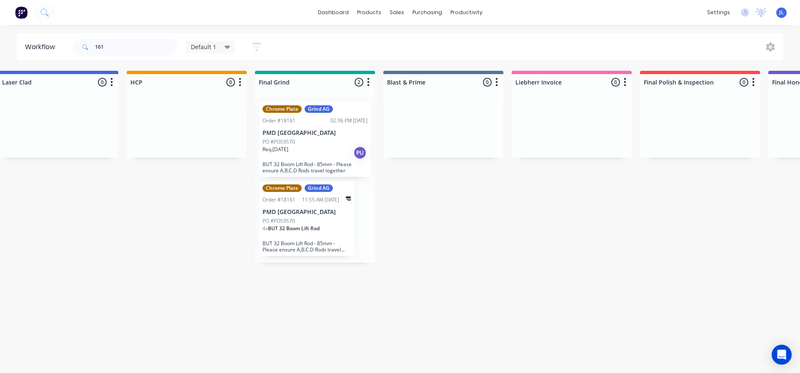
scroll to position [0, 1278]
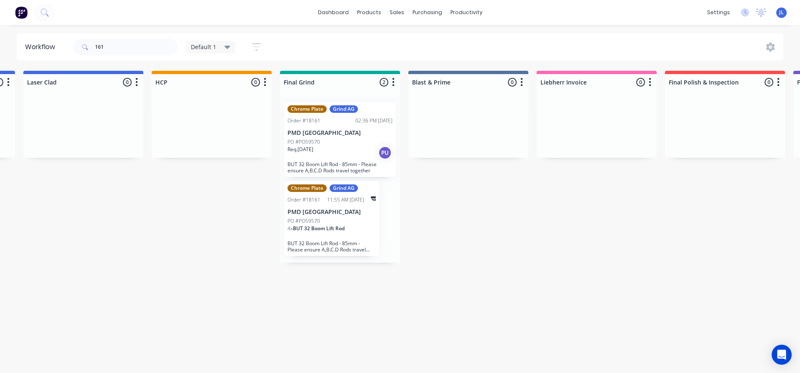
click at [329, 139] on div "PO #PO59570" at bounding box center [340, 142] width 105 height 8
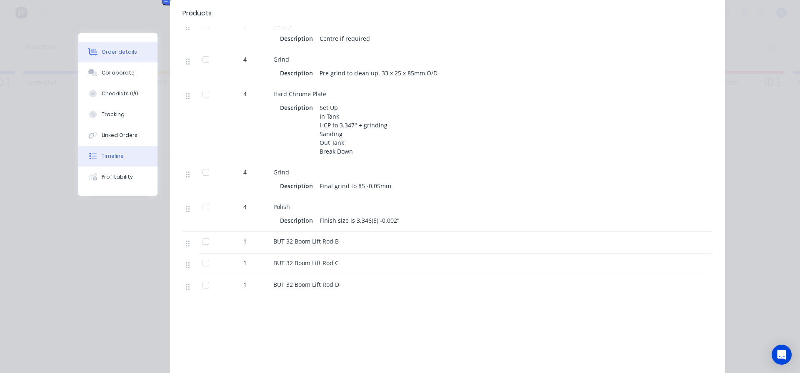
scroll to position [172, 0]
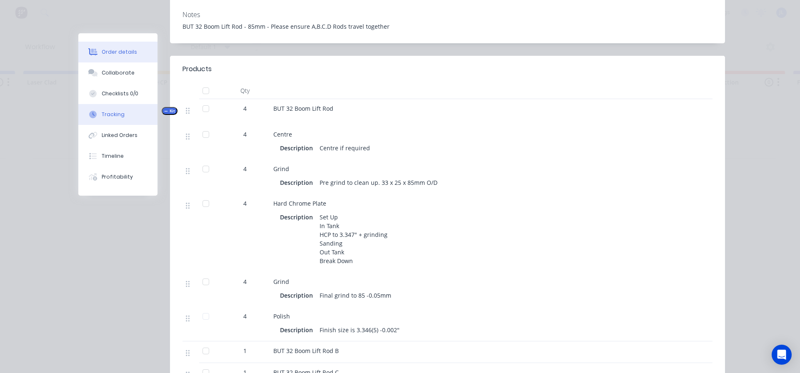
click at [111, 115] on div "Tracking" at bounding box center [113, 115] width 23 height 8
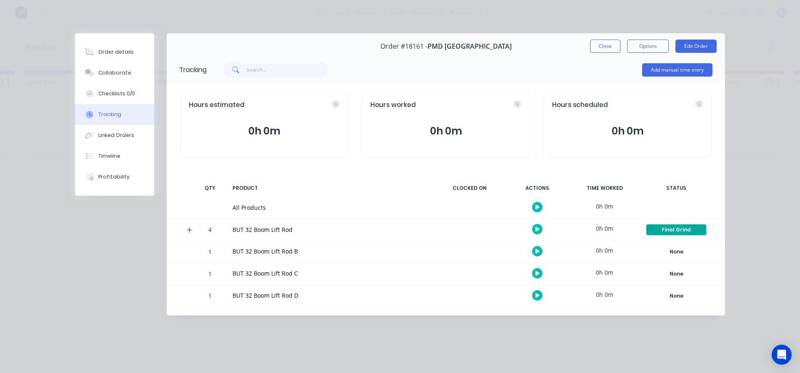
click at [275, 251] on div "BUT 32 Boom Lift Rod B" at bounding box center [331, 251] width 196 height 9
click at [670, 251] on div "None" at bounding box center [676, 252] width 60 height 11
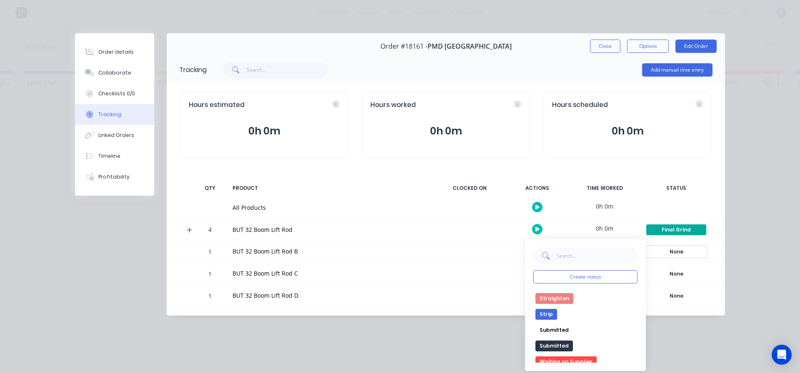
scroll to position [167, 0]
click at [378, 336] on div "Order details Collaborate Checklists 0/0 Tracking Linked Orders Timeline Profit…" at bounding box center [400, 186] width 800 height 373
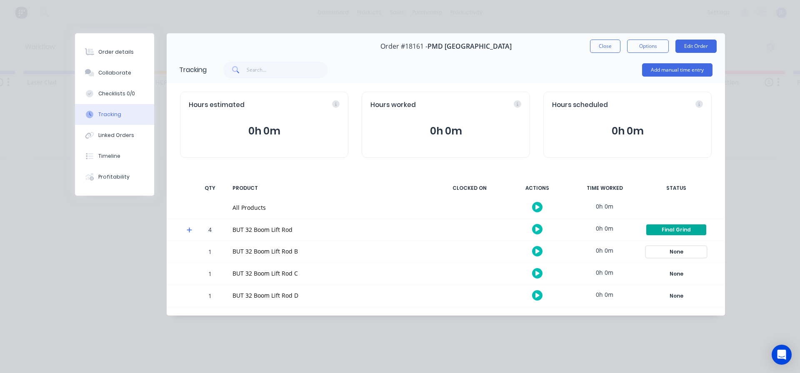
click at [679, 251] on div "None" at bounding box center [676, 252] width 60 height 11
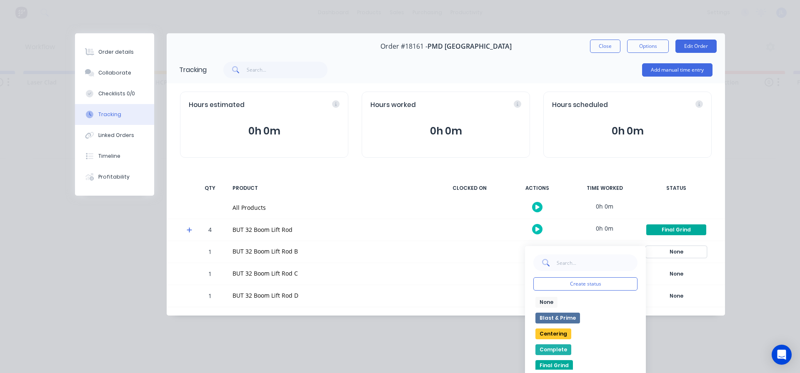
scroll to position [42, 0]
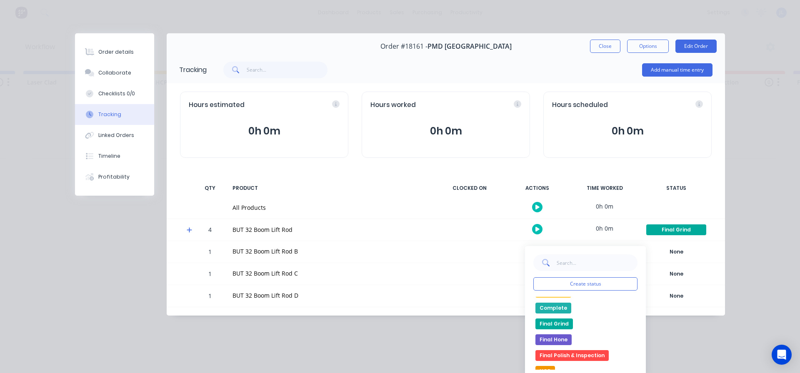
click at [376, 321] on div "Order details Collaborate Checklists 0/0 Tracking Linked Orders Timeline Profit…" at bounding box center [400, 181] width 667 height 297
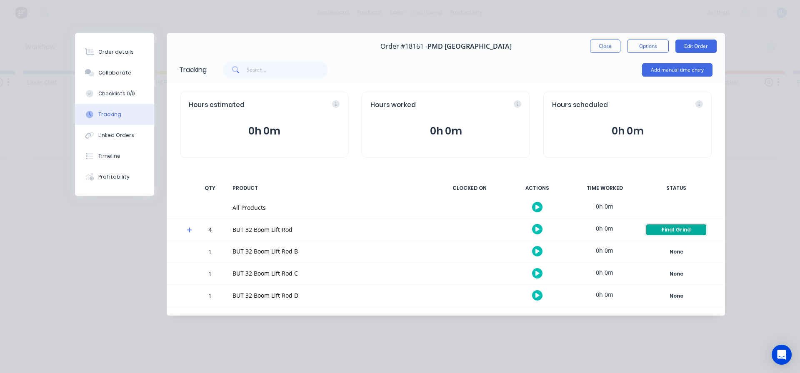
click at [682, 229] on div "Final Grind" at bounding box center [676, 230] width 60 height 11
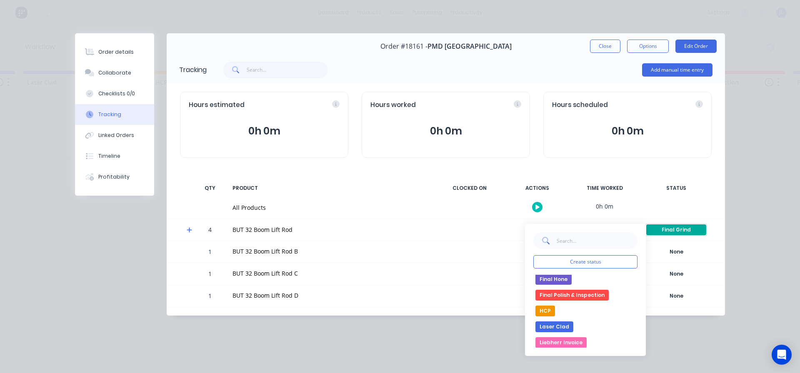
scroll to position [83, 0]
click at [544, 306] on button "HCP" at bounding box center [546, 308] width 20 height 11
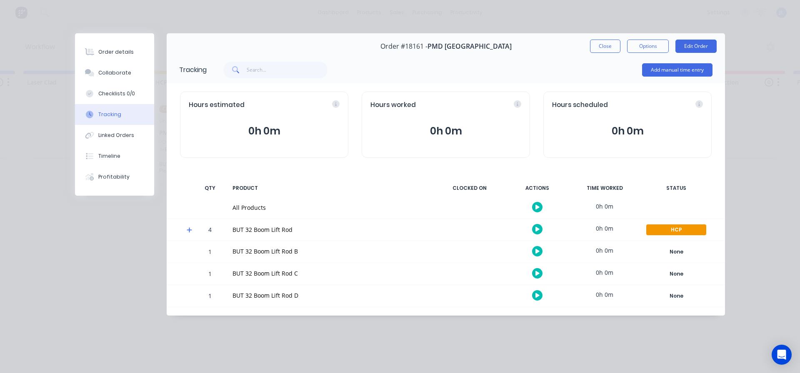
click at [473, 333] on div "Order details Collaborate Checklists 0/0 Tracking Linked Orders Timeline Profit…" at bounding box center [400, 186] width 800 height 373
click at [688, 250] on div "None" at bounding box center [676, 252] width 60 height 11
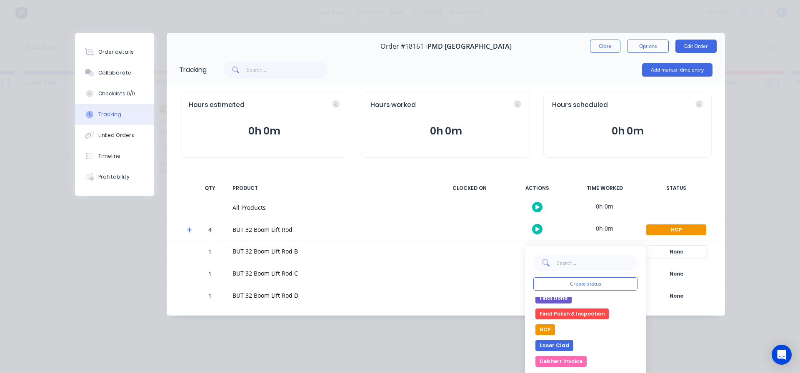
scroll to position [42, 0]
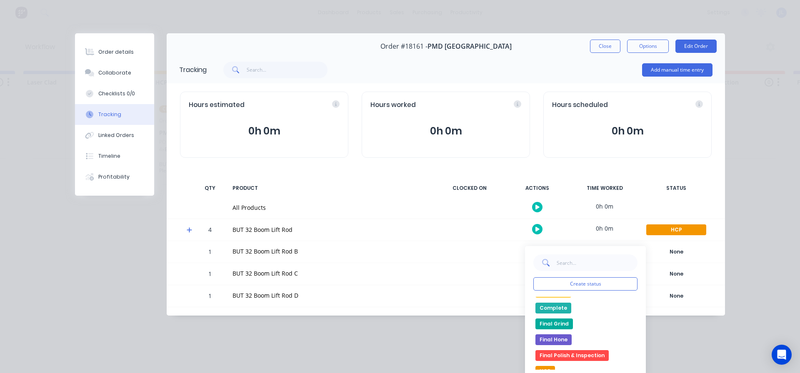
click at [562, 323] on button "Final Grind" at bounding box center [555, 324] width 38 height 11
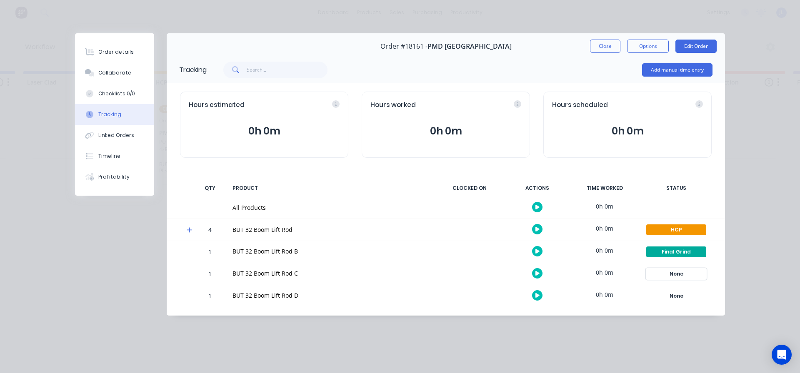
click at [670, 278] on div "None" at bounding box center [676, 274] width 60 height 11
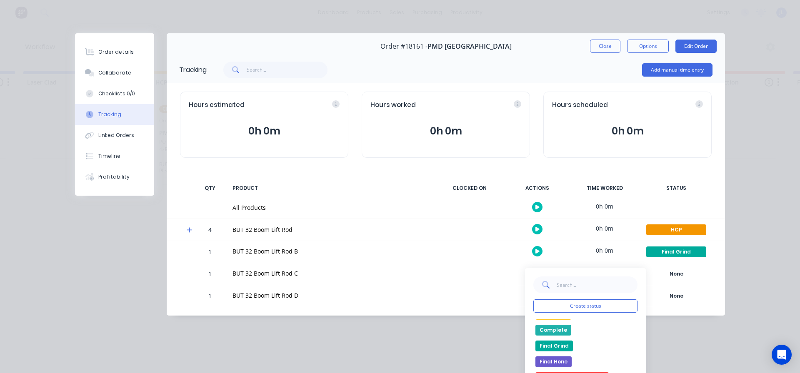
click at [563, 345] on button "Final Grind" at bounding box center [555, 346] width 38 height 11
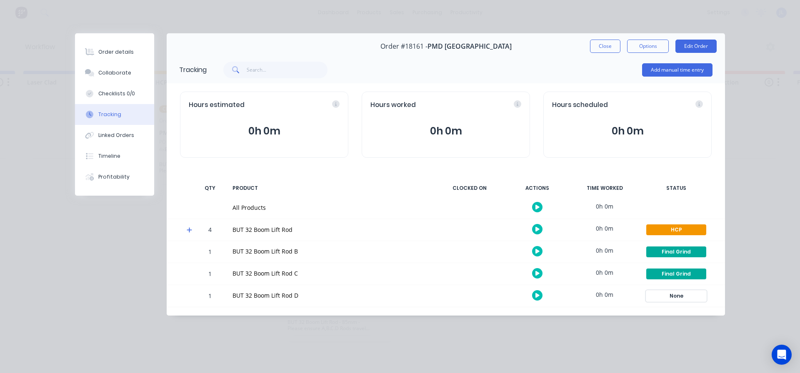
click at [672, 299] on div "None" at bounding box center [676, 296] width 60 height 11
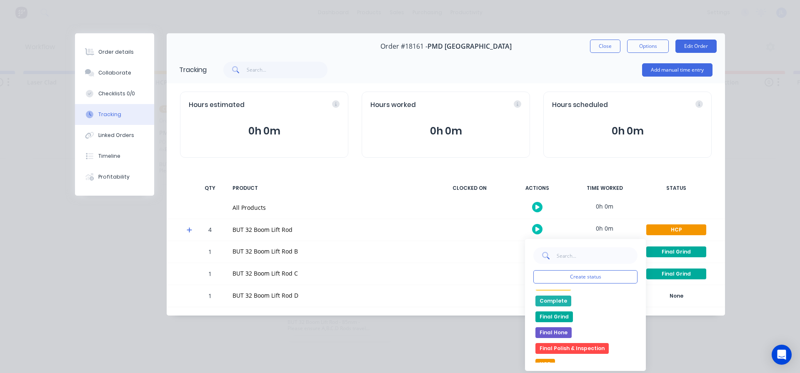
click at [556, 318] on button "Final Grind" at bounding box center [555, 317] width 38 height 11
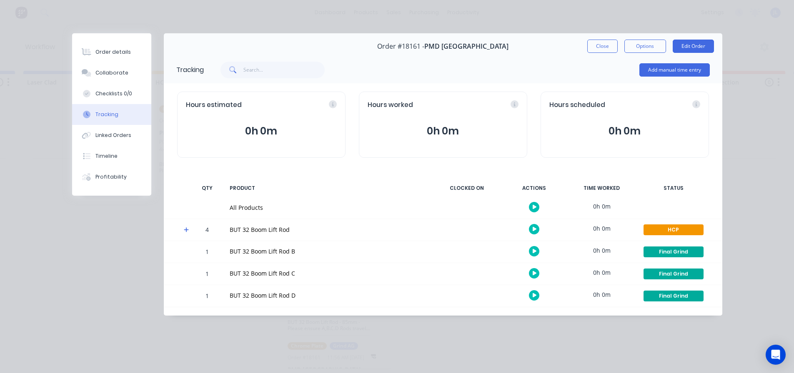
click at [404, 345] on div "Order details Collaborate Checklists 0/0 Tracking Linked Orders Timeline Profit…" at bounding box center [397, 186] width 794 height 373
click at [602, 47] on button "Close" at bounding box center [602, 46] width 30 height 13
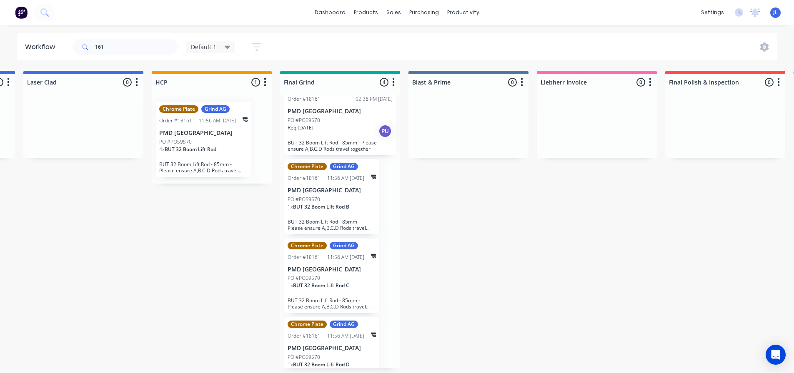
scroll to position [0, 0]
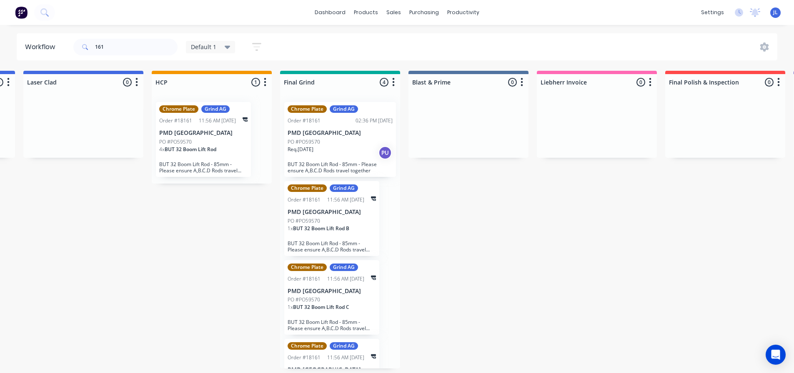
click at [333, 137] on div "Chrome Plate Grind AG Order #18161 02:36 PM [DATE] PMD [GEOGRAPHIC_DATA] PO #PO…" at bounding box center [340, 139] width 112 height 75
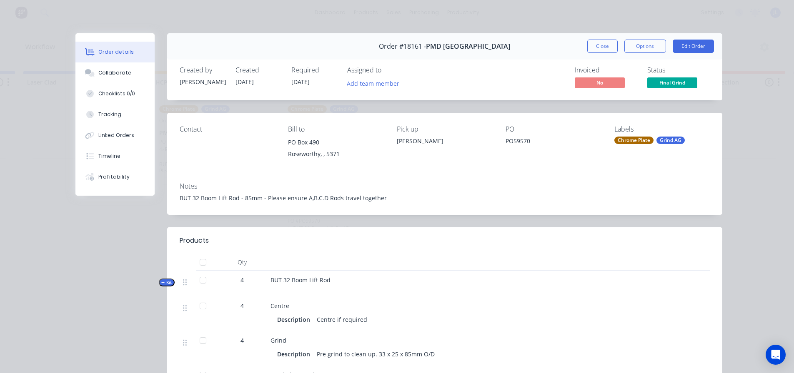
click at [159, 286] on button "Kit" at bounding box center [167, 283] width 16 height 8
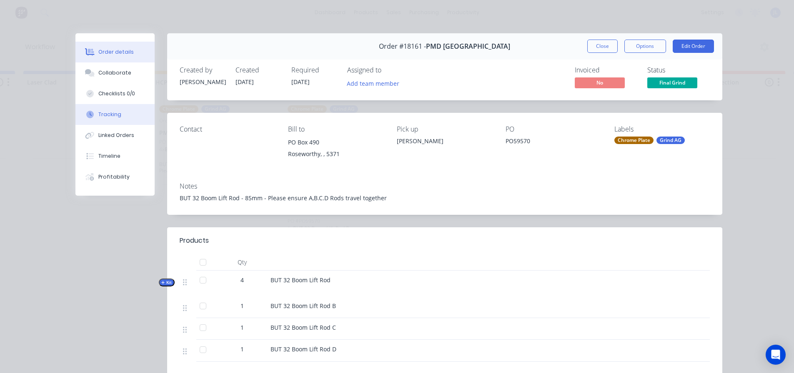
click at [108, 120] on button "Tracking" at bounding box center [114, 114] width 79 height 21
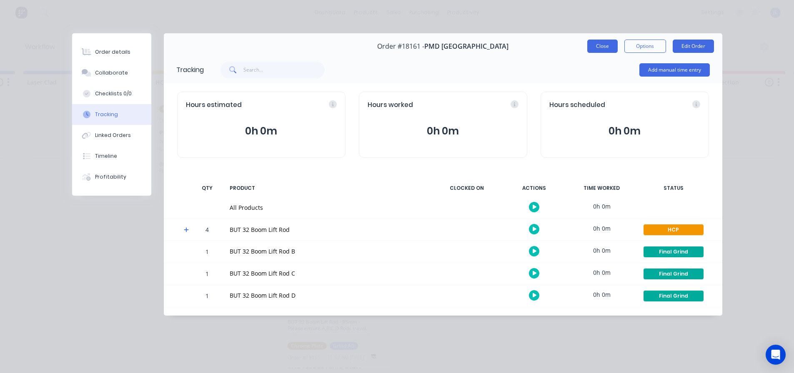
click at [597, 49] on button "Close" at bounding box center [602, 46] width 30 height 13
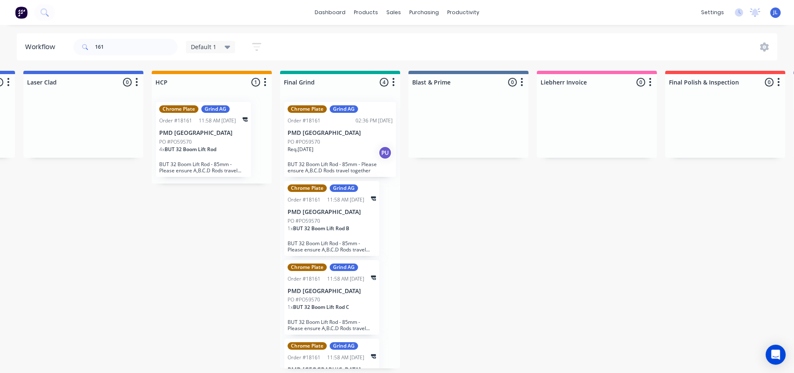
click at [343, 148] on div "Req. [DATE] PU" at bounding box center [340, 153] width 105 height 14
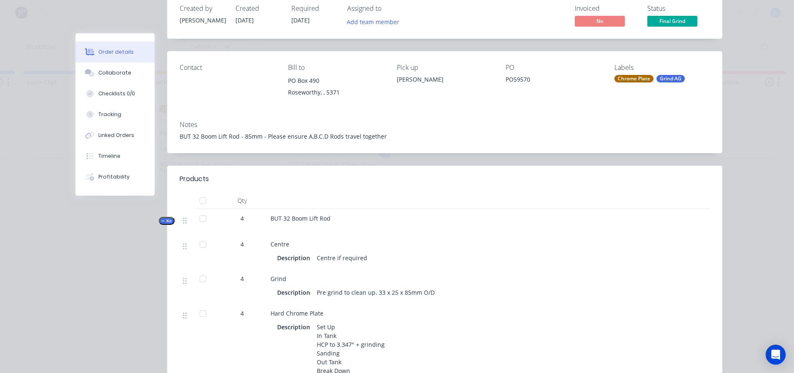
scroll to position [125, 0]
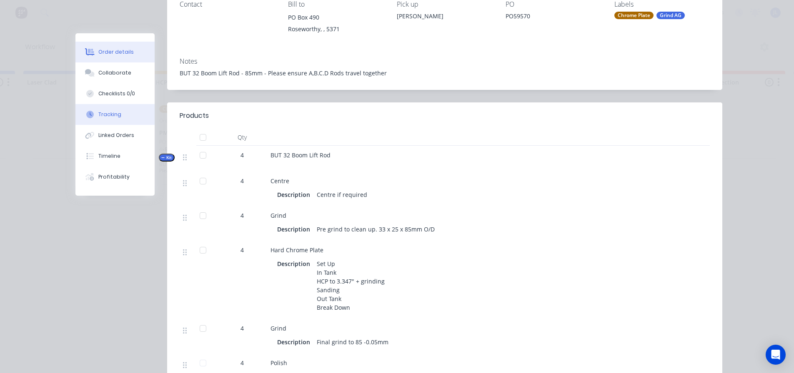
click at [110, 118] on button "Tracking" at bounding box center [114, 114] width 79 height 21
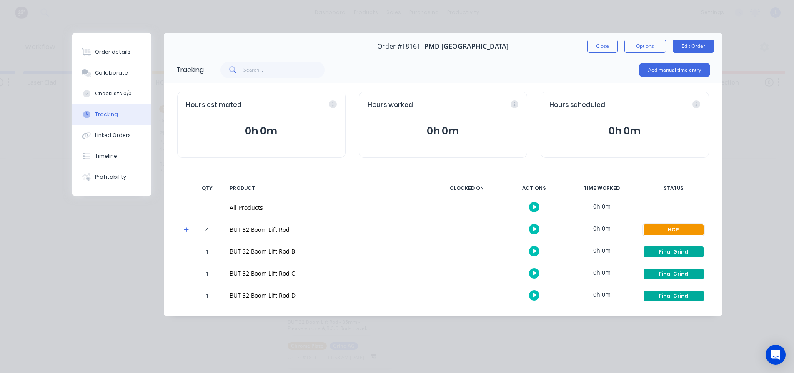
click at [646, 230] on div "HCP" at bounding box center [674, 230] width 60 height 11
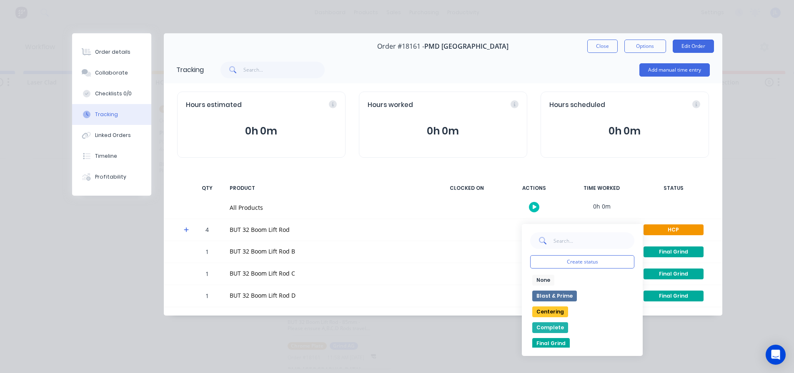
click at [550, 280] on button "None" at bounding box center [543, 280] width 22 height 11
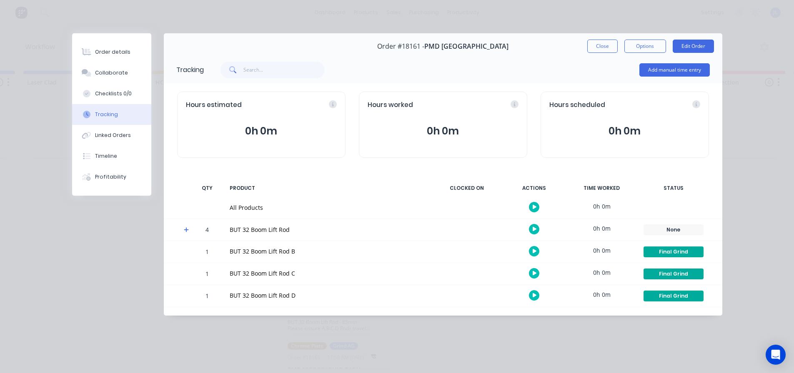
click at [590, 357] on div "Order details Collaborate Checklists 0/0 Tracking Linked Orders Timeline Profit…" at bounding box center [397, 186] width 794 height 373
click at [604, 47] on button "Close" at bounding box center [602, 46] width 30 height 13
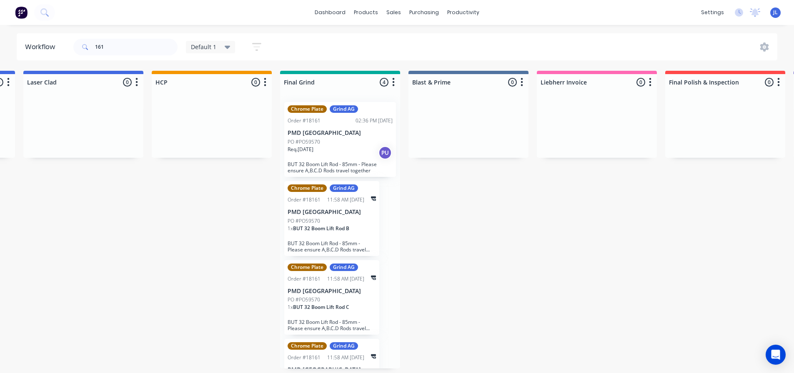
click at [338, 134] on p "PMD [GEOGRAPHIC_DATA]" at bounding box center [340, 133] width 105 height 7
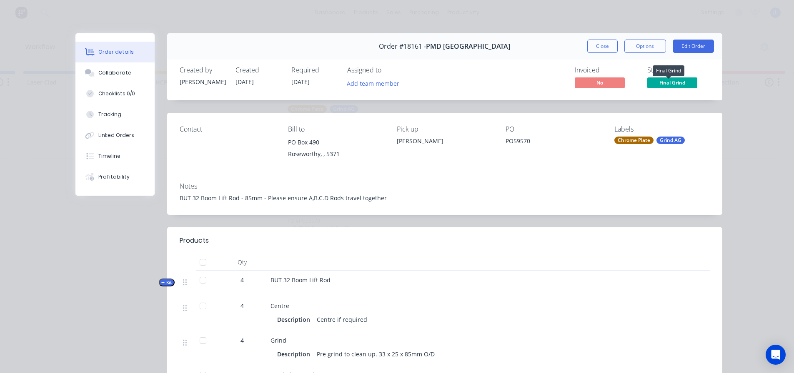
click at [661, 80] on span "Final Grind" at bounding box center [672, 83] width 50 height 10
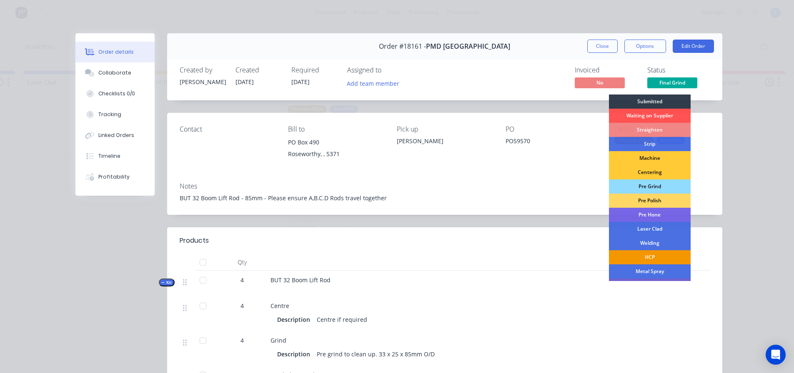
click at [646, 255] on div "HCP" at bounding box center [650, 258] width 82 height 14
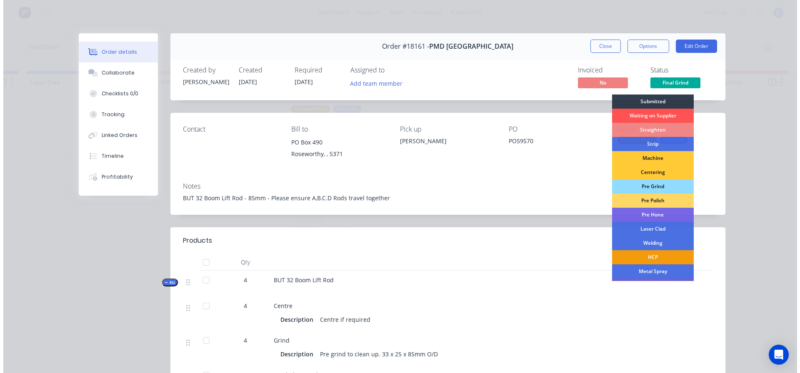
scroll to position [0, 1278]
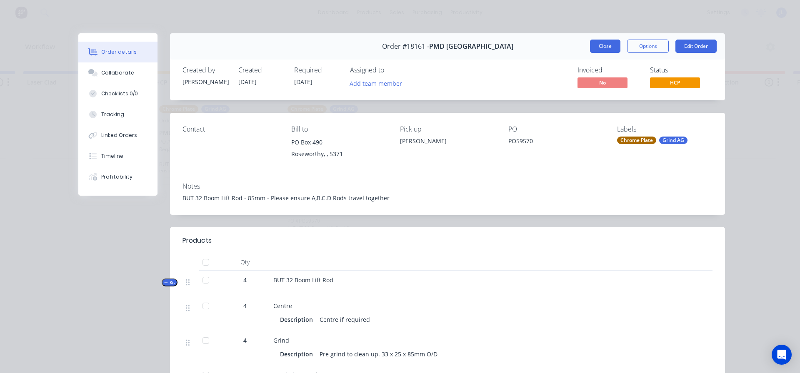
click at [606, 49] on button "Close" at bounding box center [605, 46] width 30 height 13
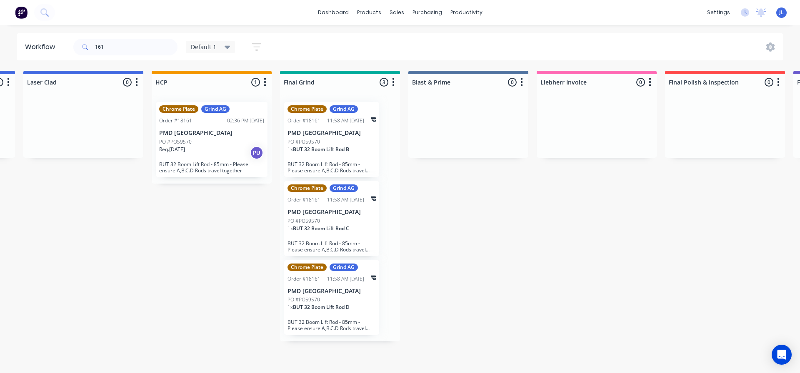
click at [66, 172] on div "Submitted 0 Status colour #273444 hex #273444 Save Cancel Summaries Total order…" at bounding box center [14, 206] width 2599 height 271
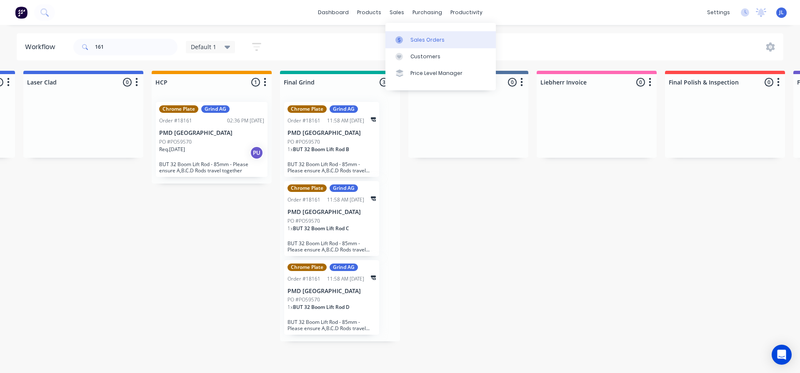
click at [405, 36] on div at bounding box center [402, 40] width 13 height 8
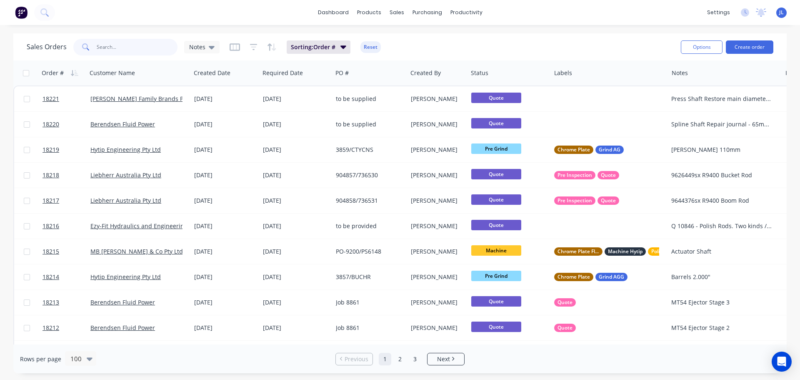
click at [129, 49] on input "text" at bounding box center [137, 47] width 81 height 17
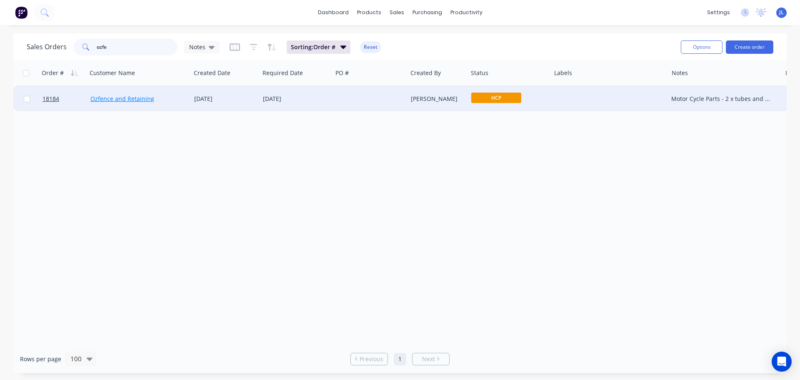
type input "ozfe"
click at [138, 100] on link "Ozfence and Retaining" at bounding box center [122, 99] width 64 height 8
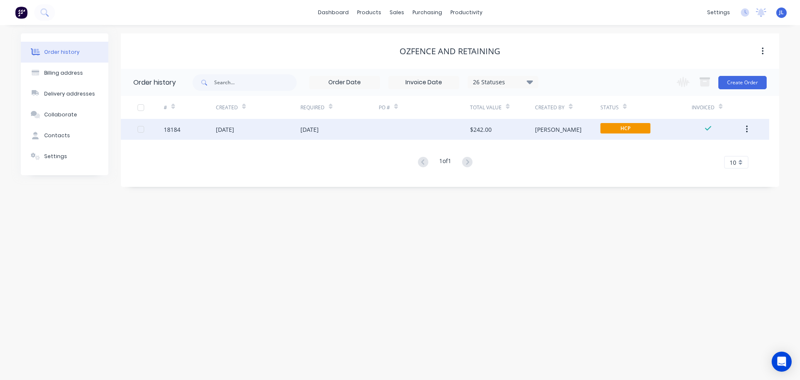
click at [340, 135] on div "[DATE]" at bounding box center [340, 129] width 78 height 21
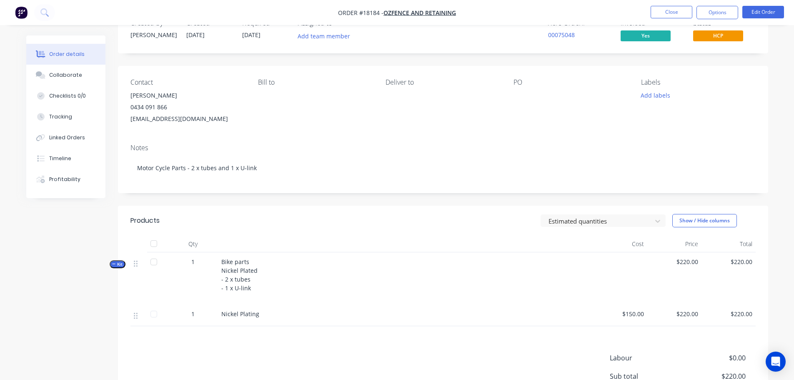
scroll to position [83, 0]
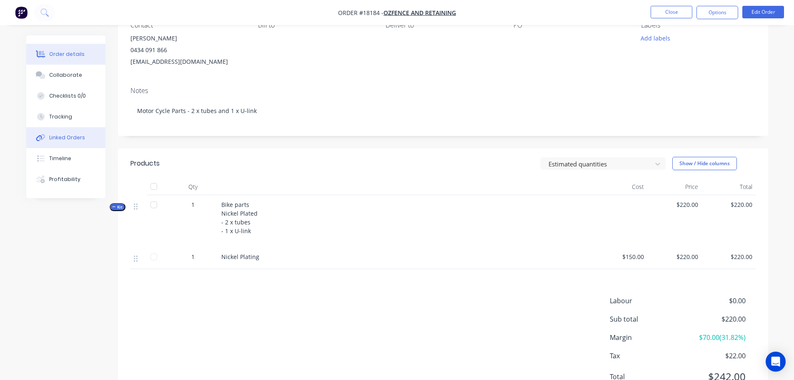
click at [67, 139] on div "Linked Orders" at bounding box center [67, 138] width 36 height 8
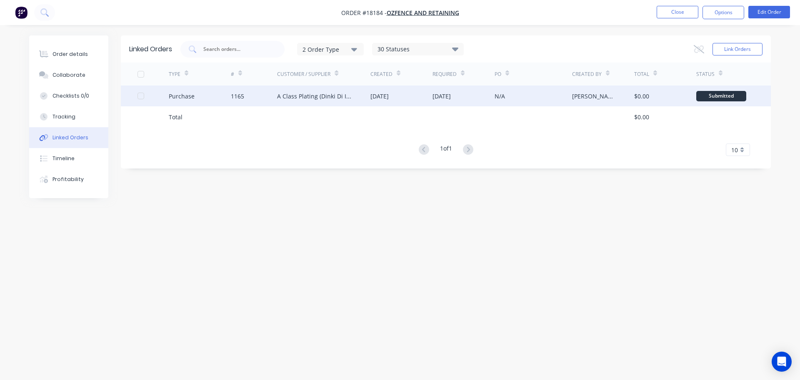
click at [272, 97] on div "1165" at bounding box center [254, 95] width 47 height 21
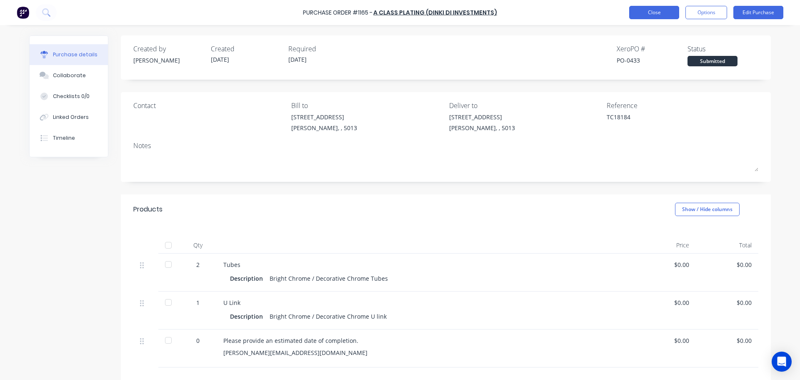
click at [631, 15] on button "Close" at bounding box center [654, 12] width 50 height 13
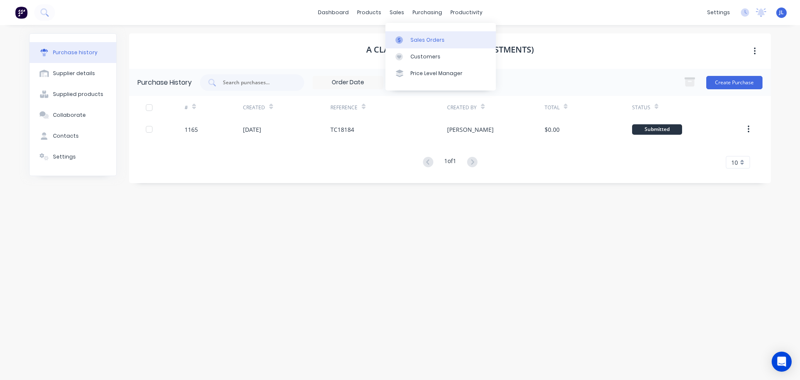
click at [402, 33] on link "Sales Orders" at bounding box center [441, 39] width 110 height 17
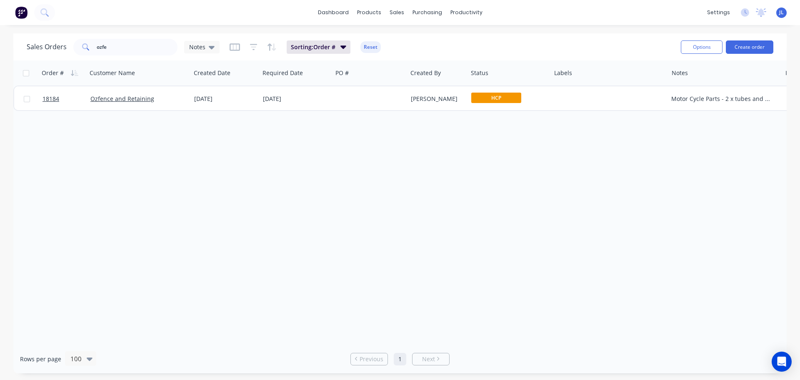
click at [61, 226] on div "Order # Customer Name Created Date Required Date PO # Created By Status Labels …" at bounding box center [400, 202] width 774 height 284
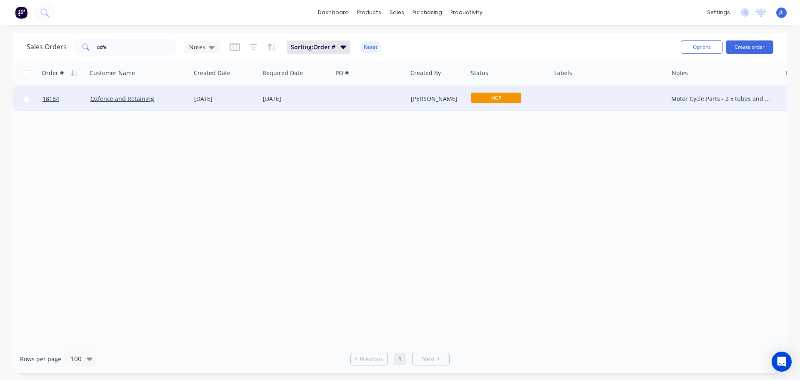
click at [345, 101] on div at bounding box center [370, 98] width 75 height 25
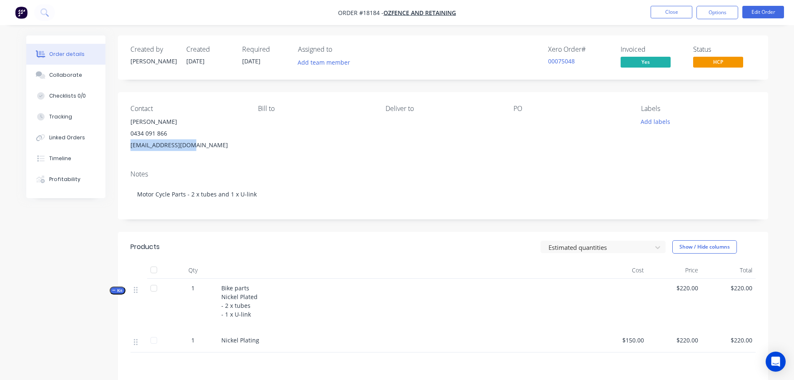
drag, startPoint x: 130, startPoint y: 143, endPoint x: 192, endPoint y: 144, distance: 62.5
click at [192, 144] on div "Contact [PERSON_NAME] 0434 091 866 [EMAIL_ADDRESS][DOMAIN_NAME] [PERSON_NAME] t…" at bounding box center [443, 127] width 650 height 71
copy div "[EMAIL_ADDRESS][DOMAIN_NAME]"
click at [29, 249] on div "Created by [PERSON_NAME] Created [DATE] Required [DATE] Assigned to Add team me…" at bounding box center [397, 267] width 742 height 465
click at [658, 6] on button "Close" at bounding box center [672, 12] width 42 height 13
